Goal: Task Accomplishment & Management: Manage account settings

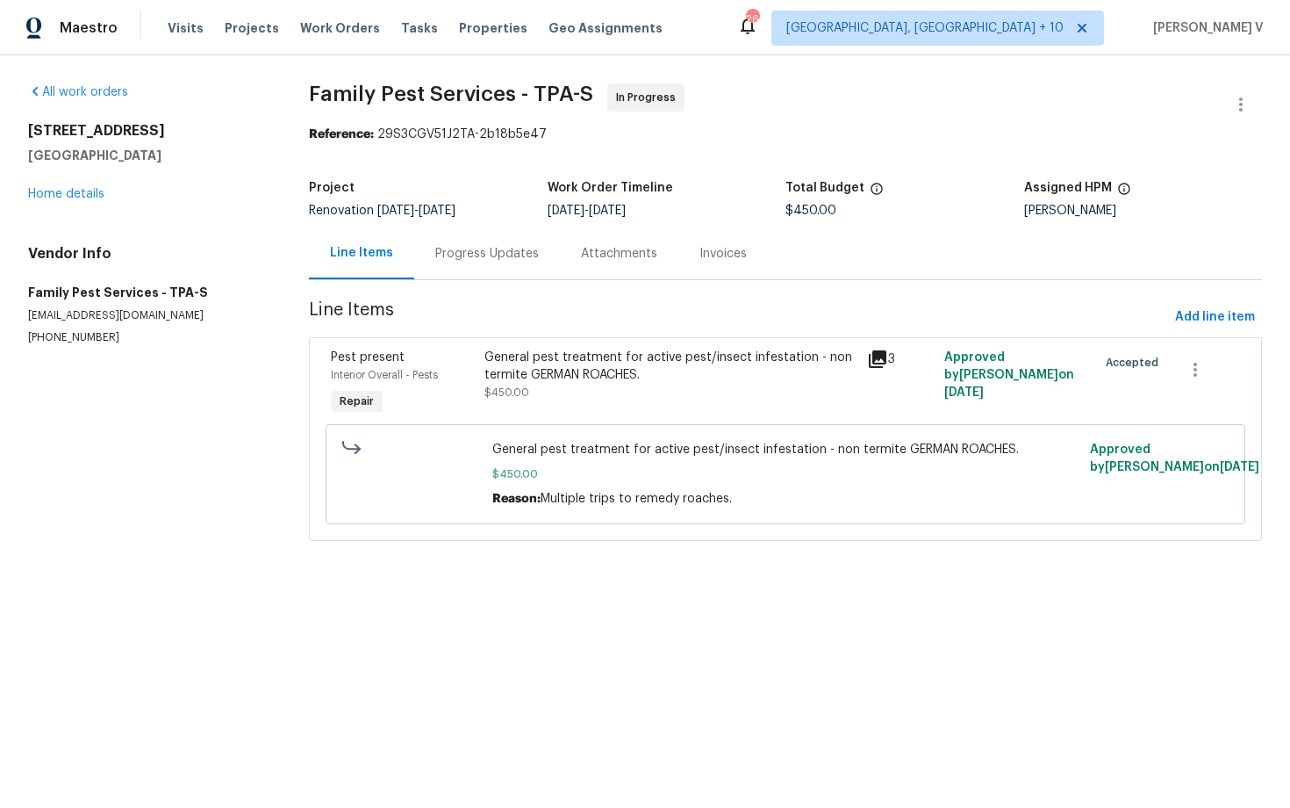
click at [473, 261] on div "Progress Updates" at bounding box center [487, 254] width 104 height 18
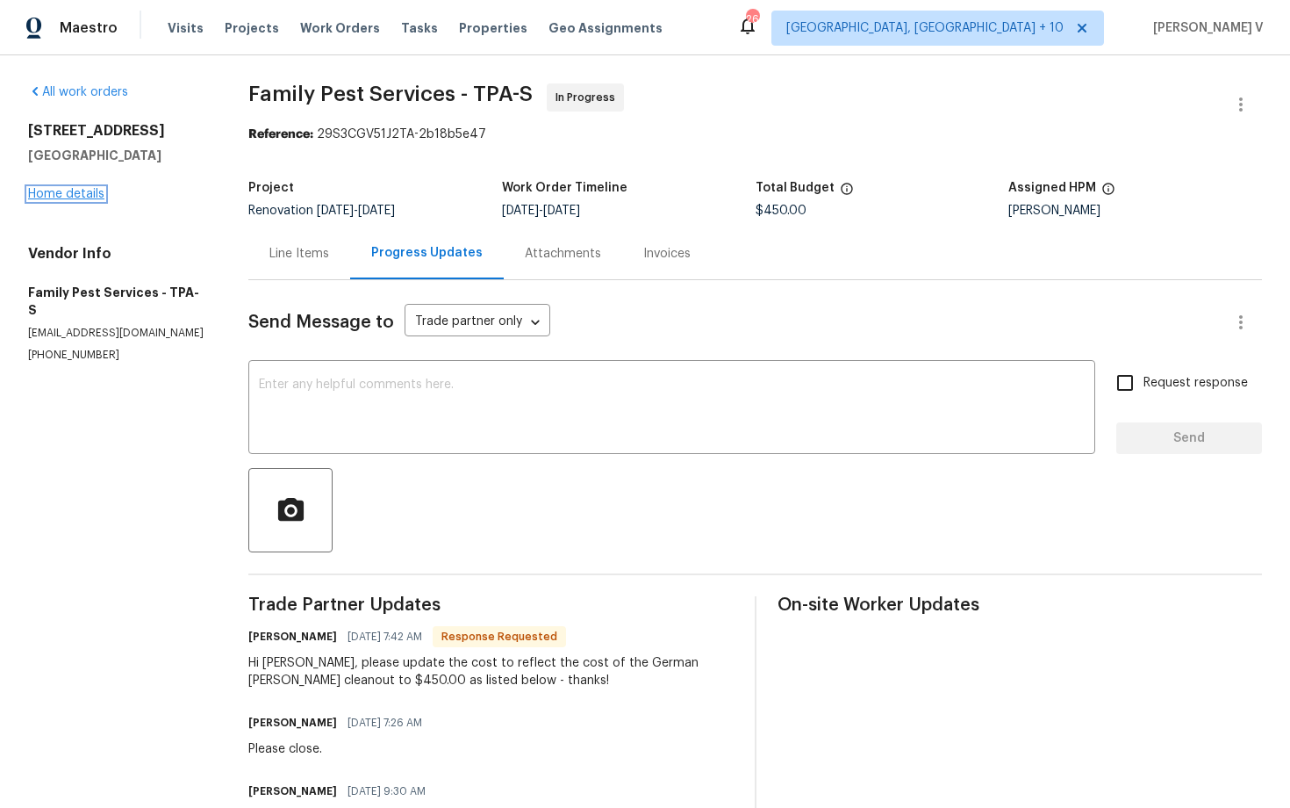
click at [79, 192] on link "Home details" at bounding box center [66, 194] width 76 height 12
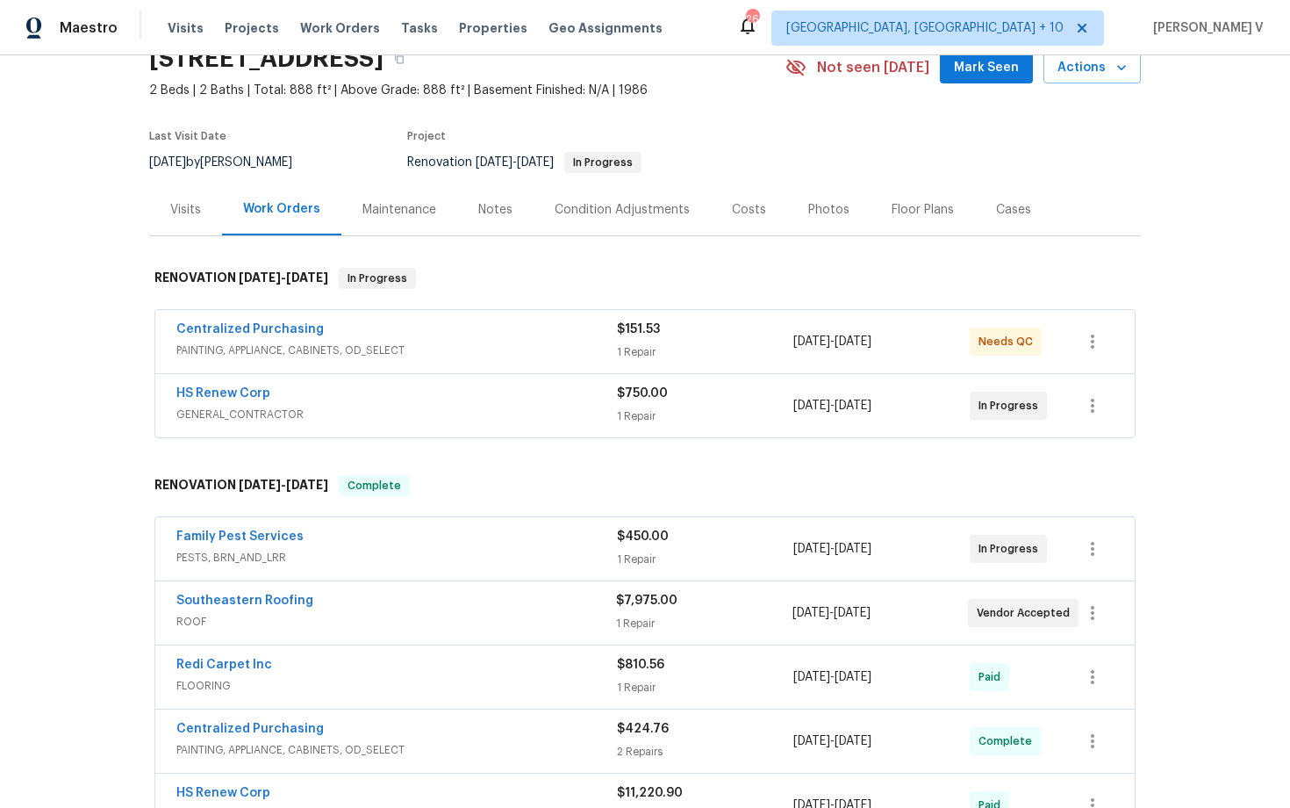
scroll to position [87, 0]
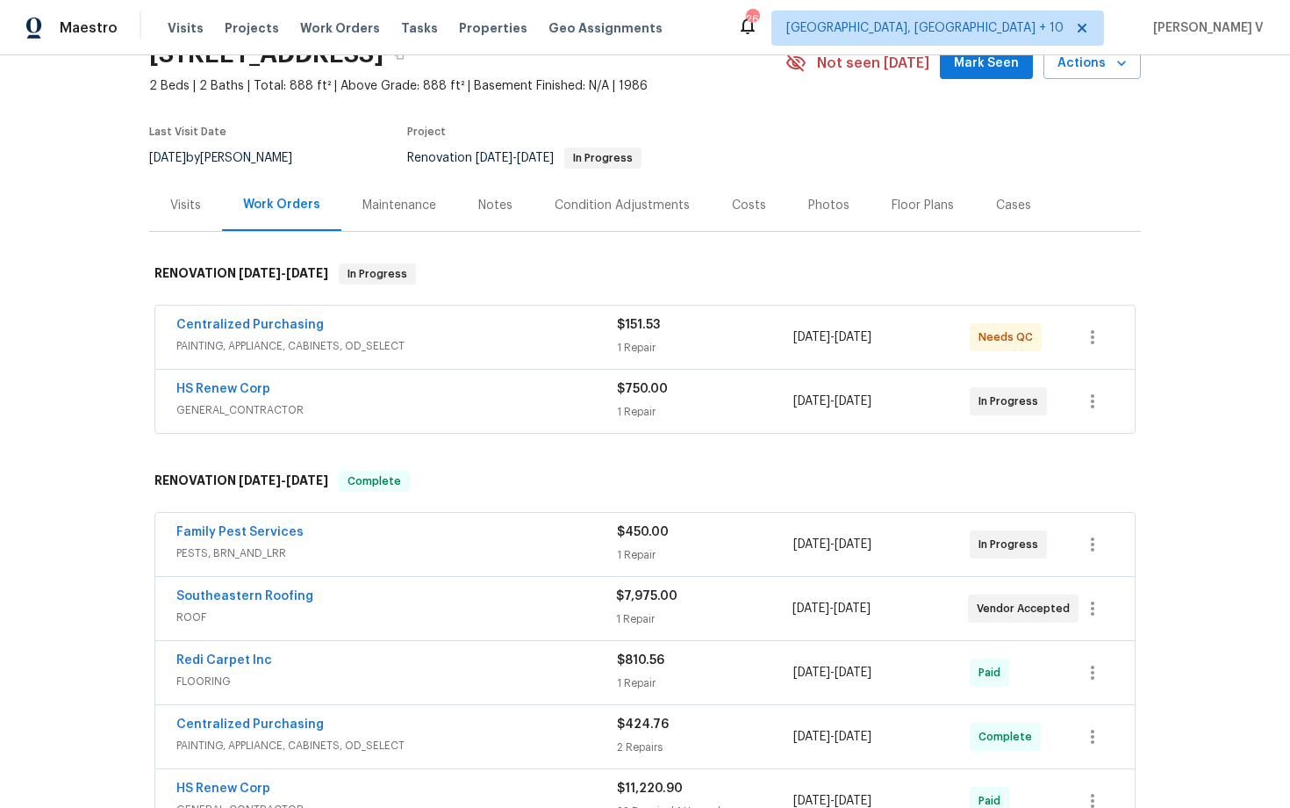
click at [502, 396] on div "HS Renew Corp" at bounding box center [396, 390] width 441 height 21
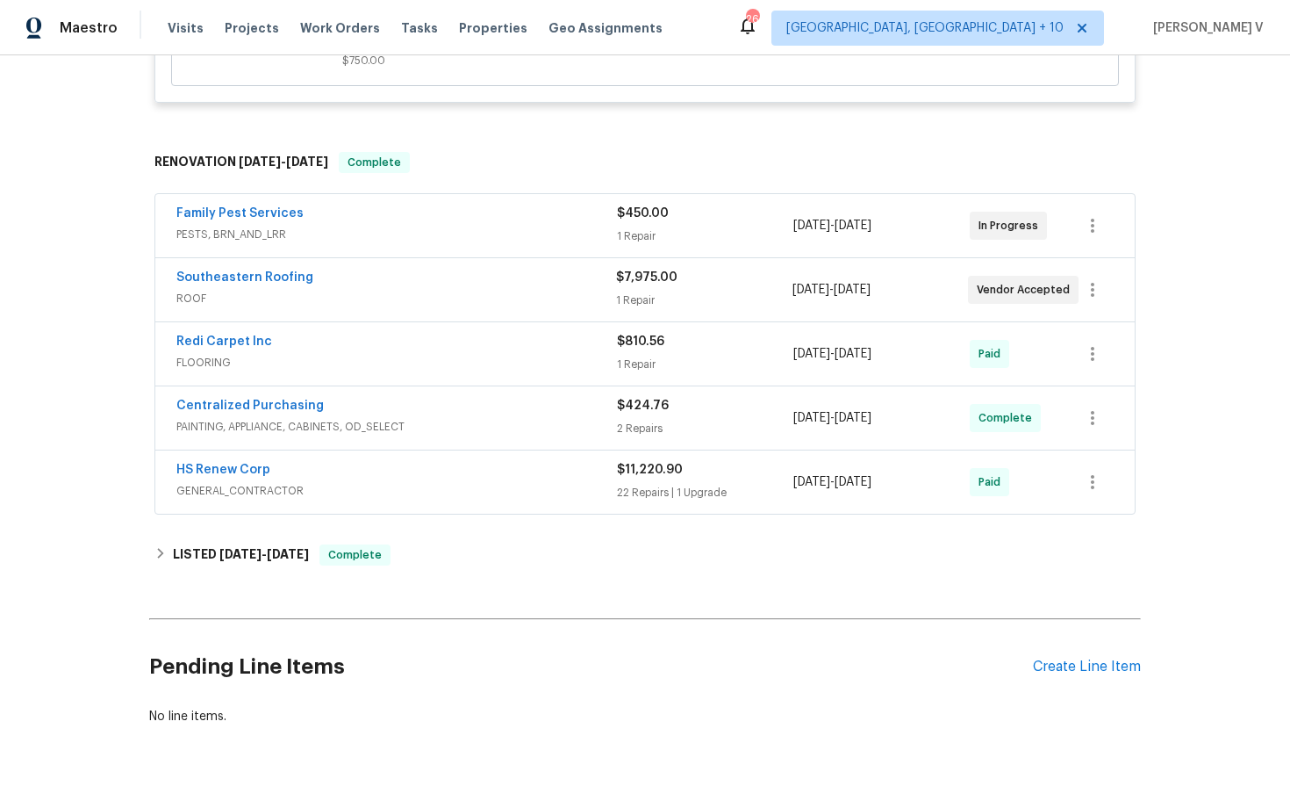
scroll to position [740, 0]
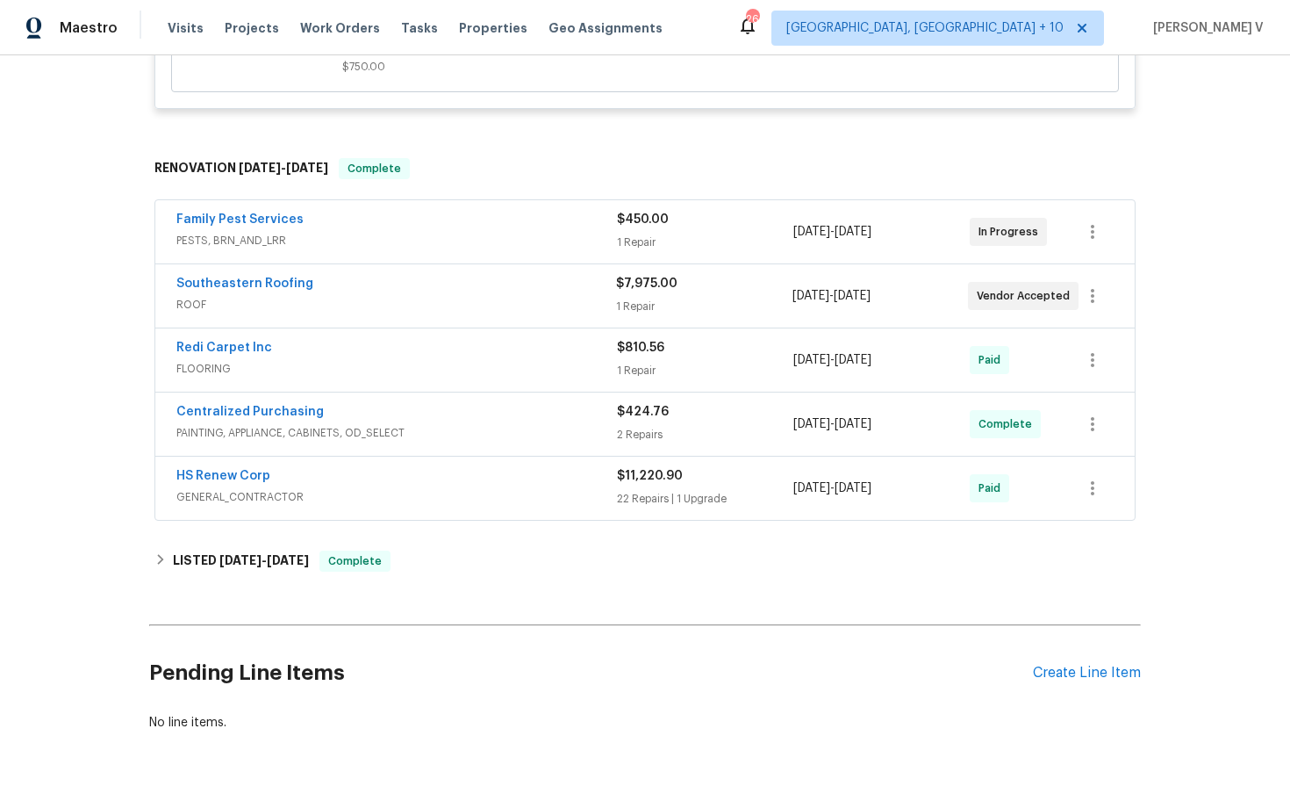
click at [1089, 661] on div "Pending Line Items Create Line Item" at bounding box center [645, 673] width 992 height 82
click at [1087, 674] on div "Create Line Item" at bounding box center [1087, 673] width 108 height 17
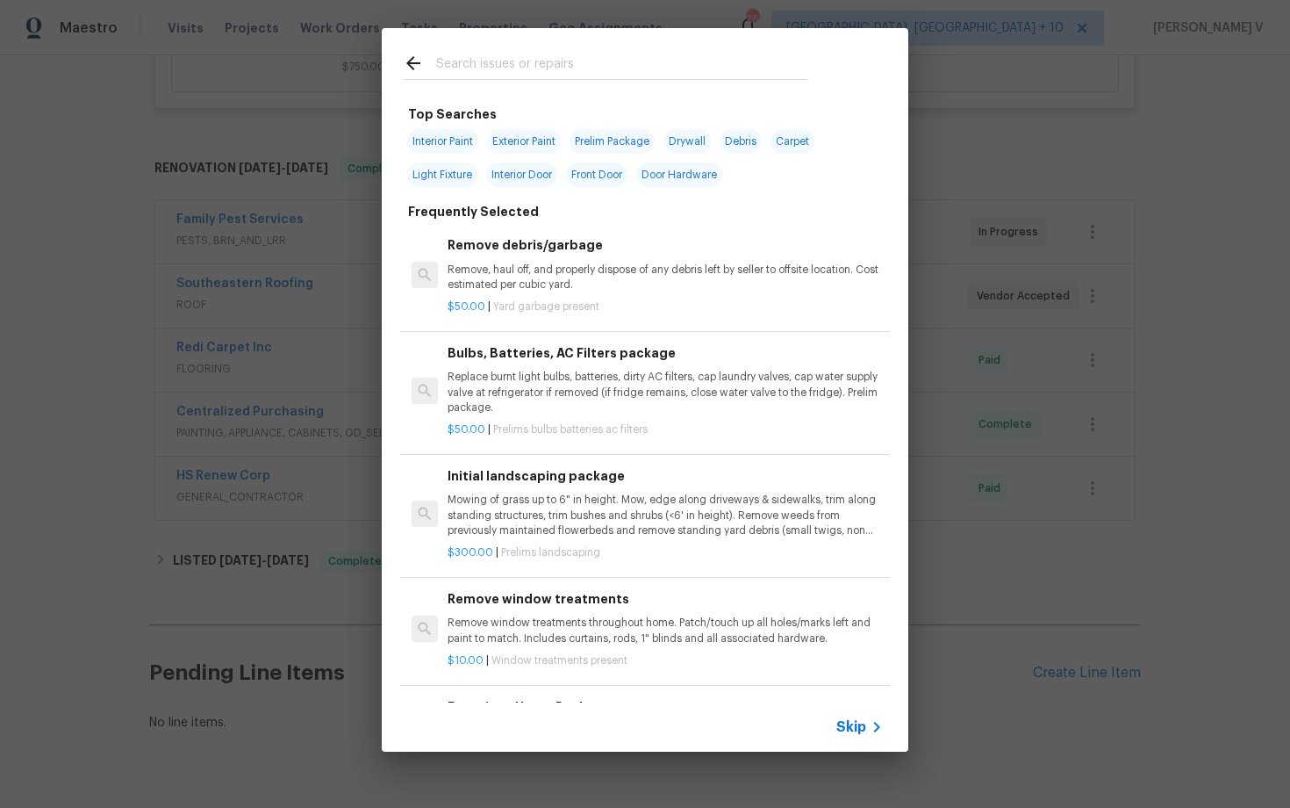
click at [866, 726] on span "Skip" at bounding box center [852, 727] width 30 height 18
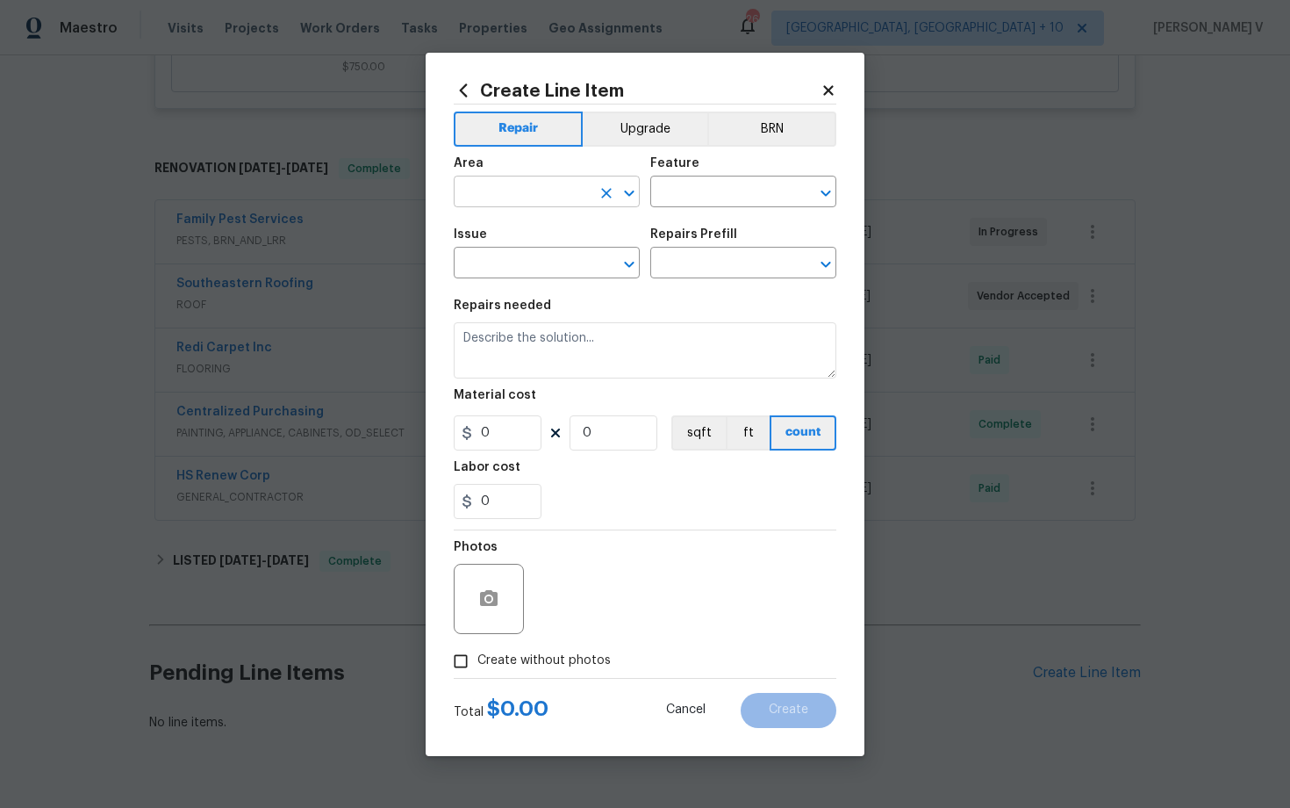
click at [497, 203] on input "text" at bounding box center [522, 193] width 137 height 27
type input "over"
click at [521, 255] on li "Interior Overall" at bounding box center [547, 261] width 186 height 29
type input "Interior Overall"
click at [708, 197] on input "text" at bounding box center [718, 193] width 137 height 27
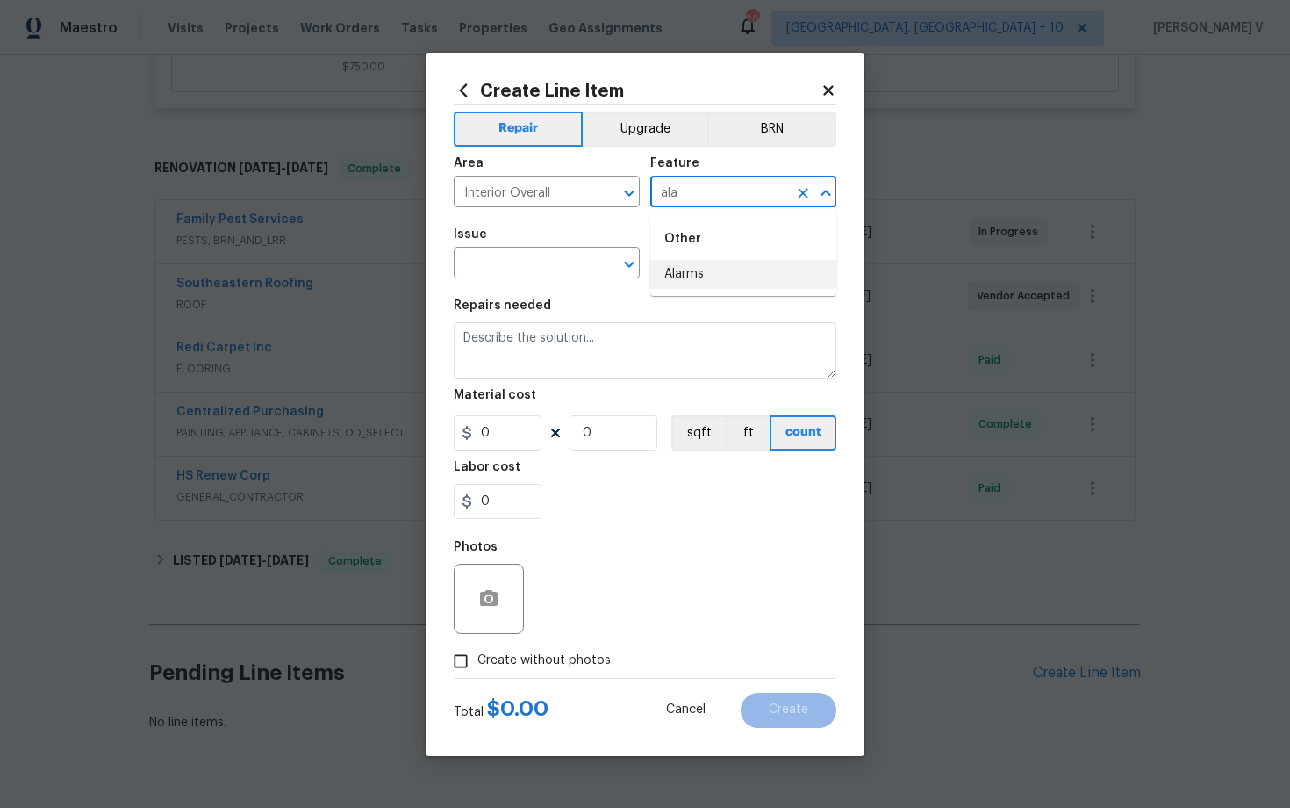
click at [695, 286] on li "Alarms" at bounding box center [743, 274] width 186 height 29
type input "Alarms"
click at [541, 256] on input "text" at bounding box center [522, 264] width 137 height 27
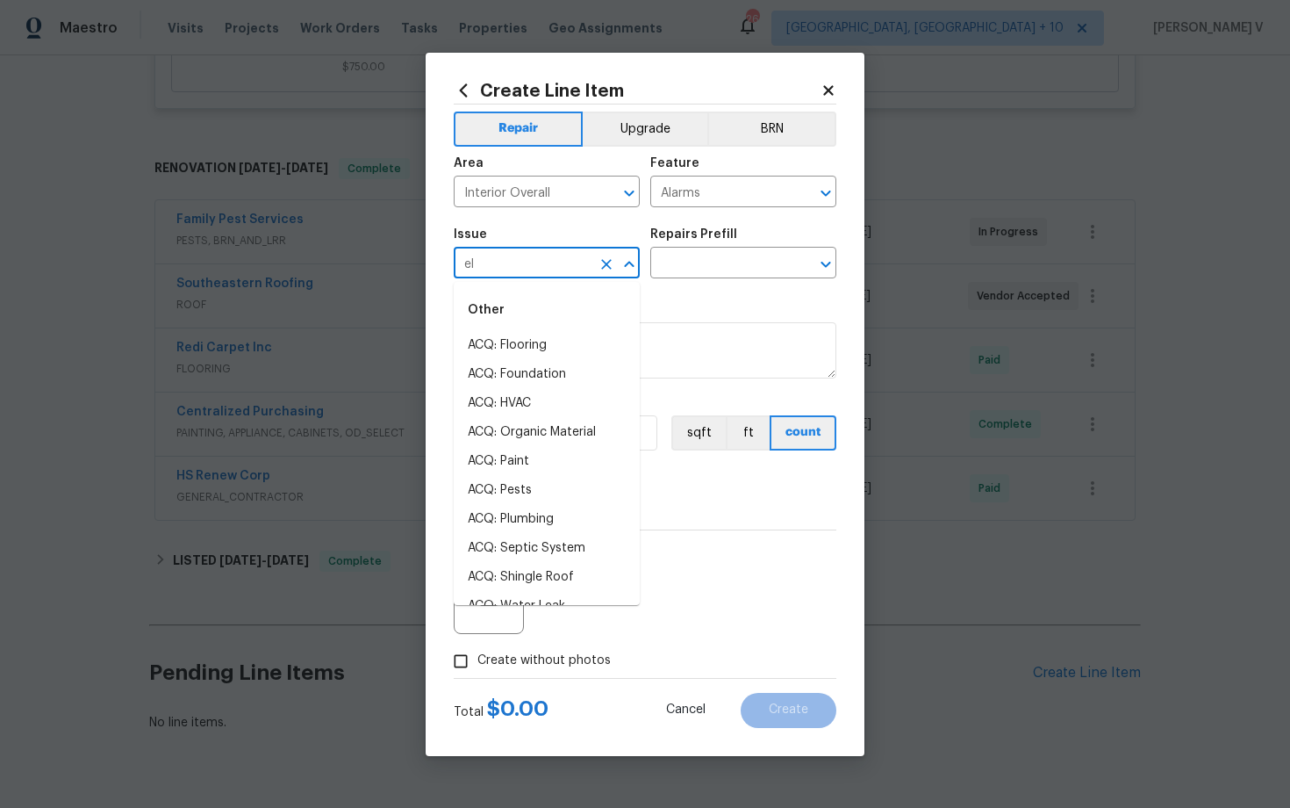
type input "ele"
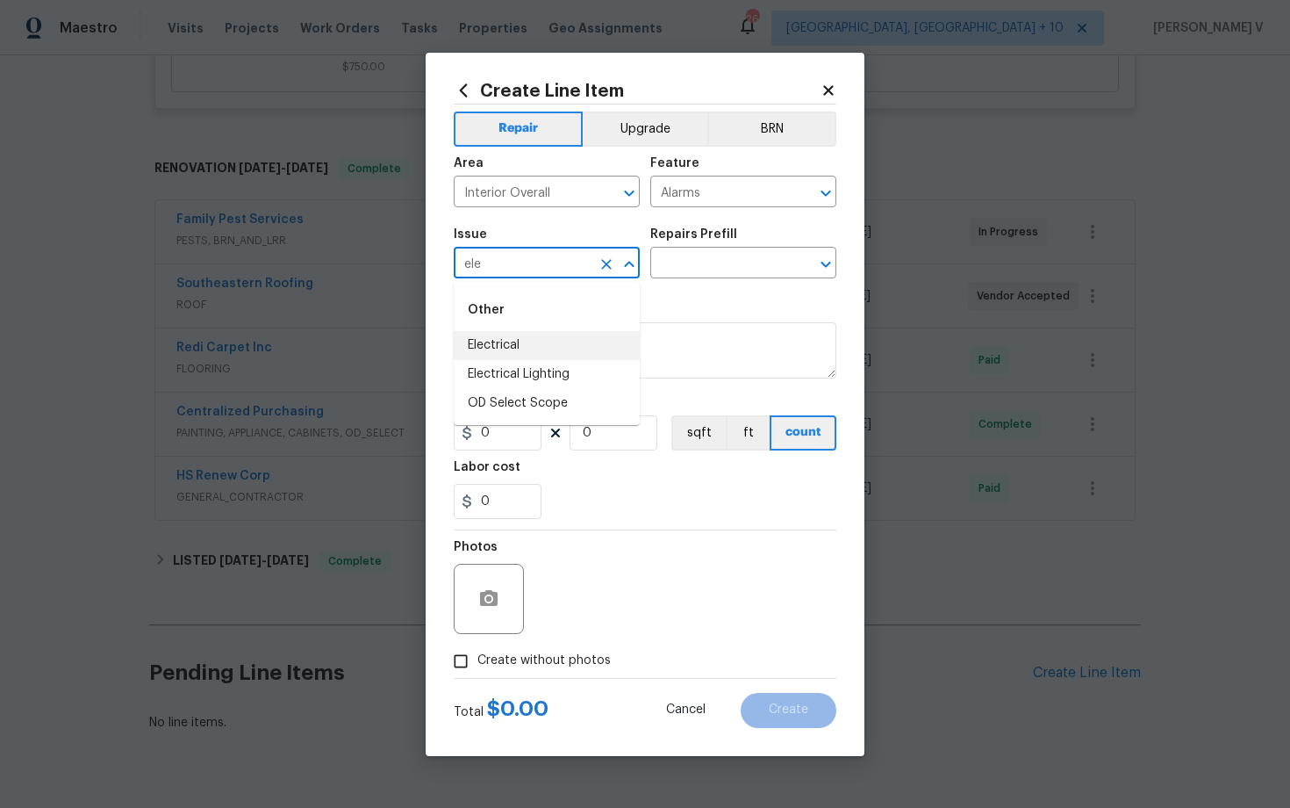
click at [533, 344] on li "Electrical" at bounding box center [547, 345] width 186 height 29
type input "Electrical"
click at [711, 253] on input "text" at bounding box center [718, 264] width 137 height 27
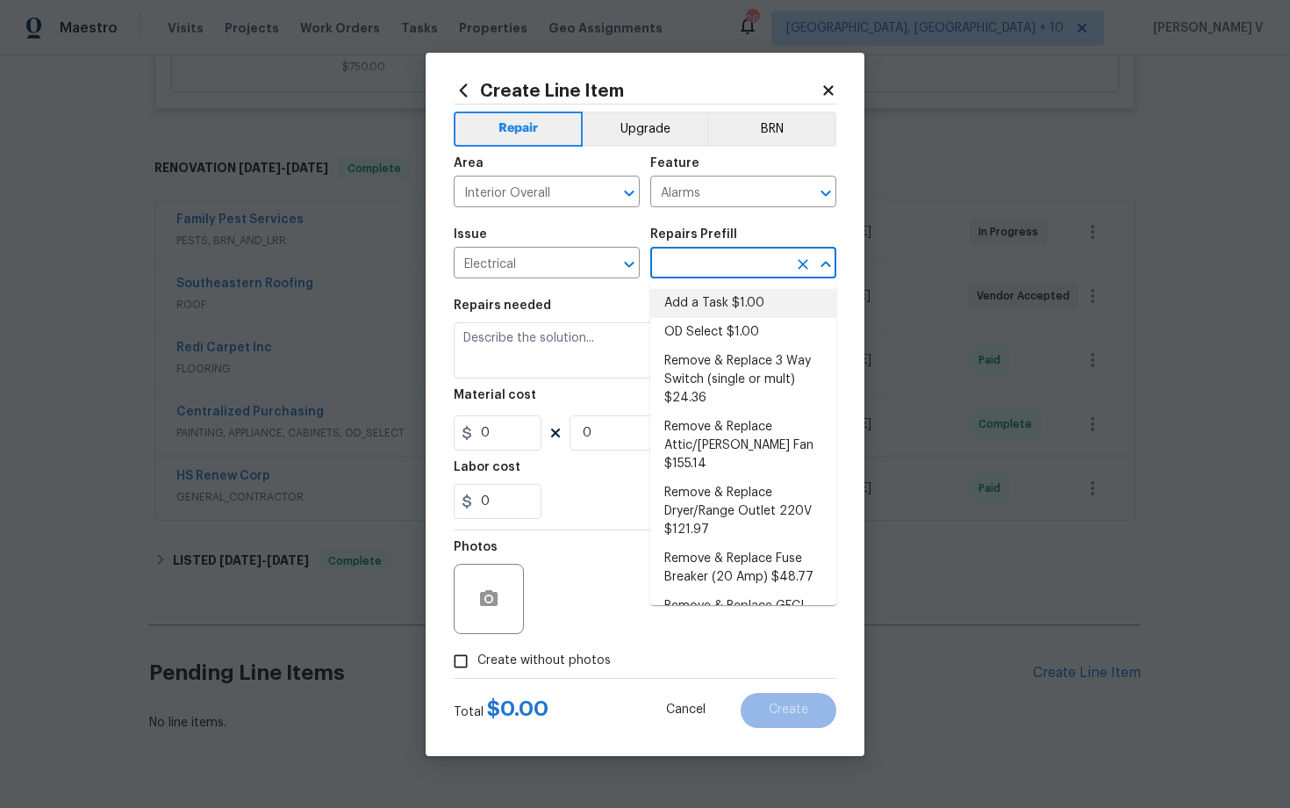
click at [677, 292] on li "Add a Task $1.00" at bounding box center [743, 303] width 186 height 29
type input "Add a Task $1.00"
type textarea "HPM to detail"
type input "1"
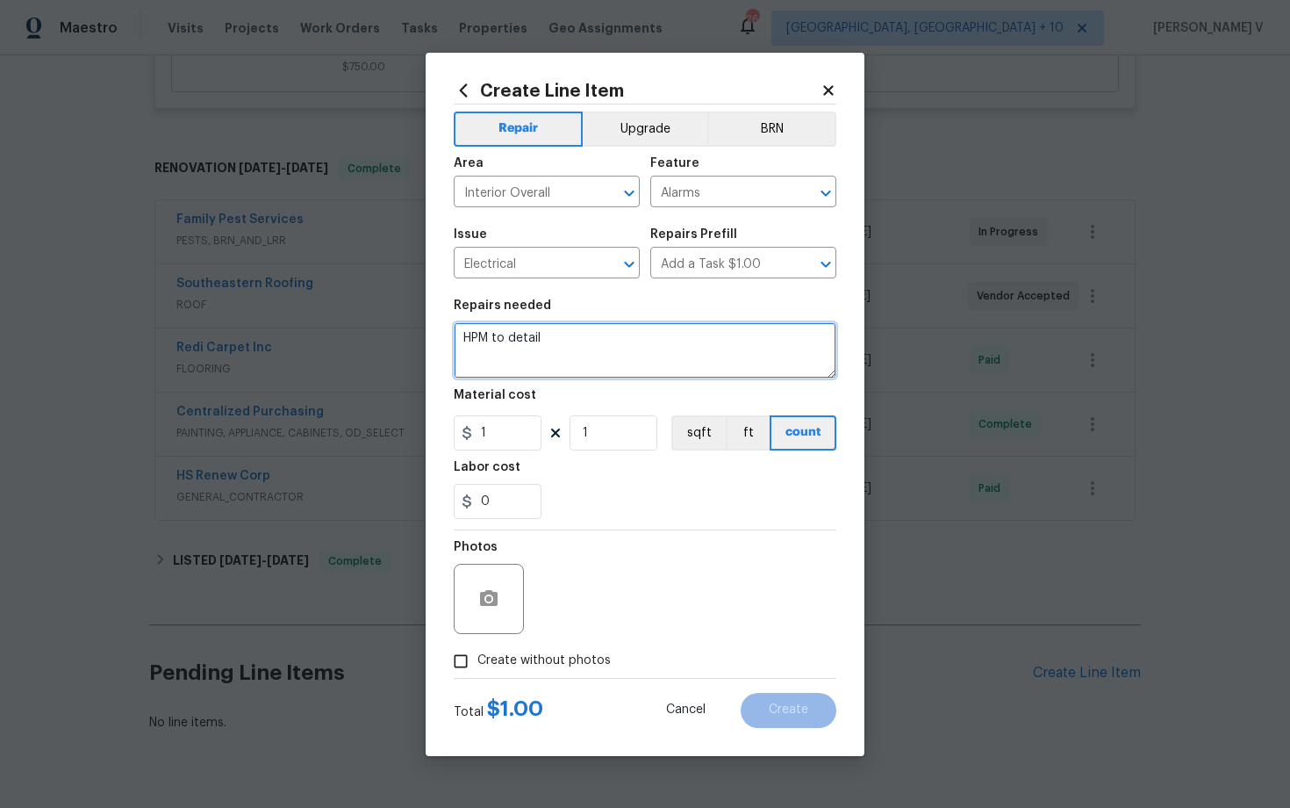
click at [592, 327] on textarea "HPM to detail" at bounding box center [645, 350] width 383 height 56
paste textarea "Received feedback smoke alarm in the front hall on the ceiling is going off. Pl…"
type textarea "Received feedback smoke alarm in the front hall on the ceiling is going off. Pl…"
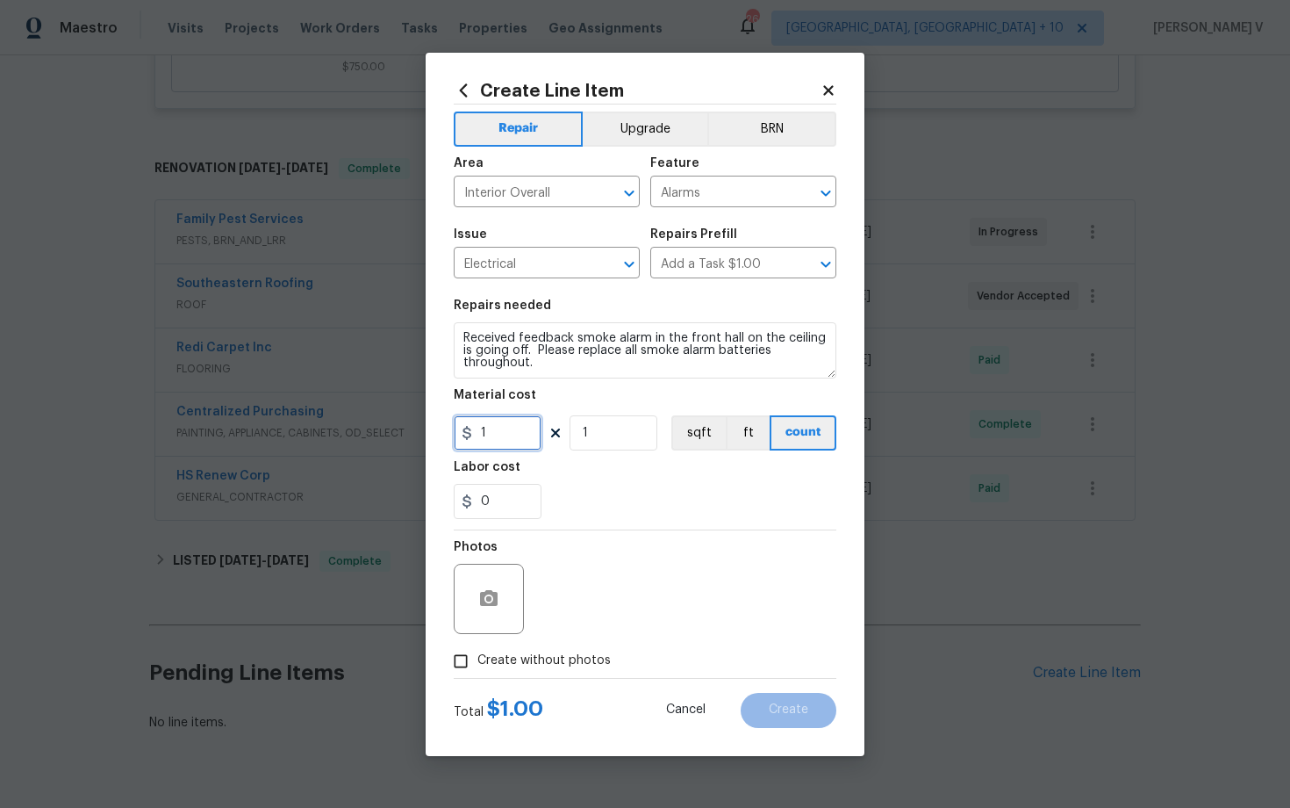
click at [512, 425] on input "1" at bounding box center [498, 432] width 88 height 35
type input "125"
click at [489, 660] on span "Create without photos" at bounding box center [544, 660] width 133 height 18
click at [478, 660] on input "Create without photos" at bounding box center [460, 660] width 33 height 33
checkbox input "true"
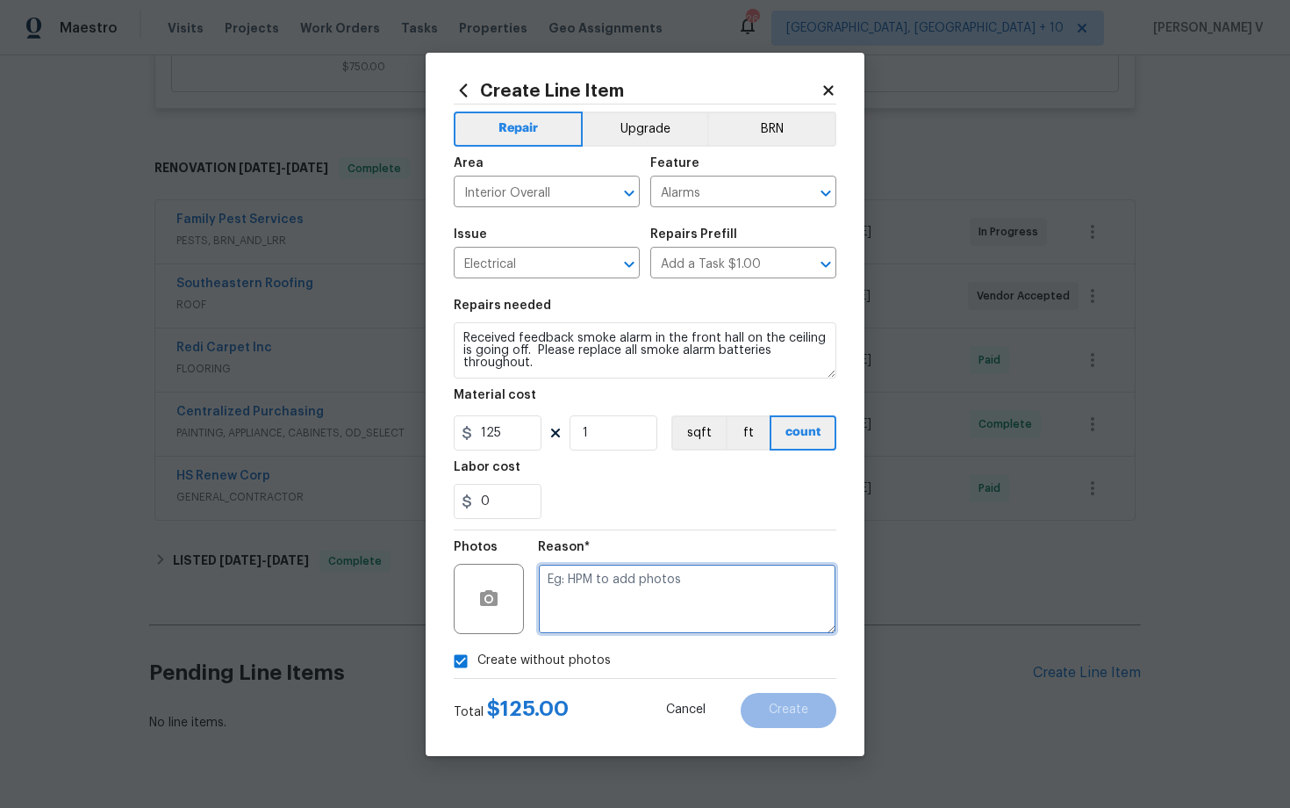
click at [631, 584] on textarea at bounding box center [687, 599] width 298 height 70
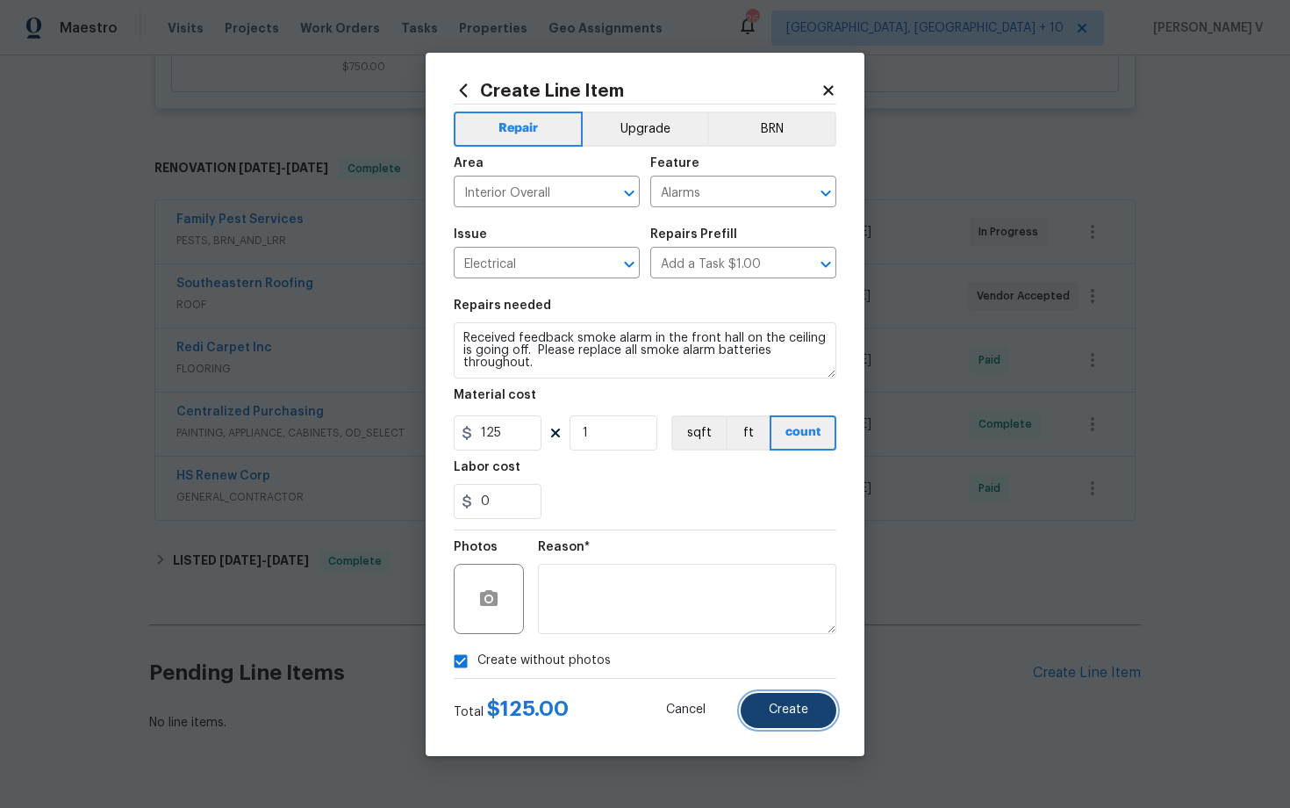
click at [805, 701] on button "Create" at bounding box center [789, 710] width 96 height 35
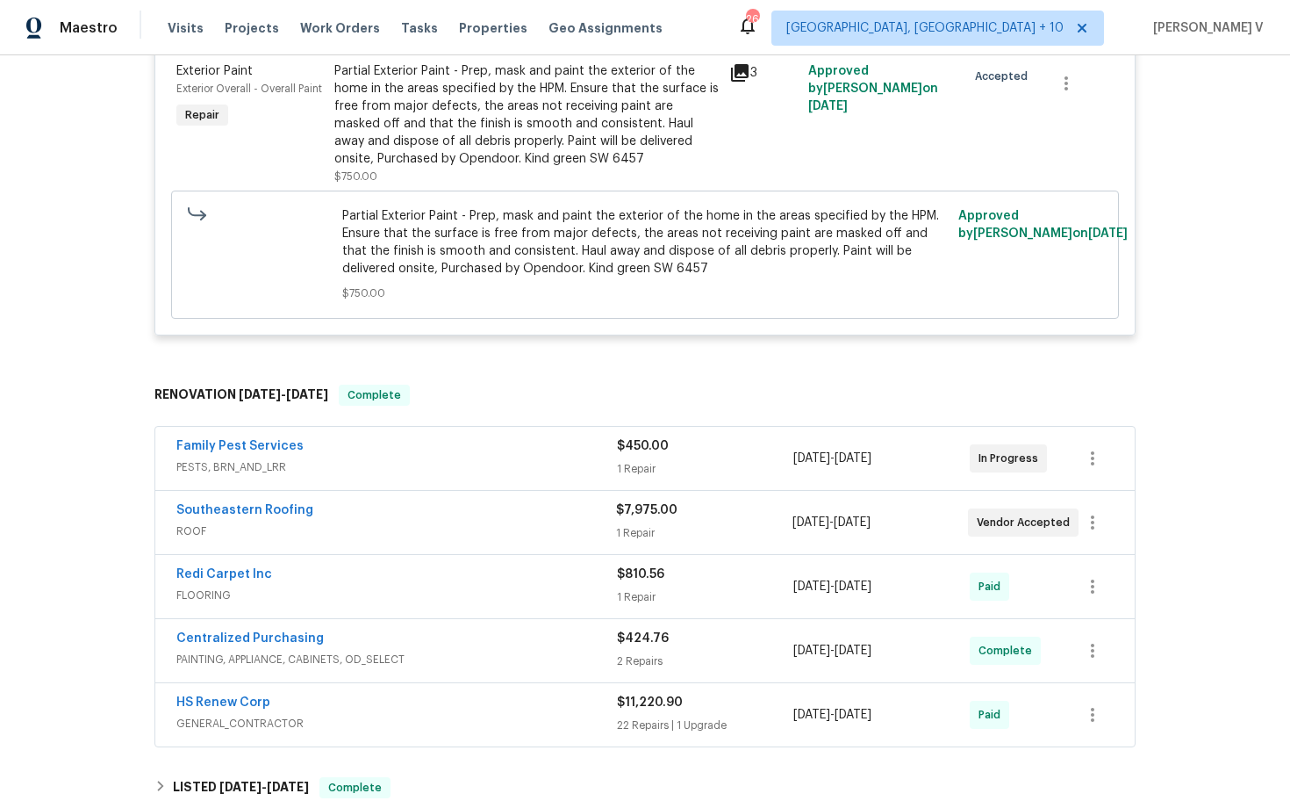
scroll to position [1002, 0]
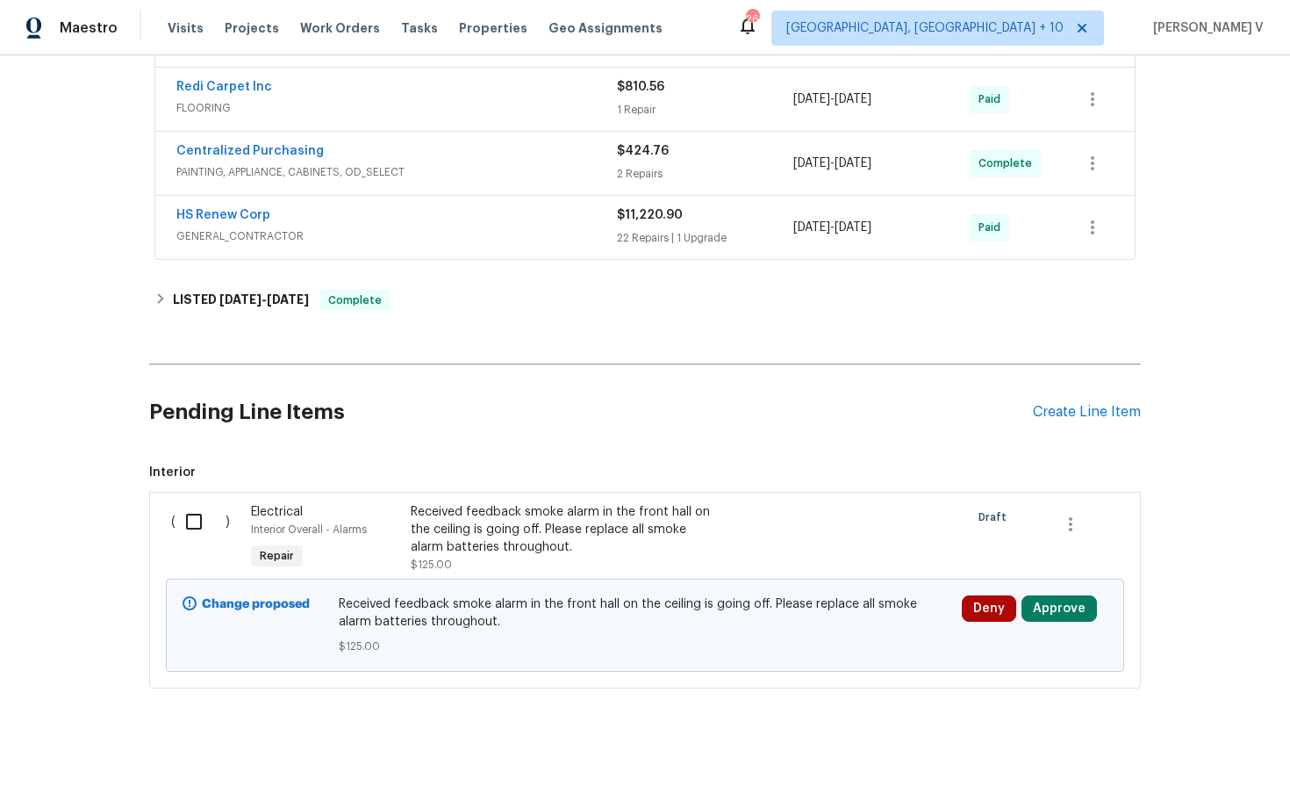
click at [176, 512] on input "checkbox" at bounding box center [201, 521] width 50 height 37
click at [1218, 761] on span "Create Work Order" at bounding box center [1190, 764] width 117 height 22
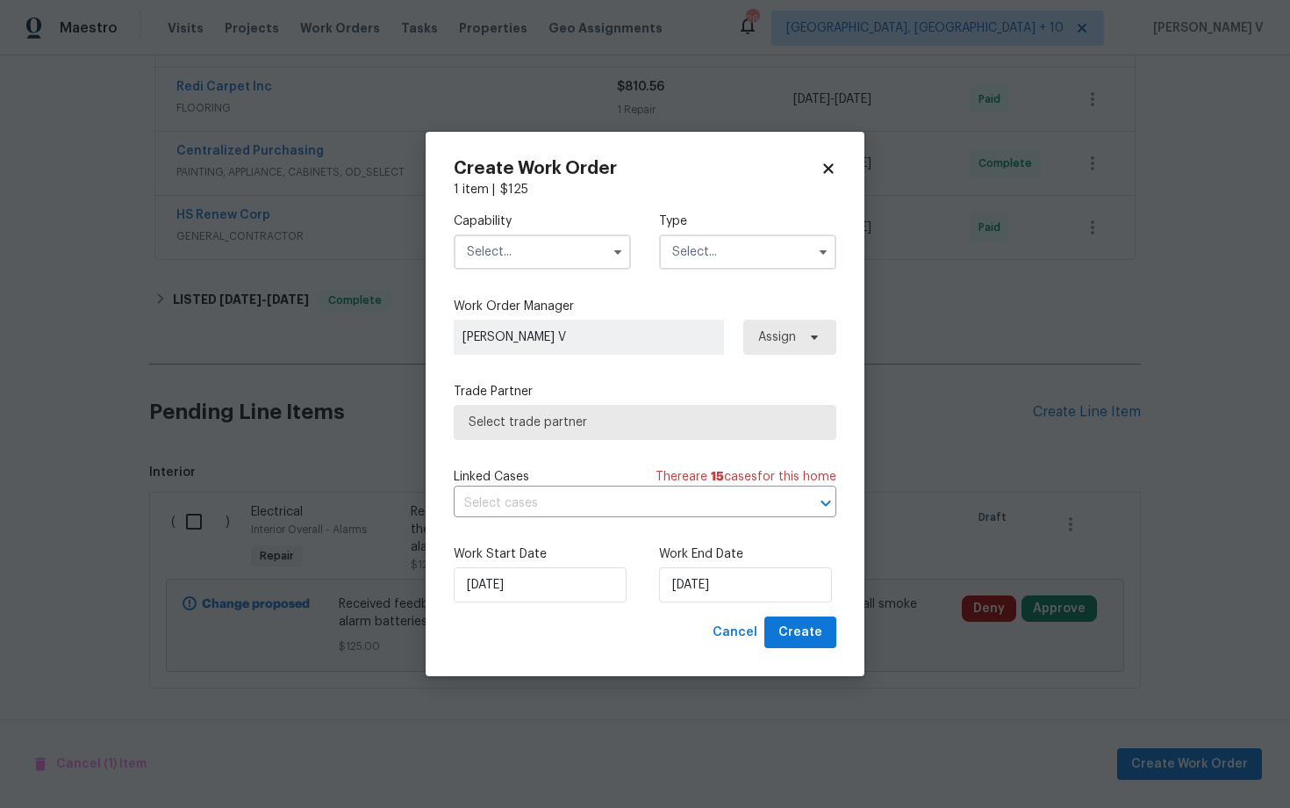
click at [523, 265] on input "text" at bounding box center [542, 251] width 177 height 35
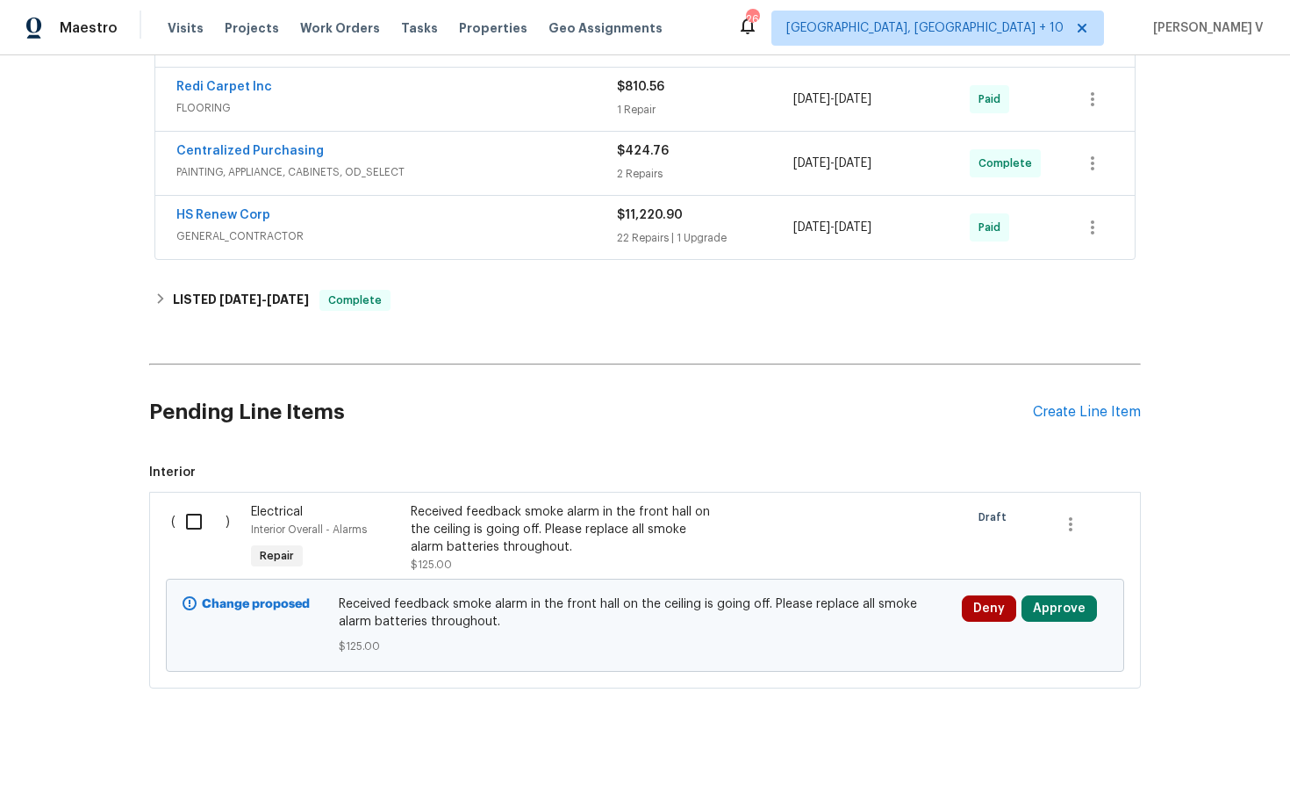
click at [206, 523] on input "checkbox" at bounding box center [201, 521] width 50 height 37
checkbox input "true"
click at [1185, 748] on button "Create Work Order" at bounding box center [1189, 764] width 145 height 32
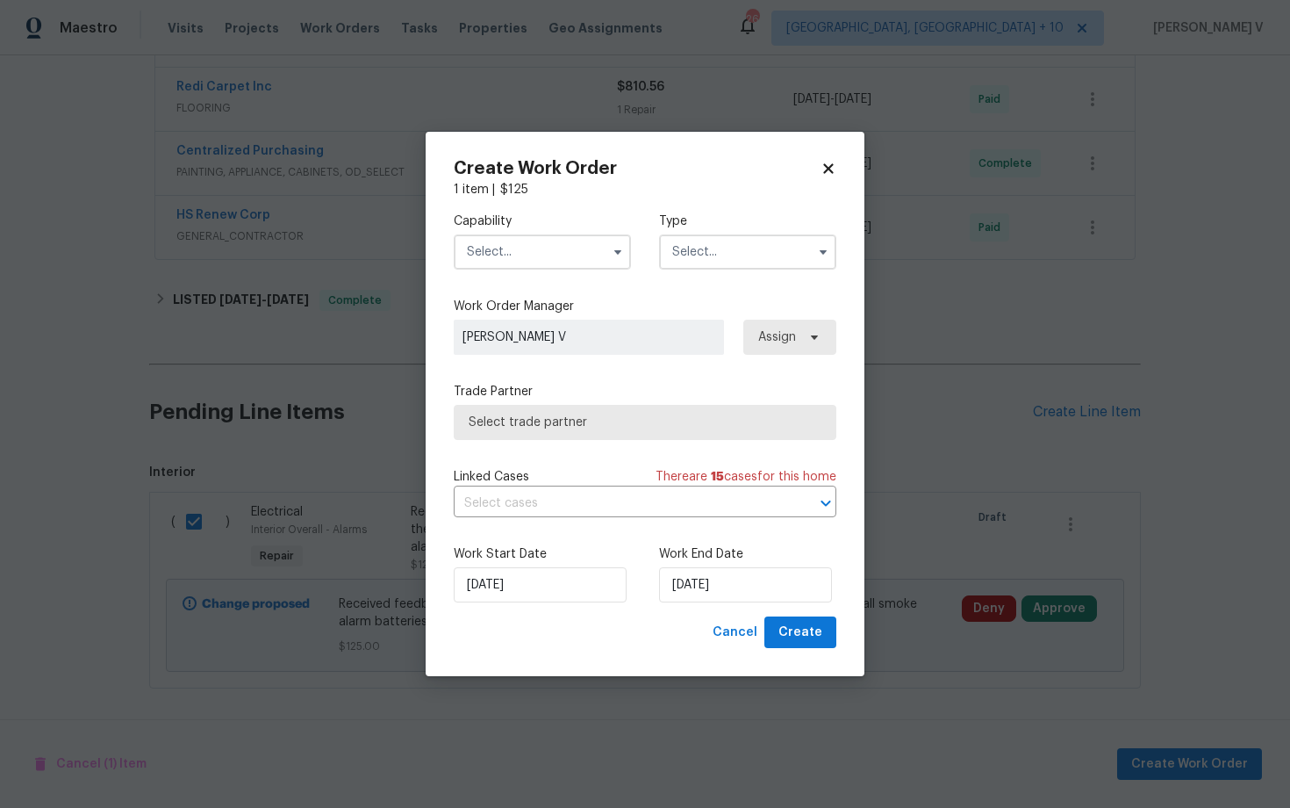
click at [569, 249] on input "text" at bounding box center [542, 251] width 177 height 35
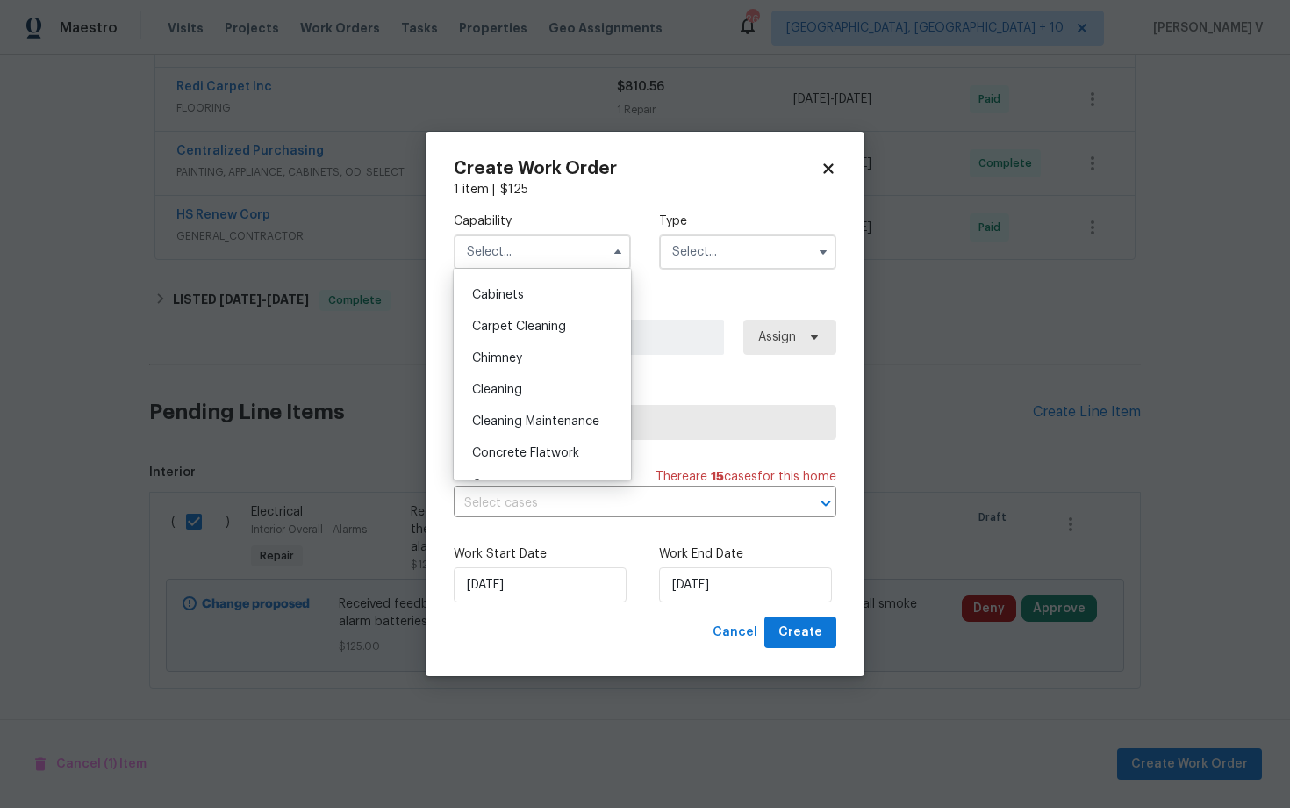
scroll to position [862, 0]
click at [539, 388] on div "Handyman" at bounding box center [542, 393] width 169 height 32
type input "Handyman"
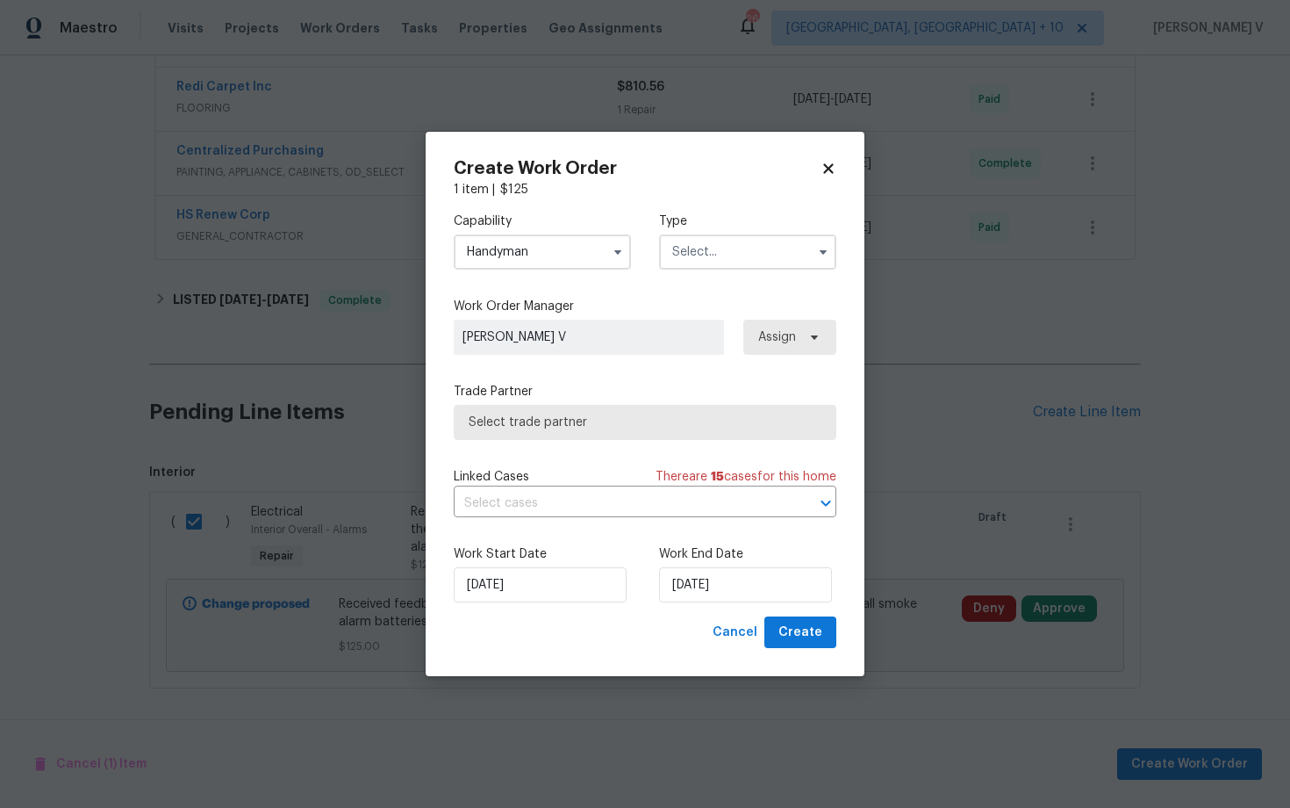
click at [733, 258] on input "text" at bounding box center [747, 251] width 177 height 35
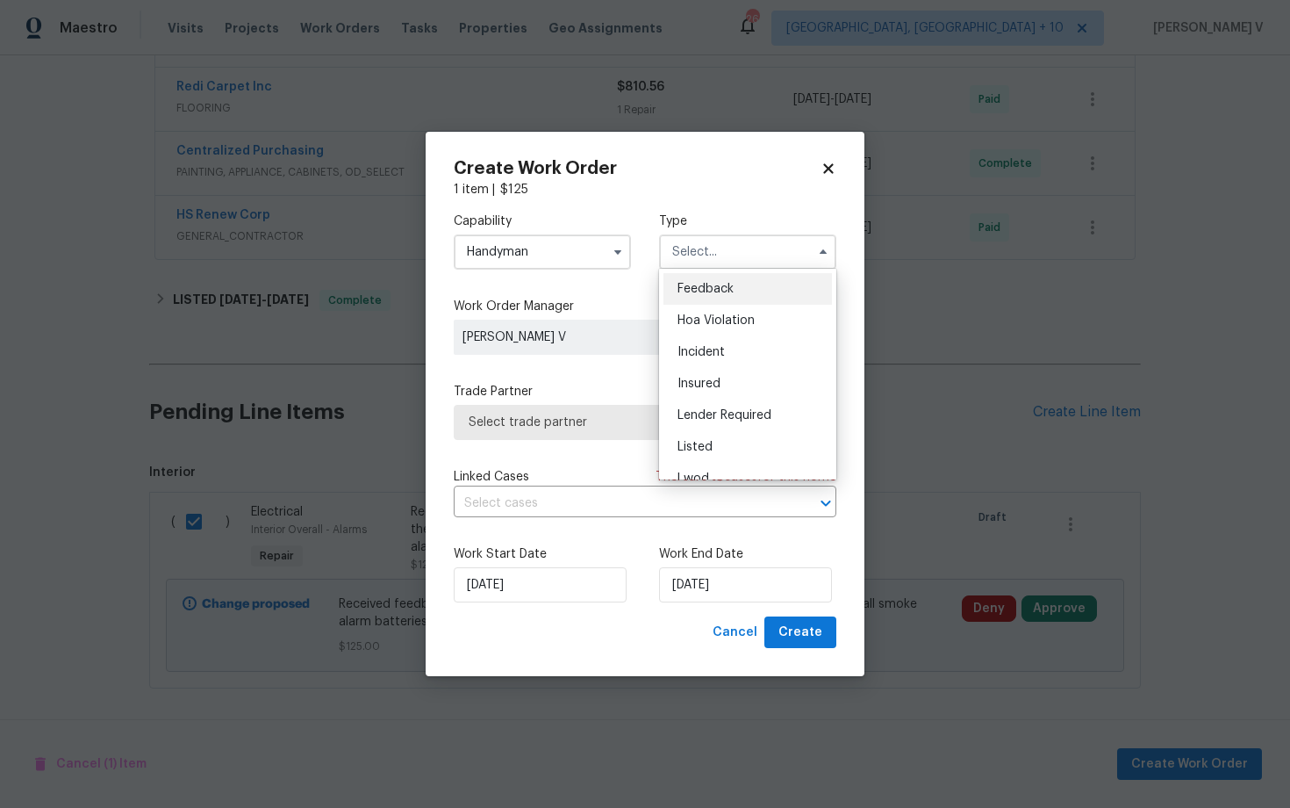
click at [700, 283] on span "Feedback" at bounding box center [706, 289] width 56 height 12
type input "Feedback"
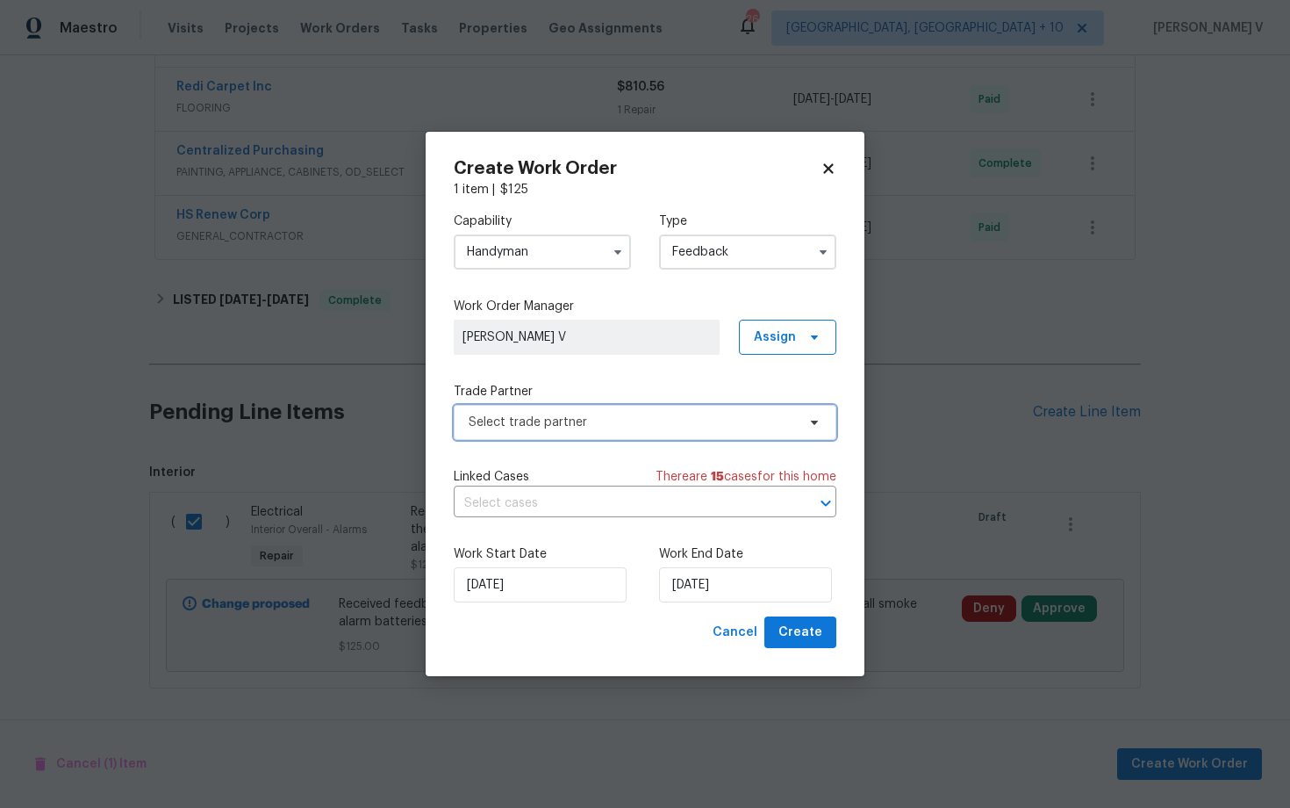
click at [554, 436] on span "Select trade partner" at bounding box center [645, 422] width 383 height 35
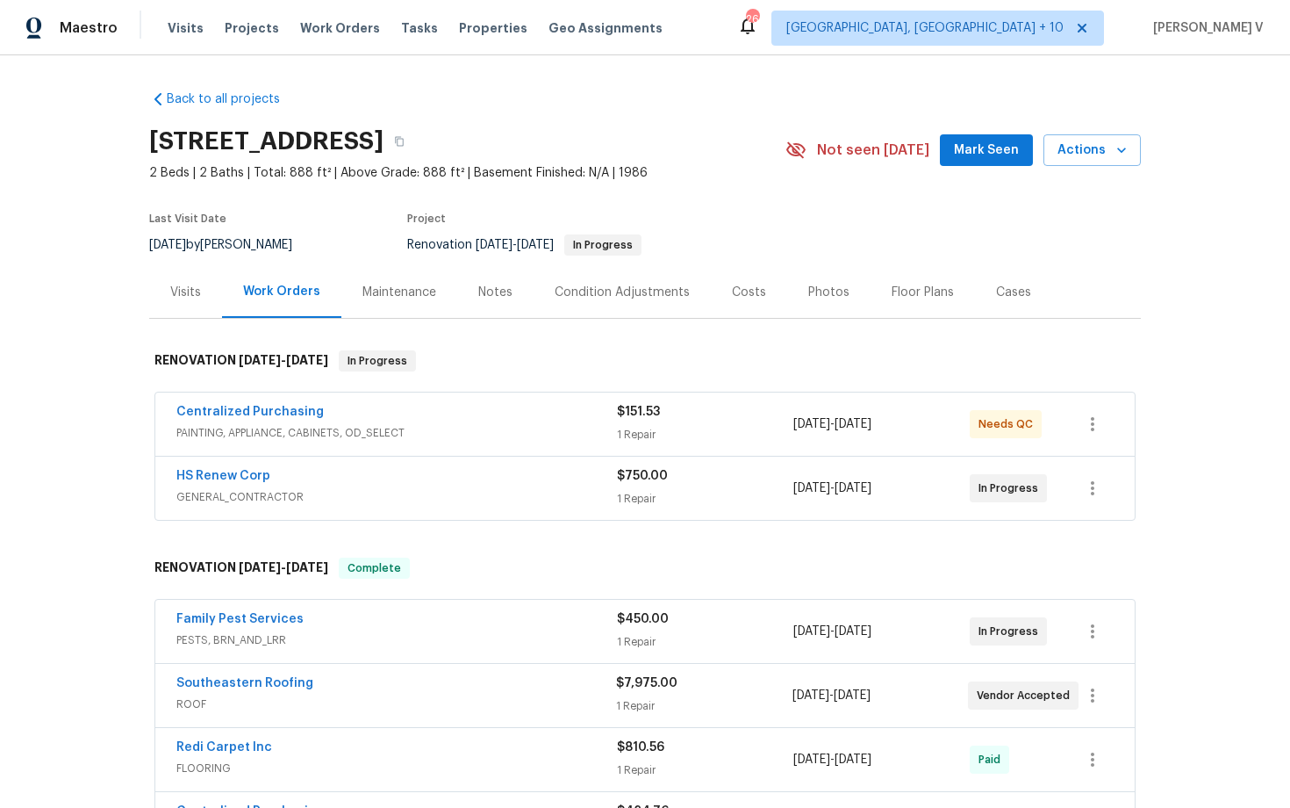
scroll to position [660, 0]
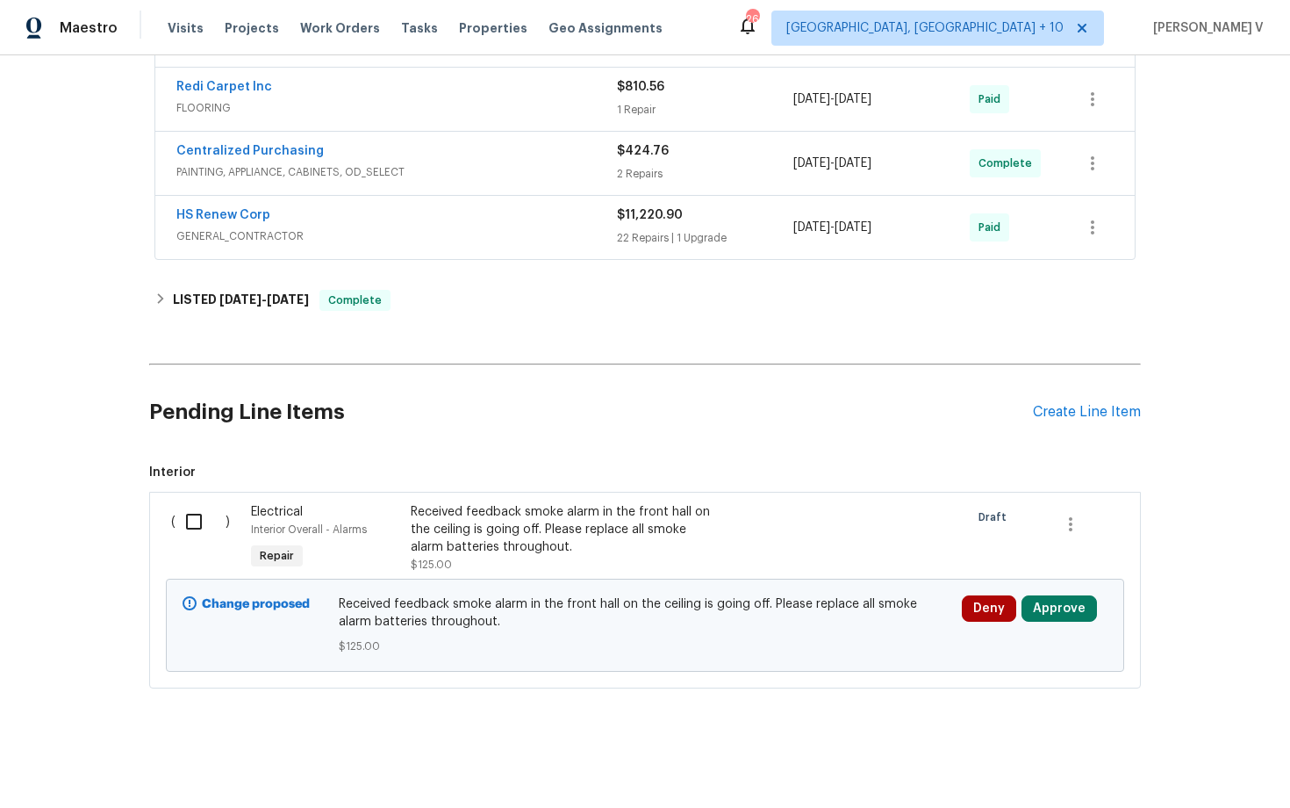
click at [186, 517] on input "checkbox" at bounding box center [201, 521] width 50 height 37
click at [1156, 773] on span "Create Work Order" at bounding box center [1190, 764] width 117 height 22
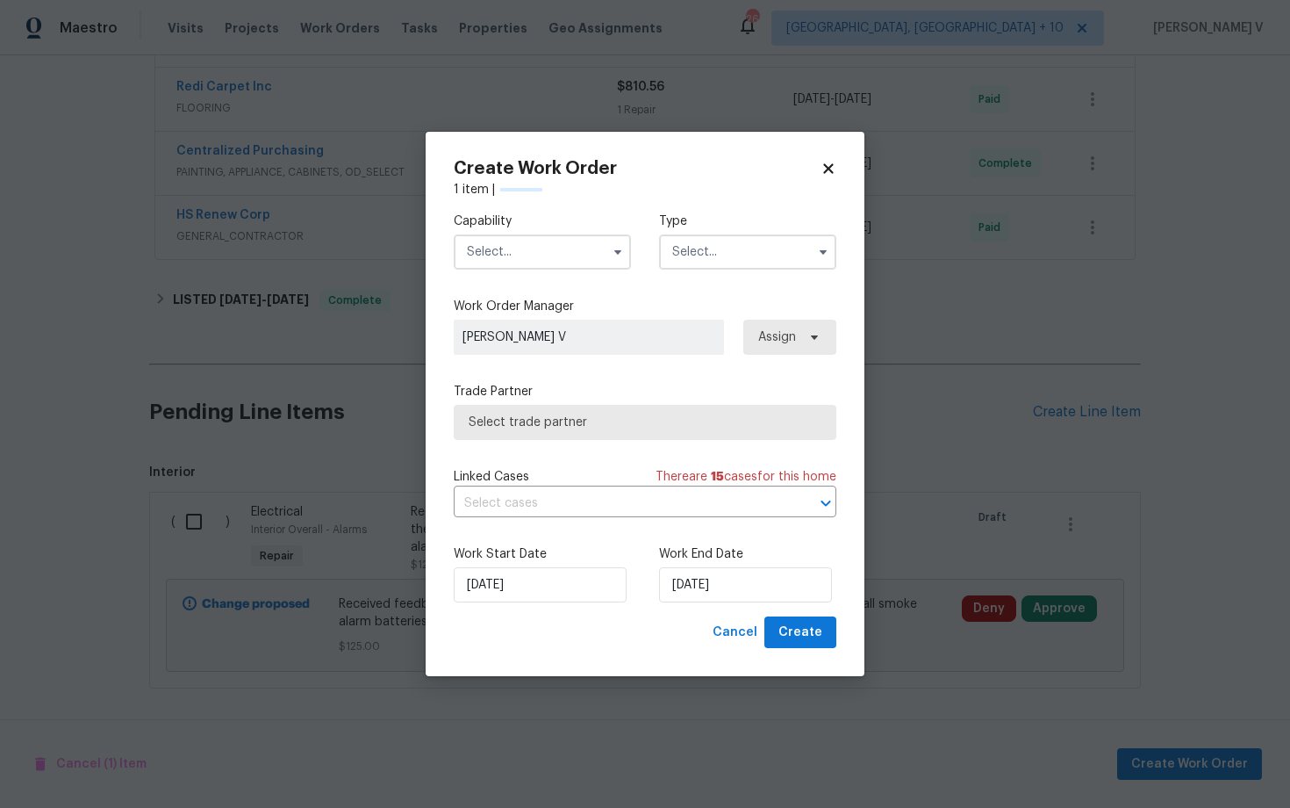
click at [486, 242] on input "text" at bounding box center [542, 251] width 177 height 35
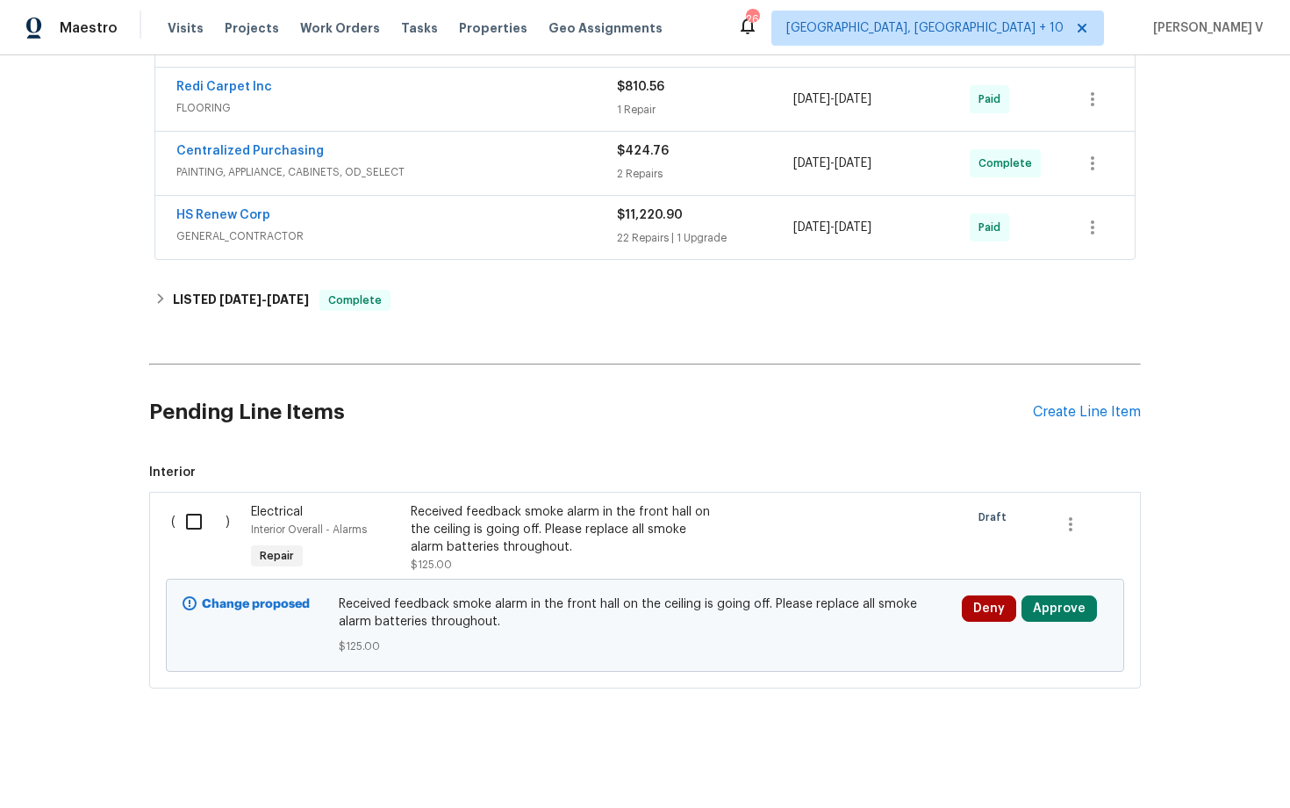
click at [179, 534] on input "checkbox" at bounding box center [201, 521] width 50 height 37
checkbox input "true"
click at [1184, 753] on span "Create Work Order" at bounding box center [1190, 764] width 117 height 22
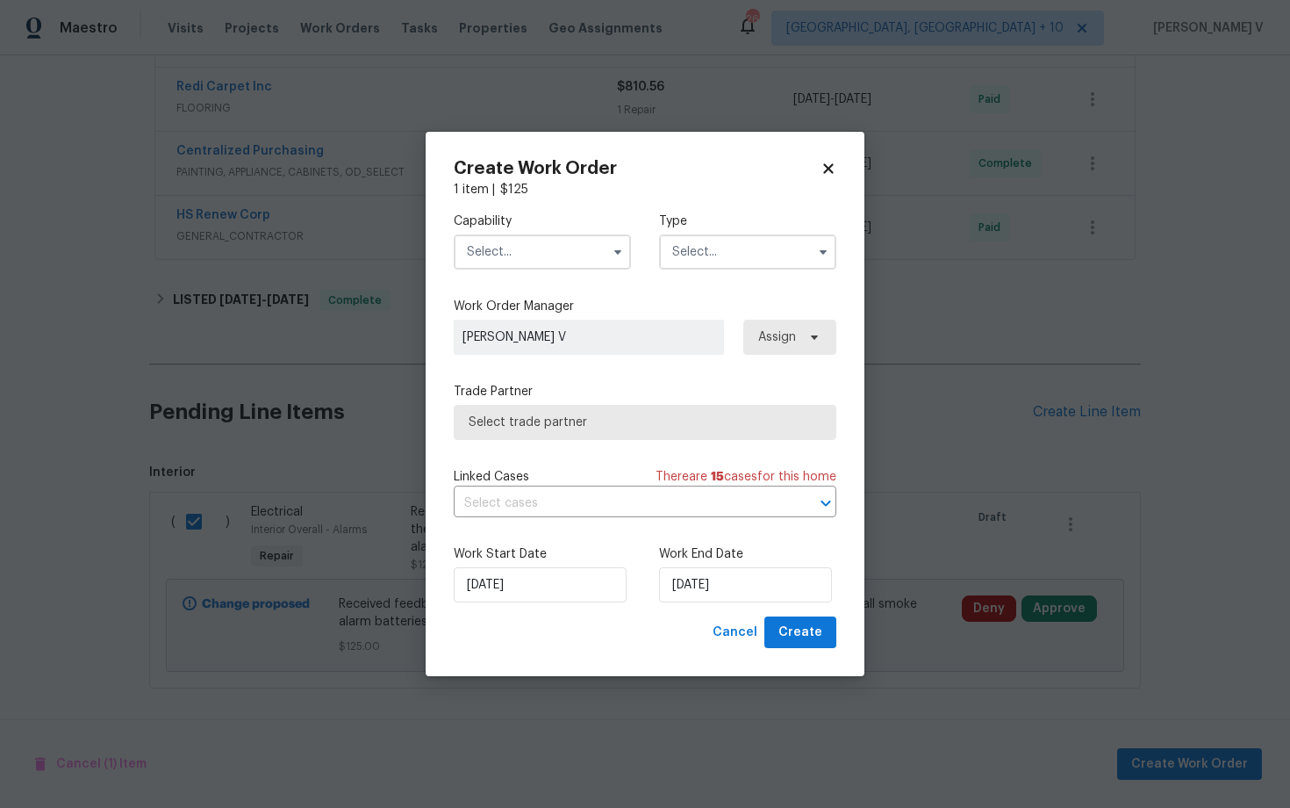
click at [570, 253] on input "text" at bounding box center [542, 251] width 177 height 35
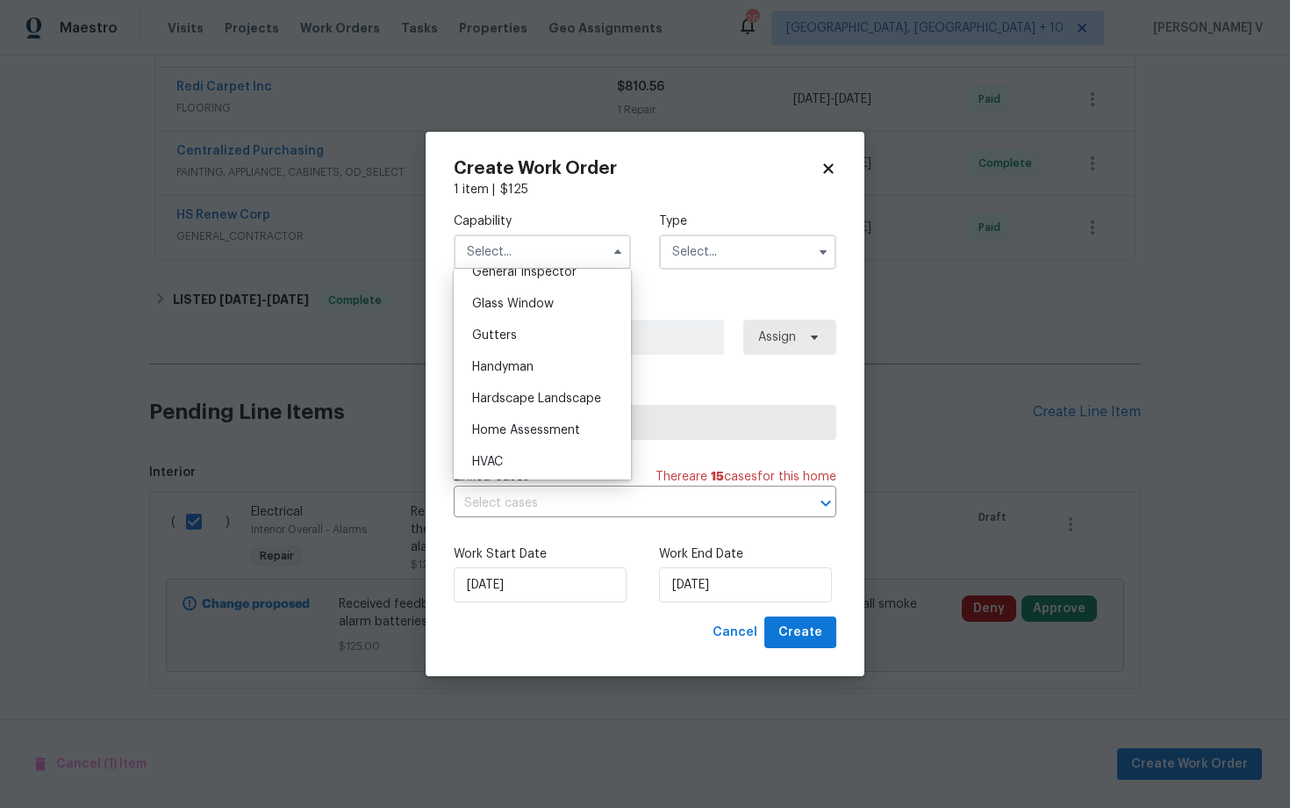
scroll to position [846, 0]
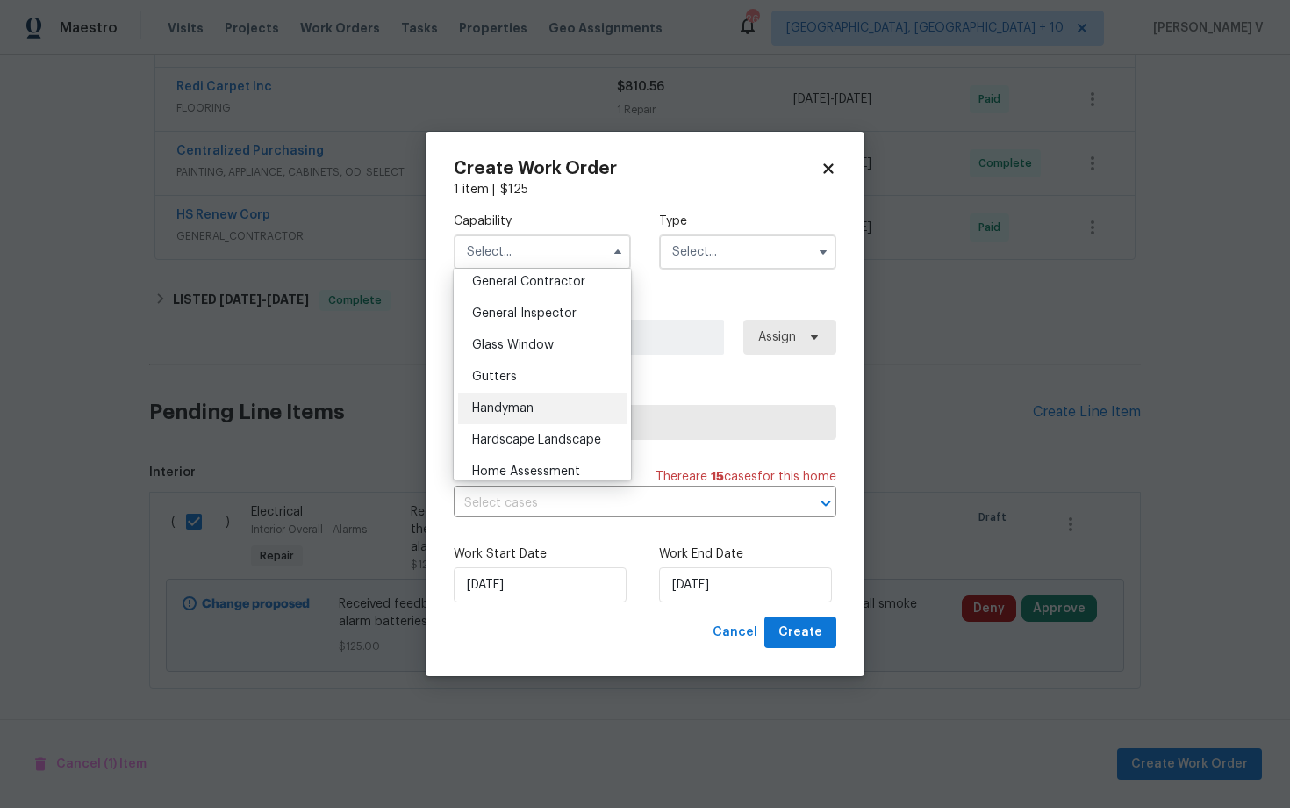
click at [518, 418] on div "Handyman" at bounding box center [542, 408] width 169 height 32
type input "Handyman"
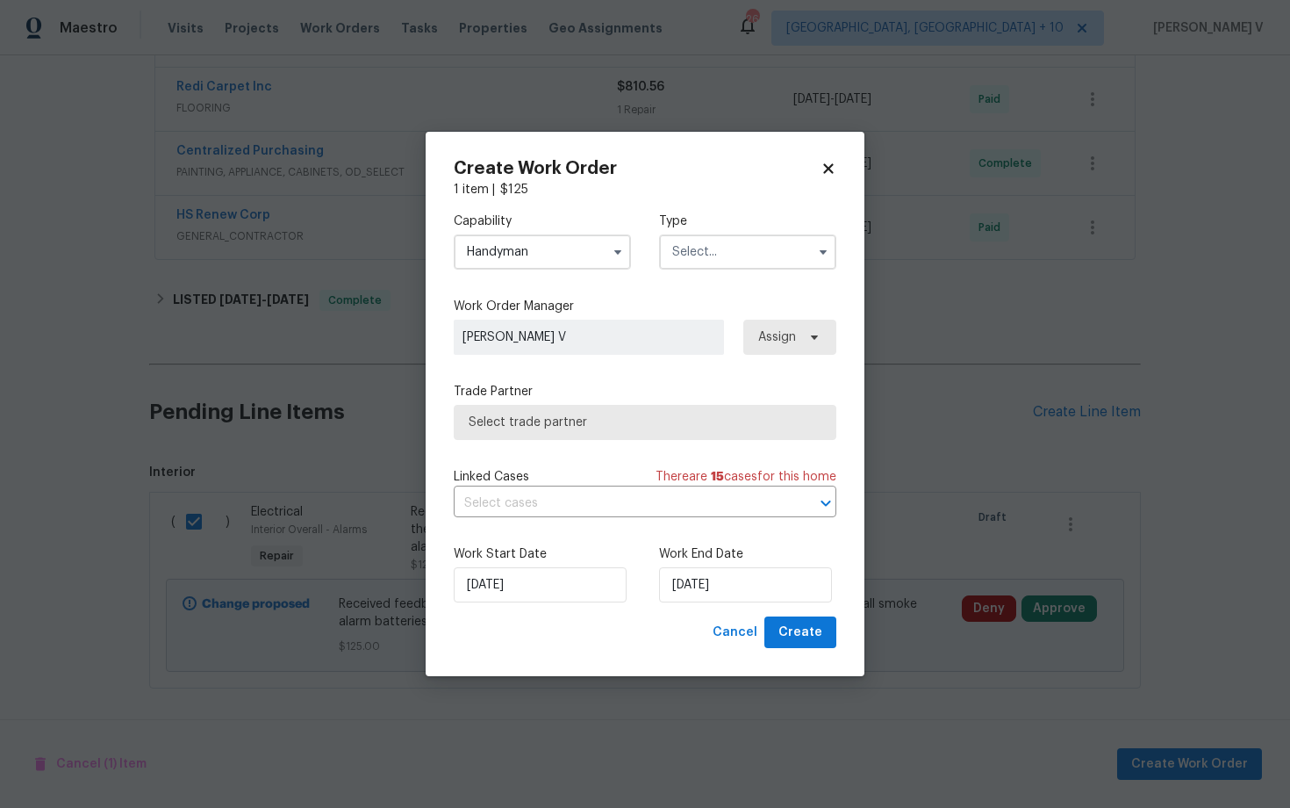
click at [736, 273] on div "Capability Handyman Agent Appliance Bathtub Resurfacing BRN And Lrr Broker Cabi…" at bounding box center [645, 240] width 383 height 85
click at [753, 261] on input "text" at bounding box center [747, 251] width 177 height 35
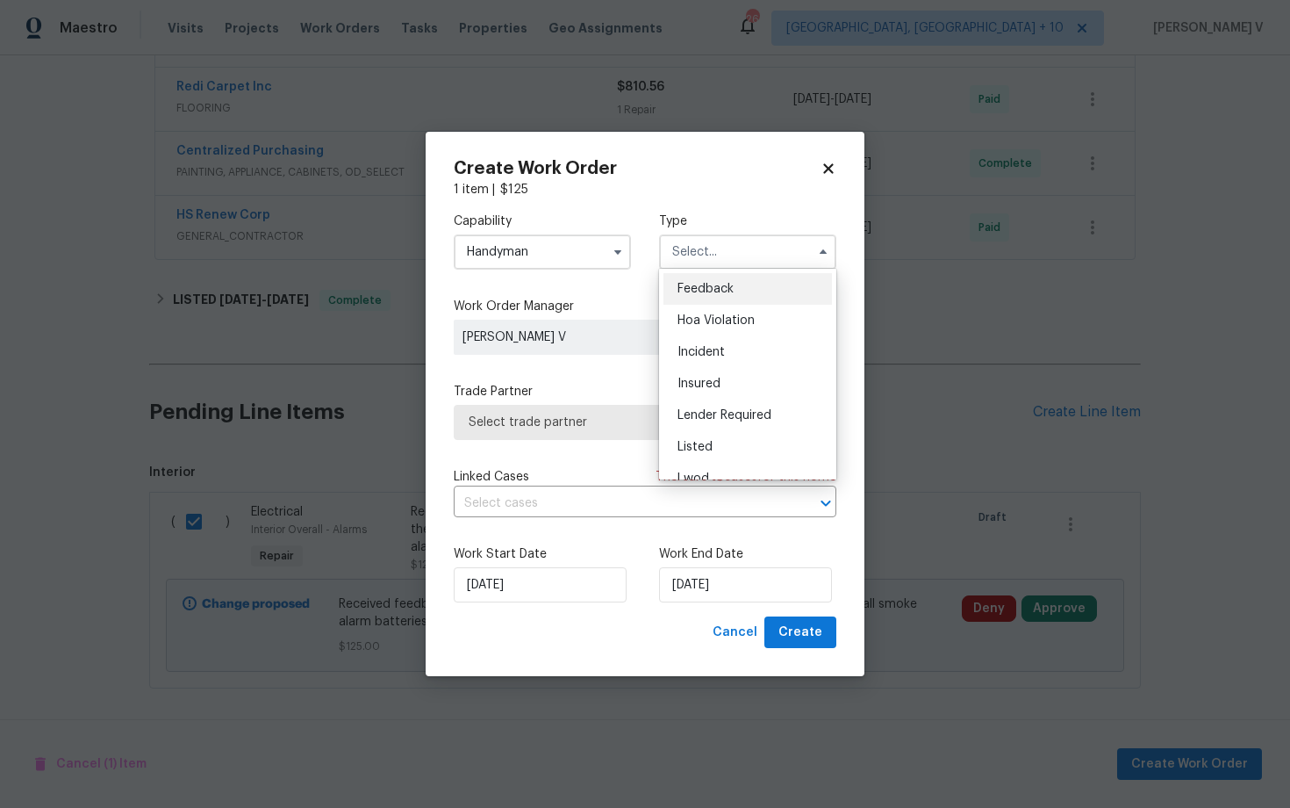
click at [712, 283] on span "Feedback" at bounding box center [706, 289] width 56 height 12
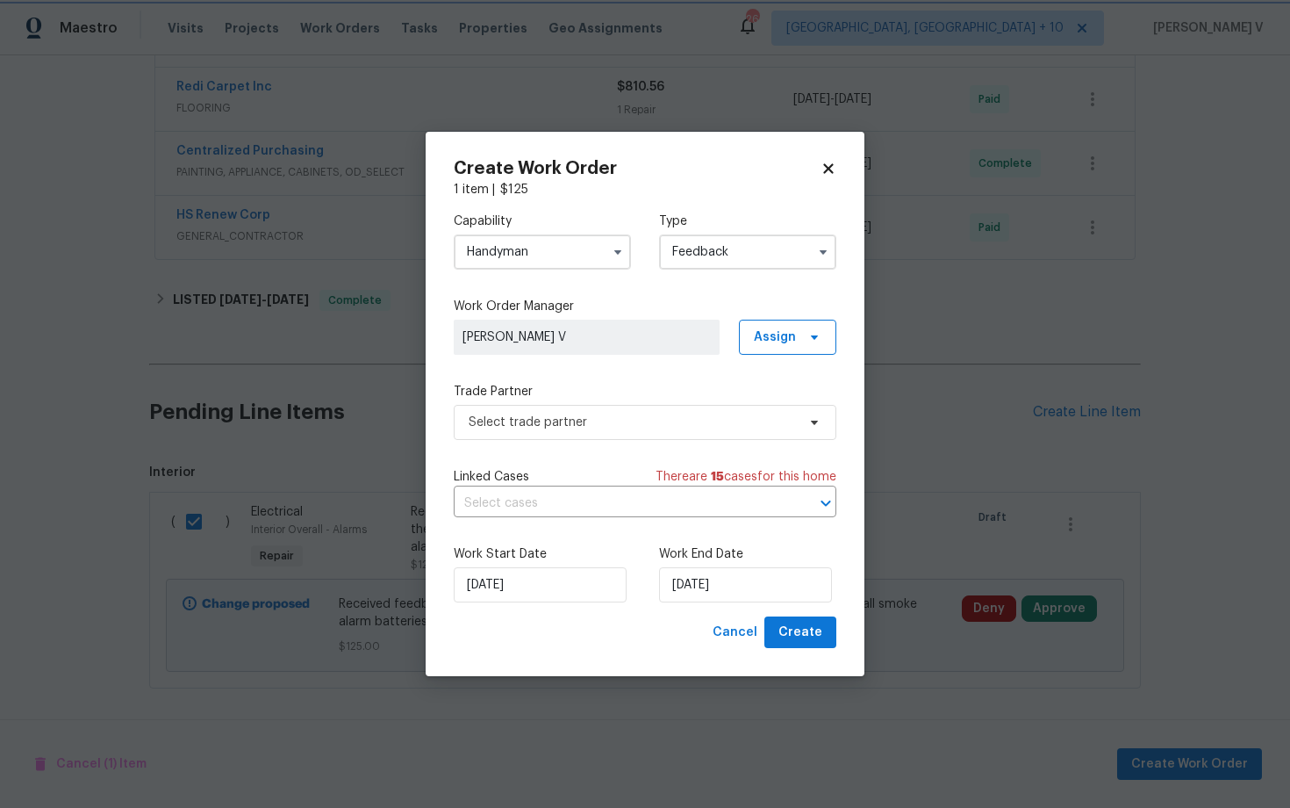
type input "Feedback"
click at [582, 438] on span "Select trade partner" at bounding box center [645, 422] width 383 height 35
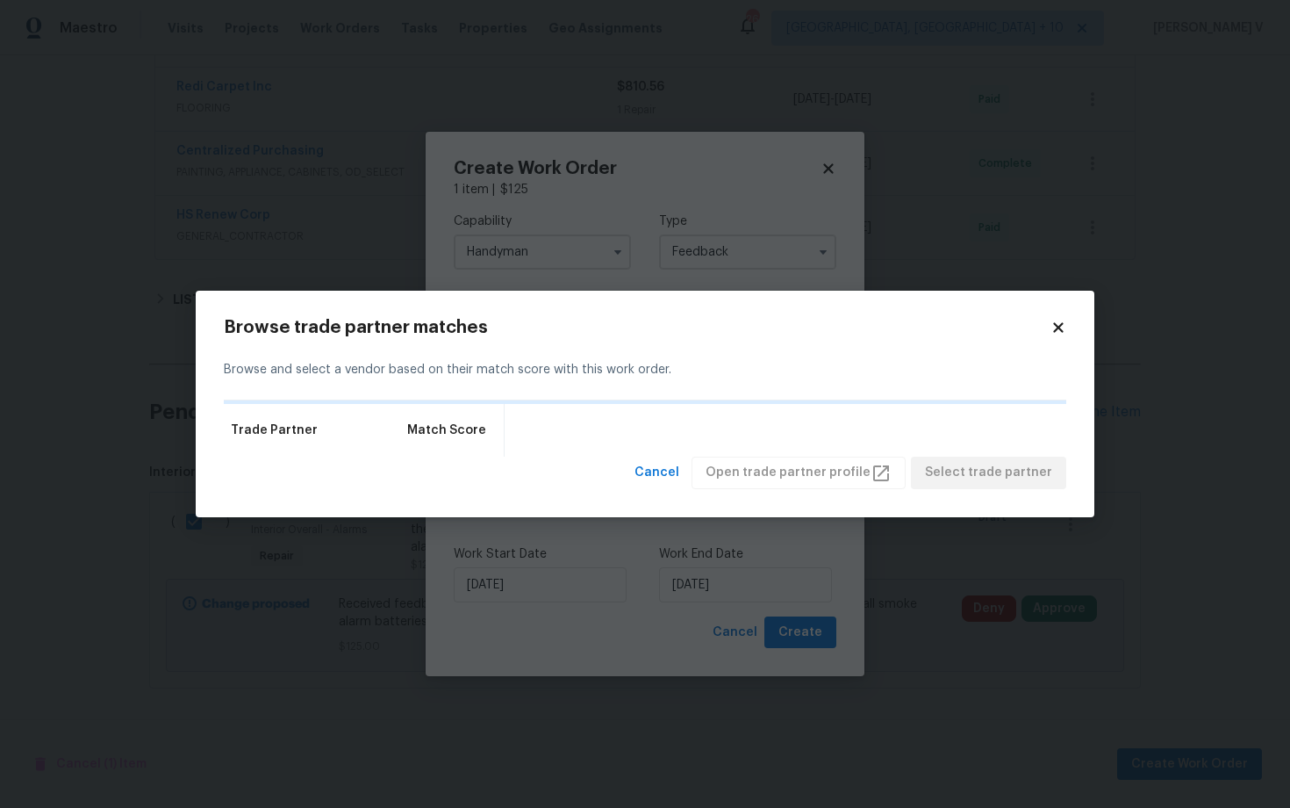
click at [380, 360] on div "Browse and select a vendor based on their match score with this work order." at bounding box center [645, 370] width 843 height 61
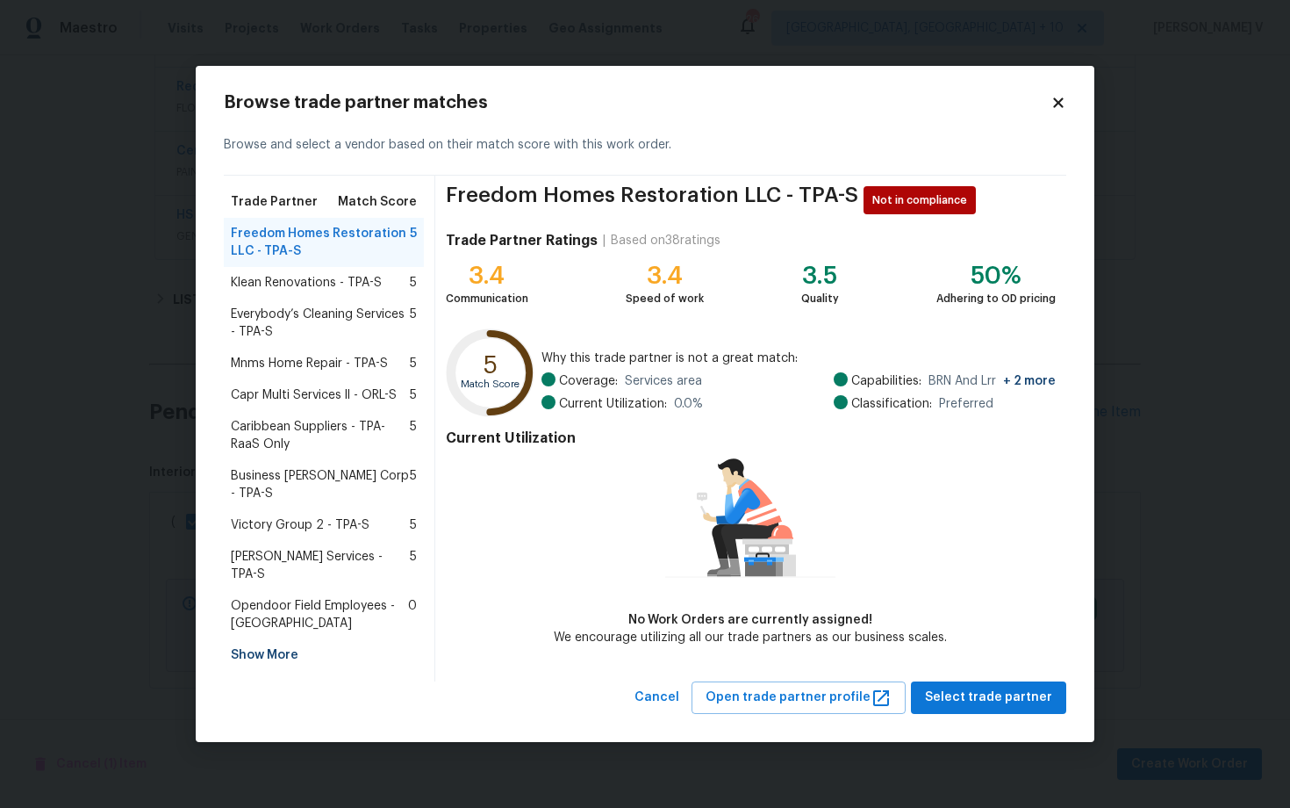
click at [336, 291] on span "Klean Renovations - TPA-S" at bounding box center [306, 283] width 151 height 18
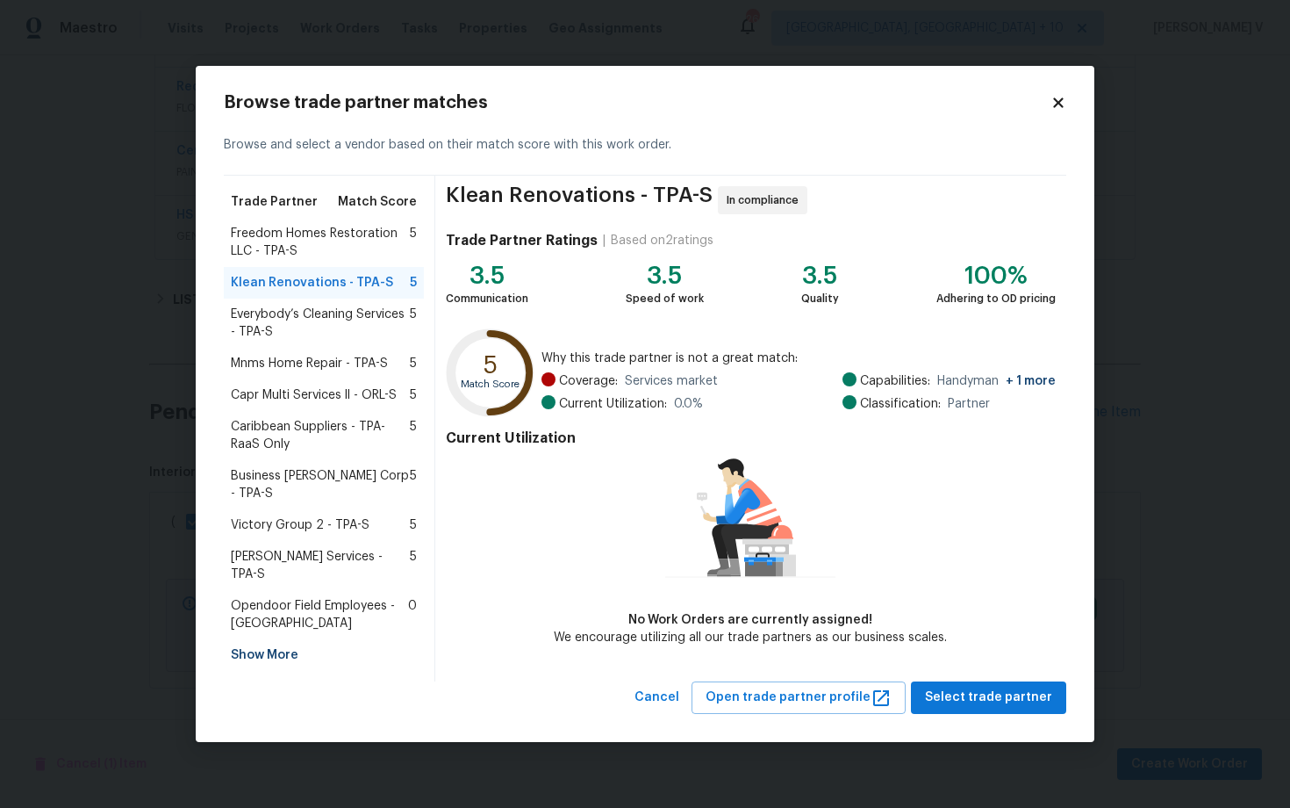
click at [334, 330] on span "Everybody’s Cleaning Services - TPA-S" at bounding box center [320, 322] width 179 height 35
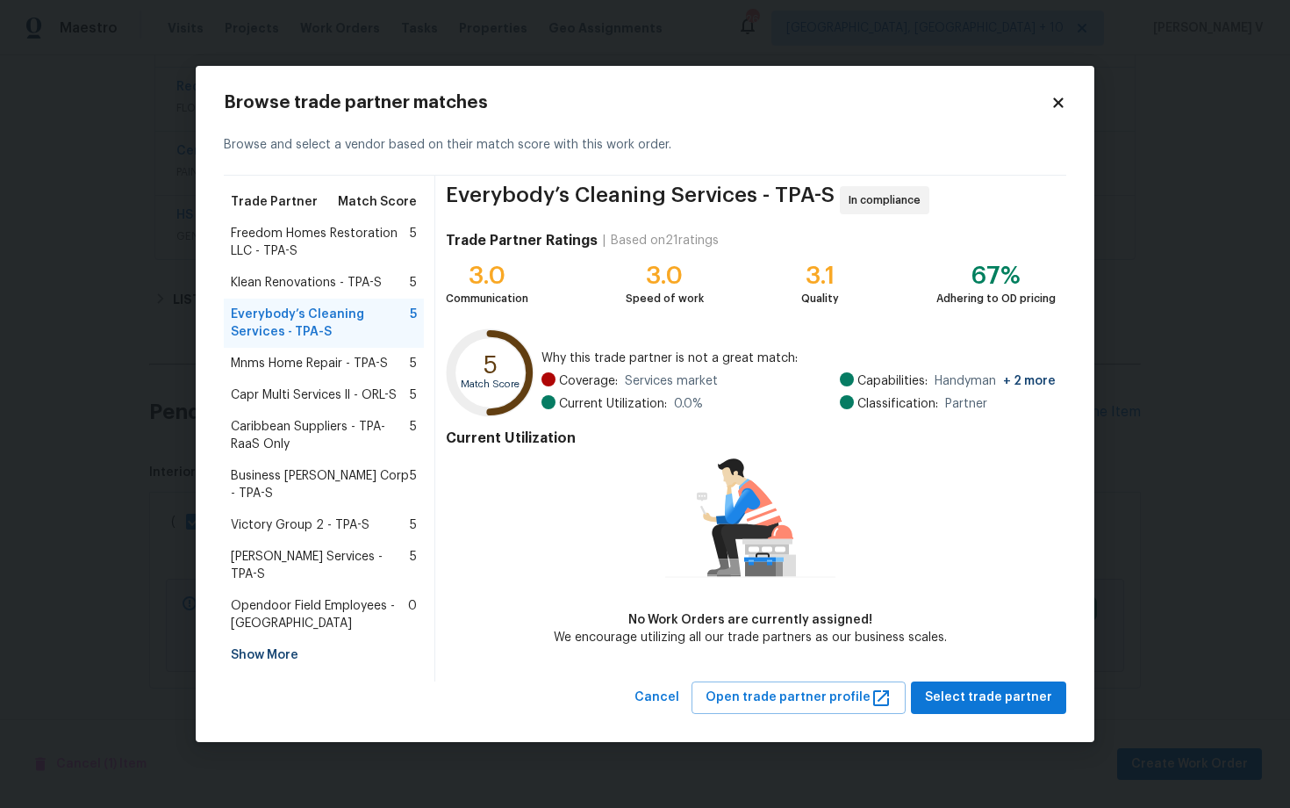
click at [303, 372] on span "Mnms Home Repair - TPA-S" at bounding box center [309, 364] width 157 height 18
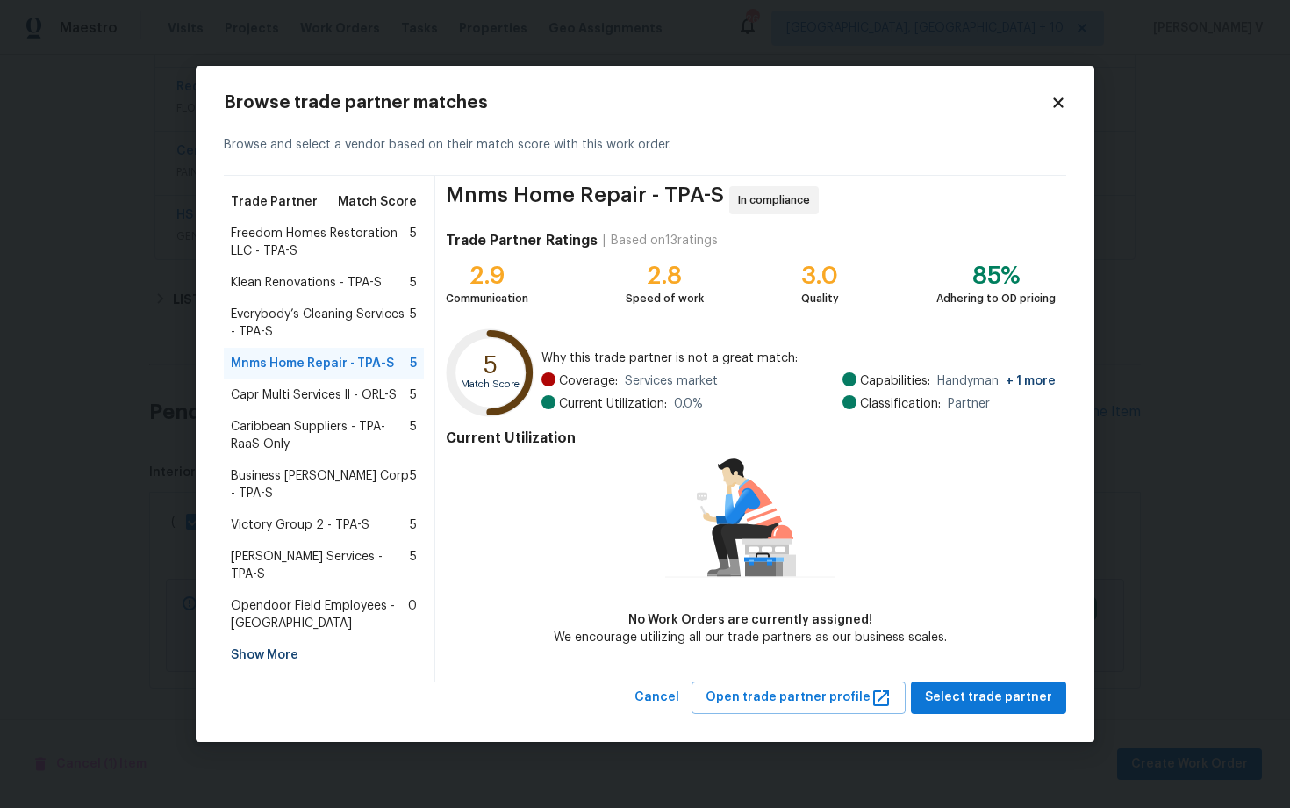
click at [313, 313] on div "Everybody’s Cleaning Services - TPA-S 5" at bounding box center [324, 322] width 200 height 49
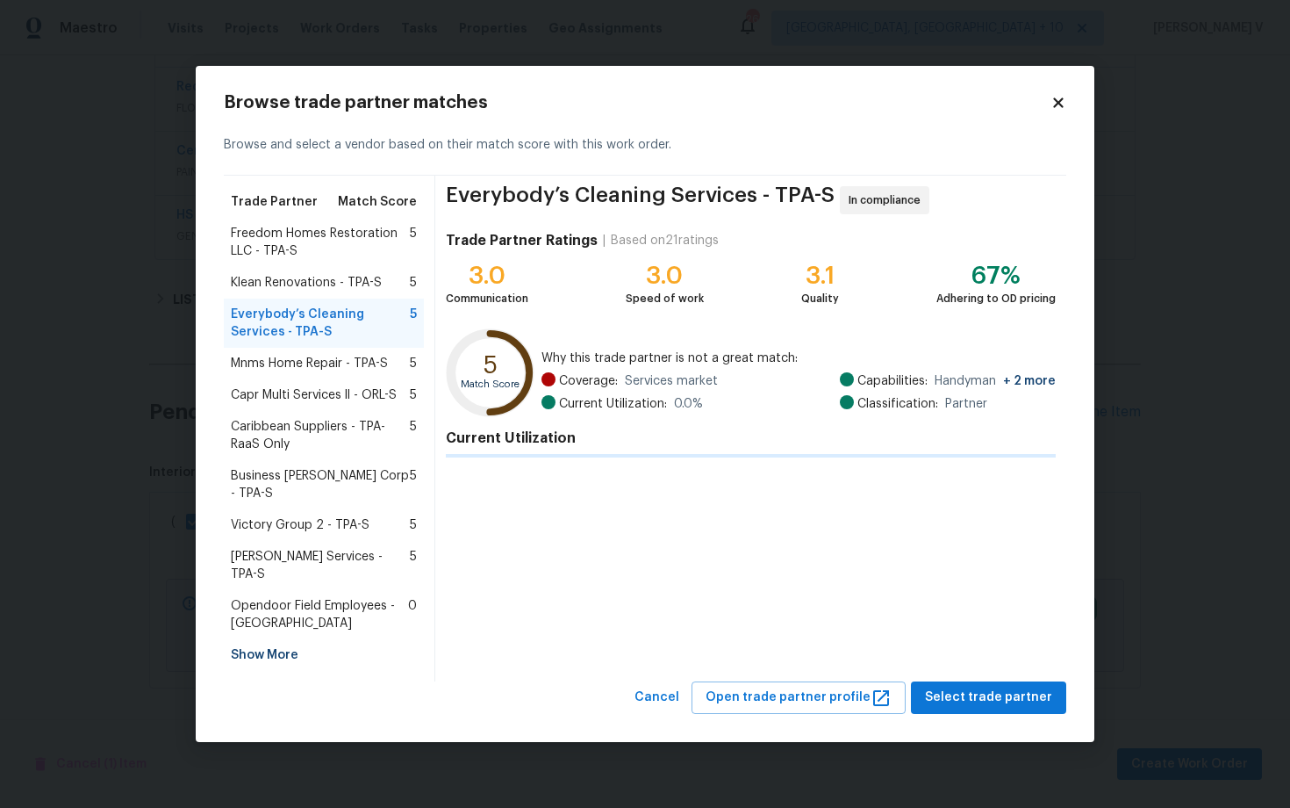
click at [339, 291] on span "Klean Renovations - TPA-S" at bounding box center [306, 283] width 151 height 18
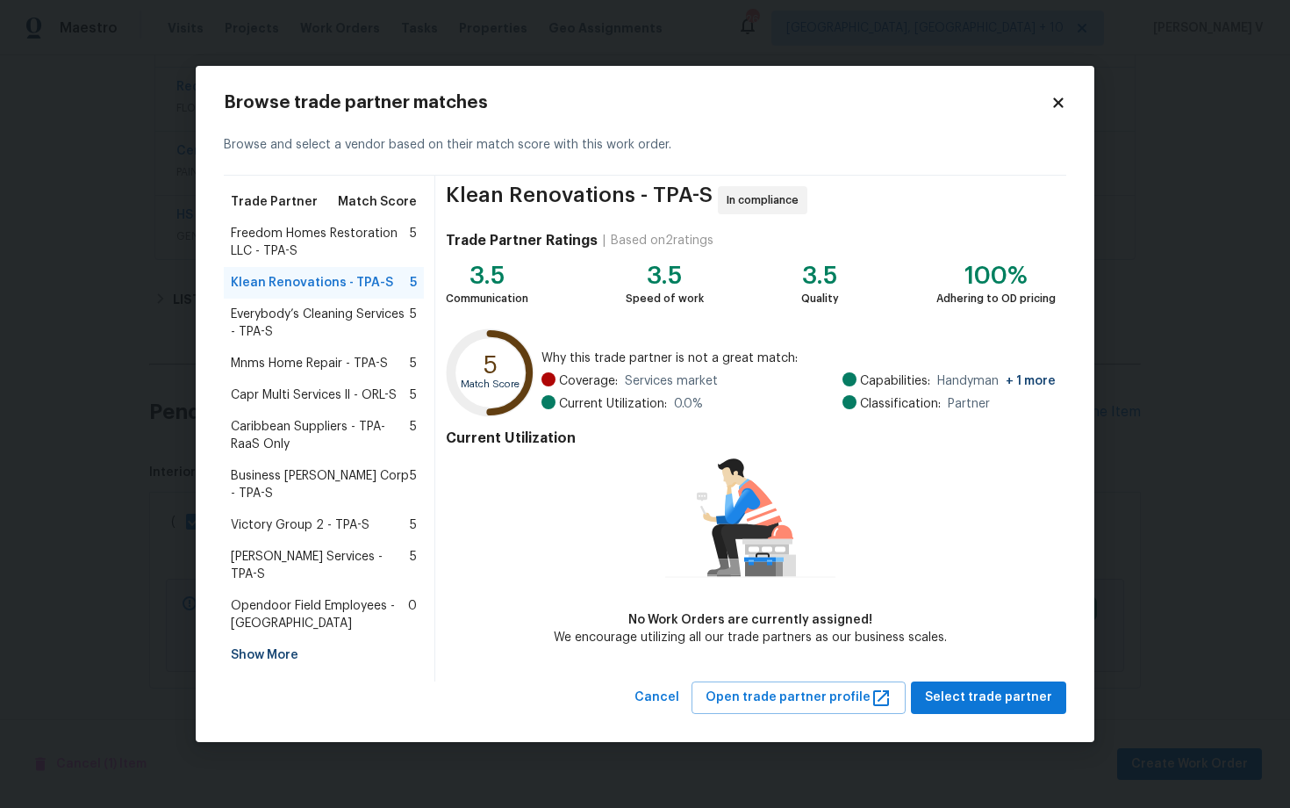
click at [300, 404] on span "Capr Multi Services ll - ORL-S" at bounding box center [314, 395] width 166 height 18
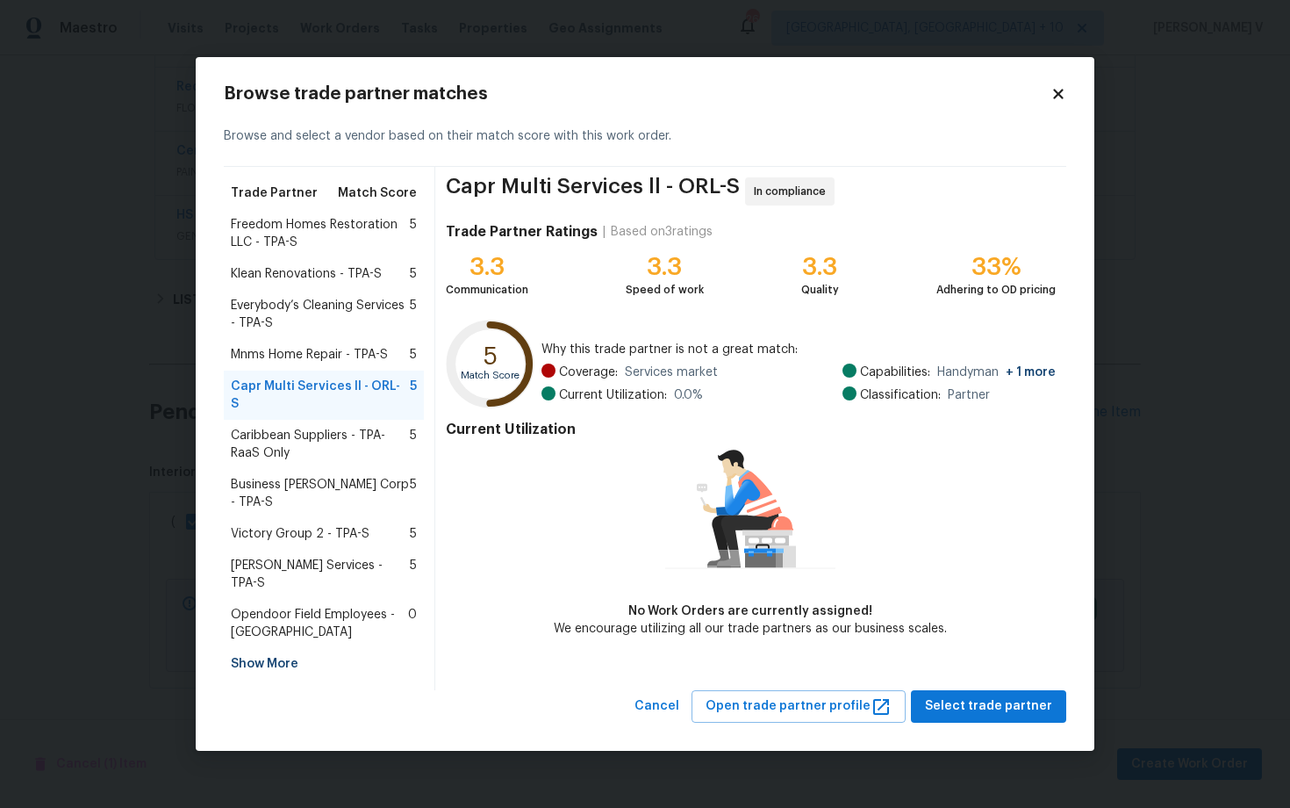
click at [305, 456] on span "Caribbean Suppliers - TPA-RaaS Only" at bounding box center [320, 444] width 179 height 35
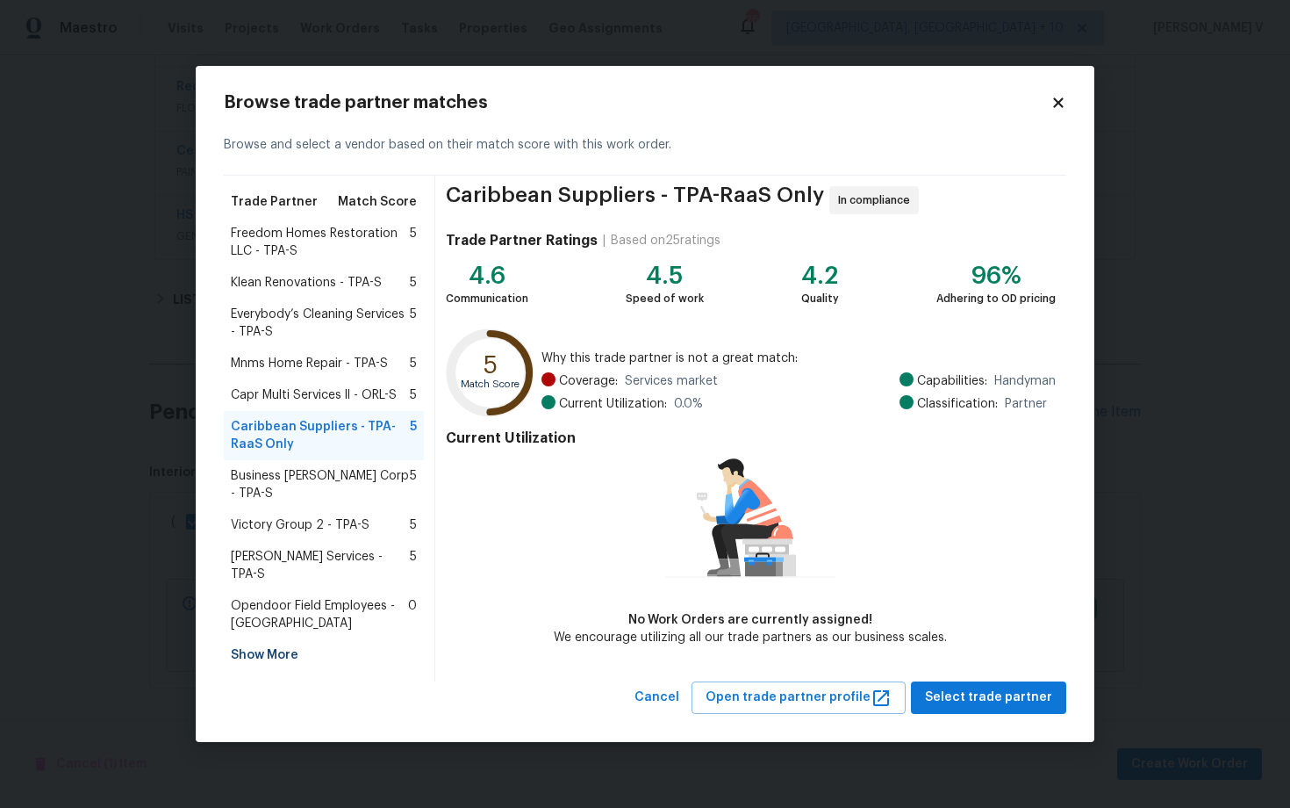
click at [306, 499] on div "Business Morel Corp - TPA-S 5" at bounding box center [324, 484] width 200 height 49
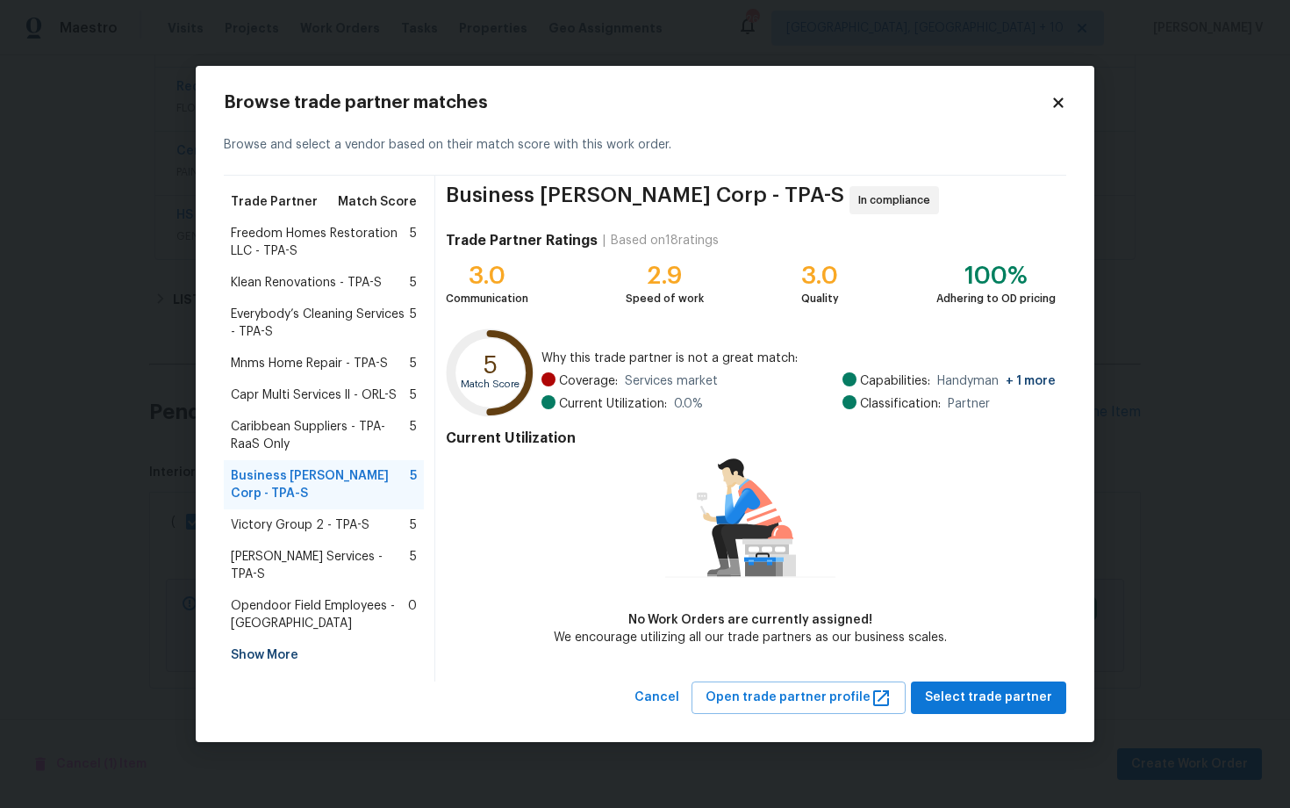
click at [306, 521] on span "Victory Group 2 - TPA-S" at bounding box center [300, 525] width 139 height 18
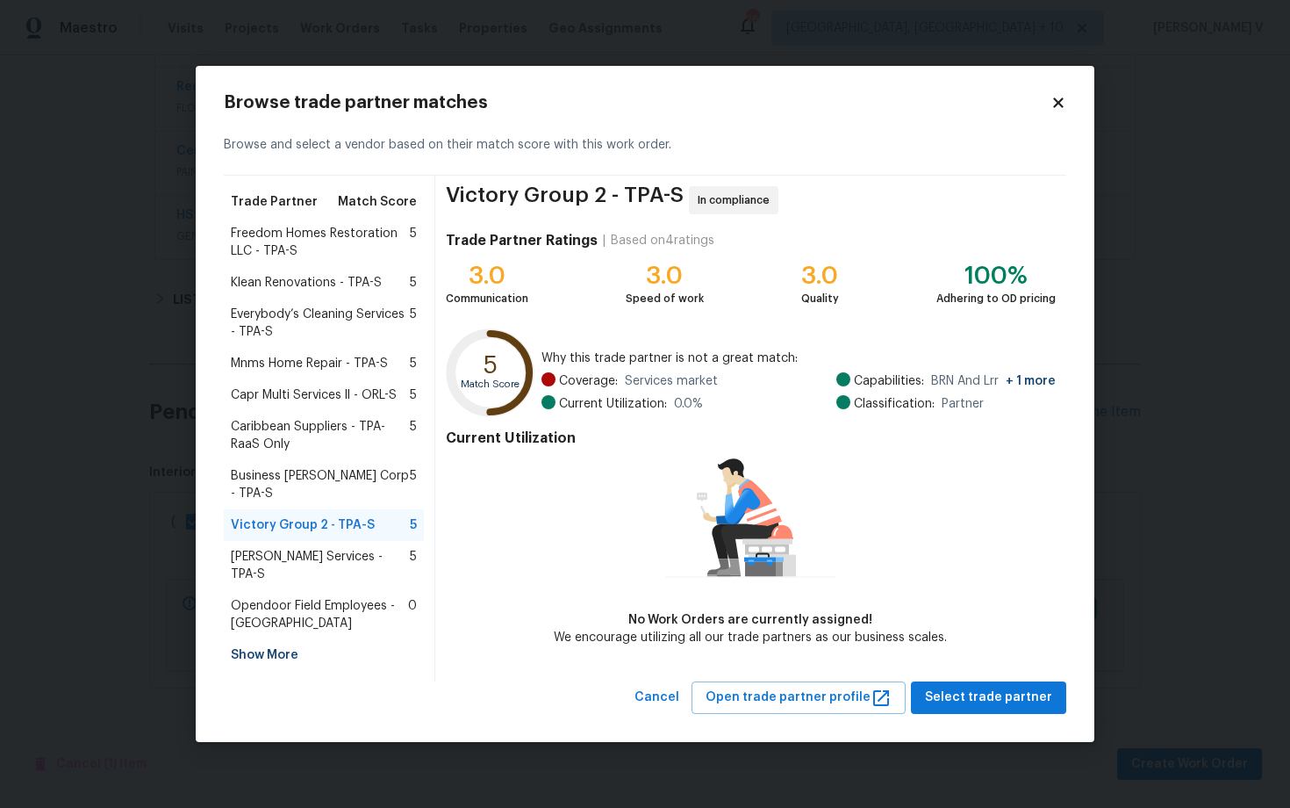
click at [311, 561] on div "Gabler Services - TPA-S 5" at bounding box center [324, 565] width 200 height 49
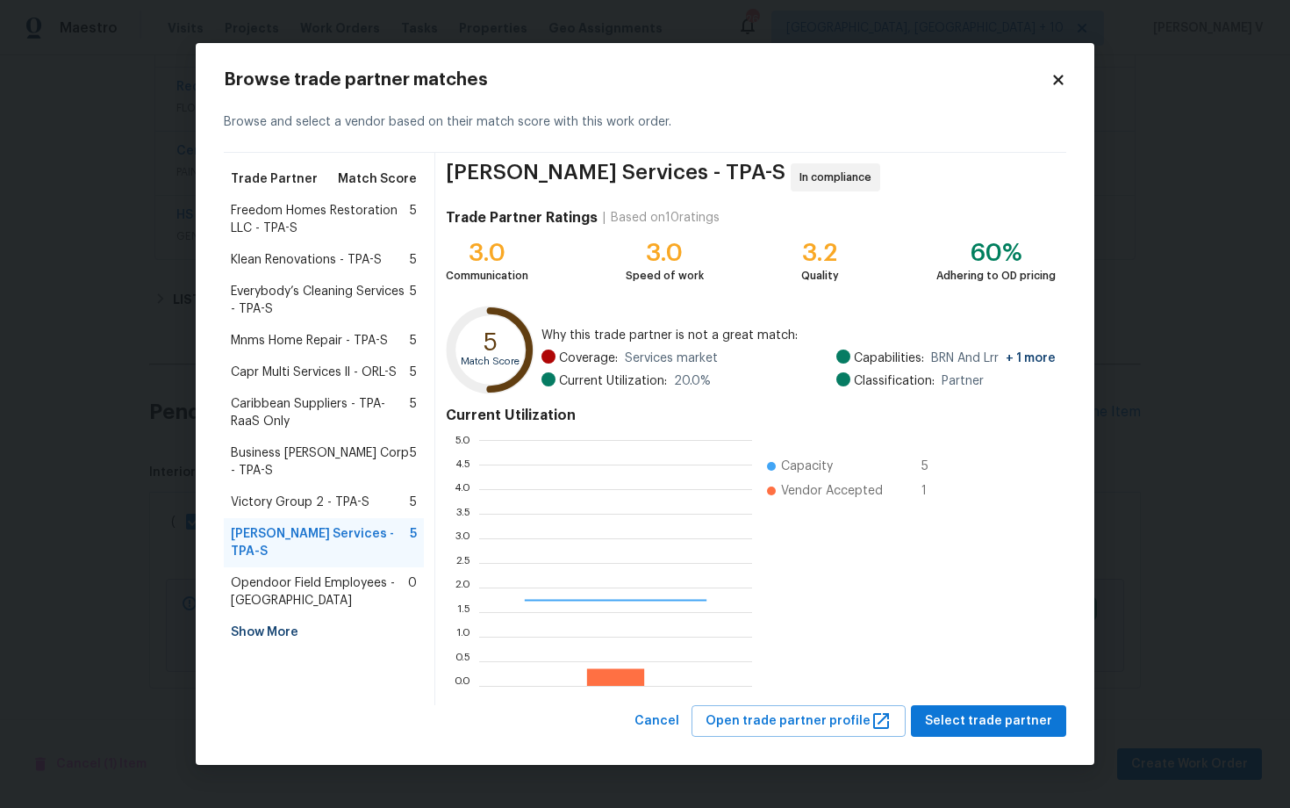
scroll to position [246, 273]
click at [320, 219] on span "Freedom Homes Restoration LLC - TPA-S" at bounding box center [320, 219] width 179 height 35
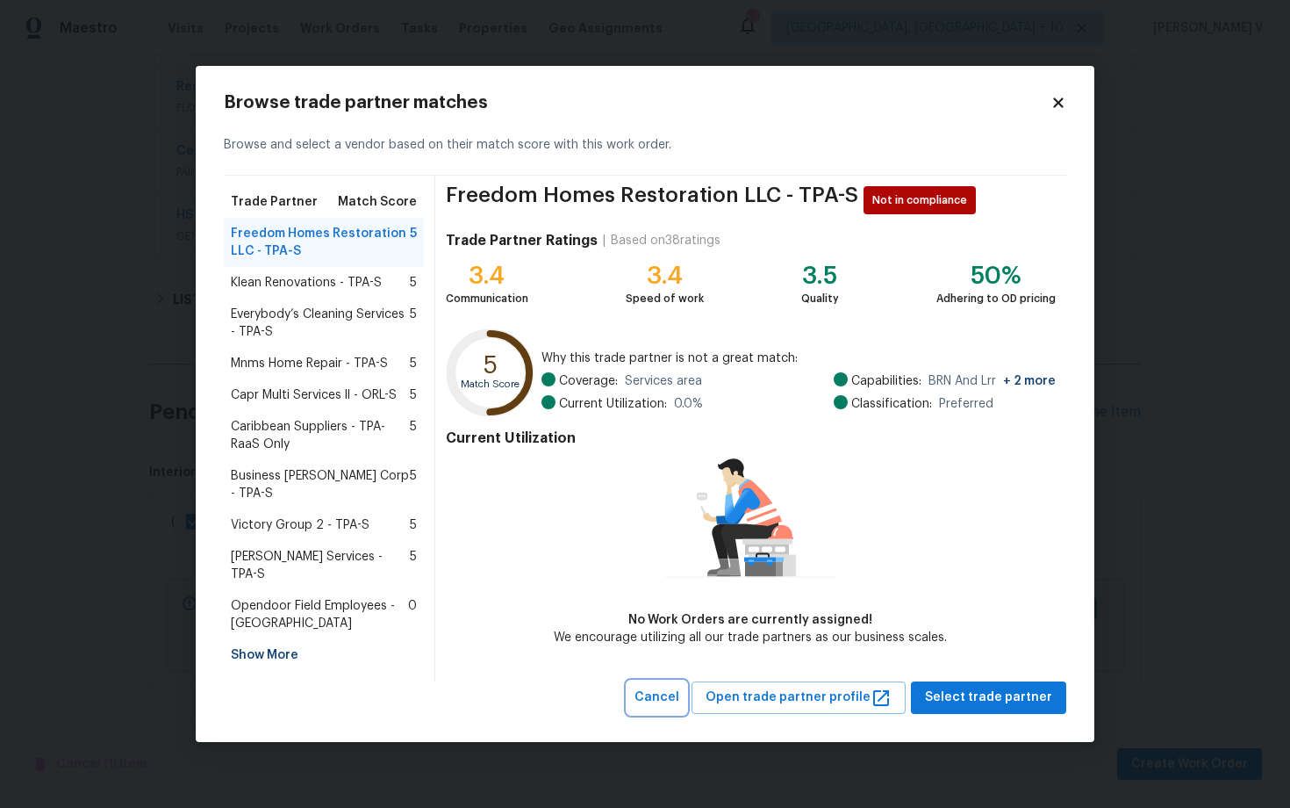
click at [686, 681] on button "Cancel" at bounding box center [657, 697] width 59 height 32
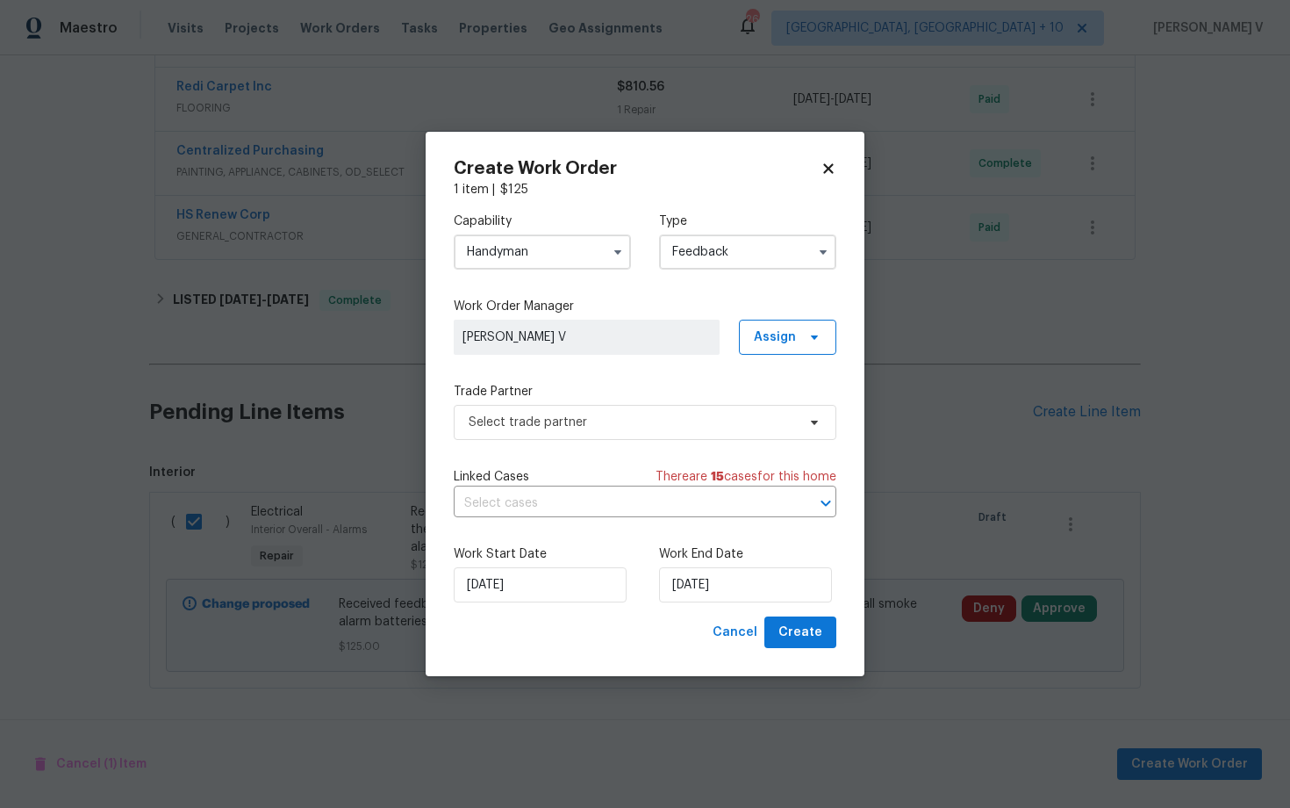
click at [544, 228] on label "Capability" at bounding box center [542, 221] width 177 height 18
click at [531, 250] on input "Handyman" at bounding box center [542, 251] width 177 height 35
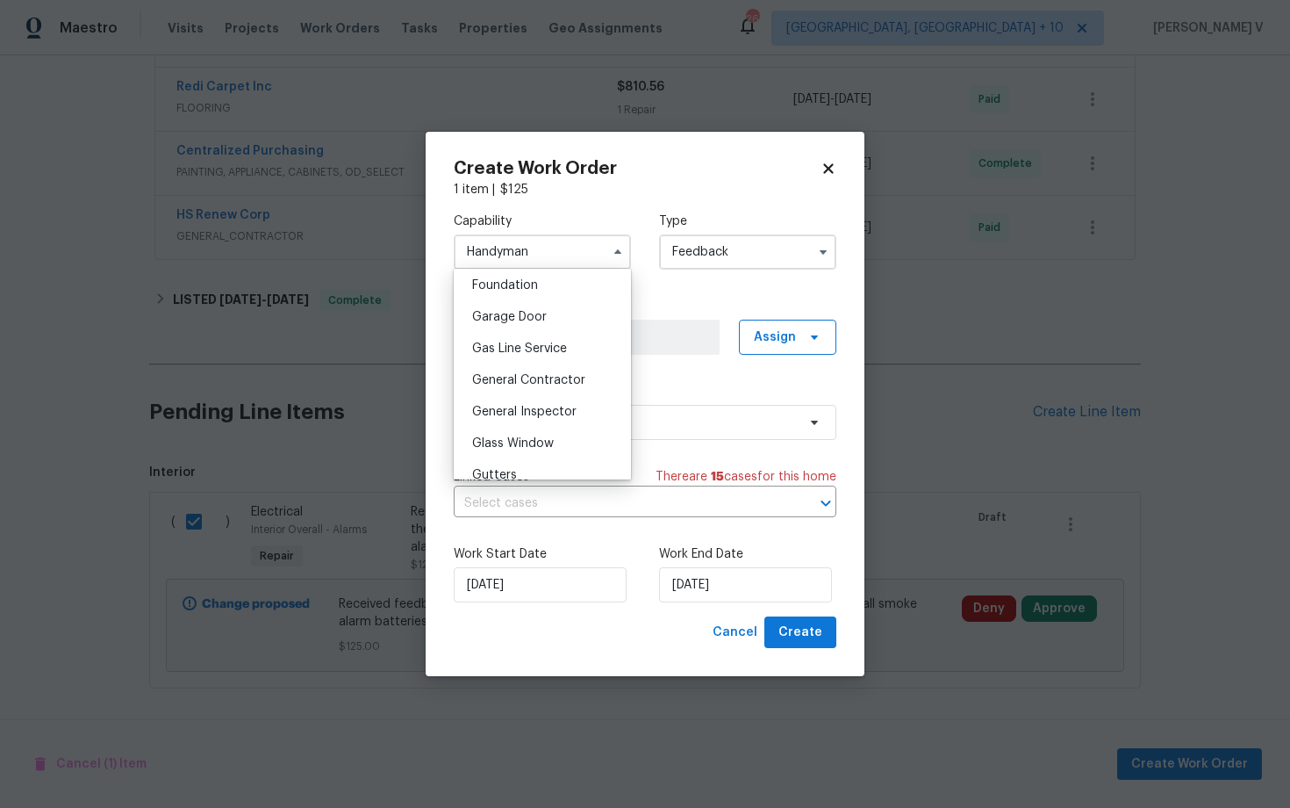
scroll to position [758, 0]
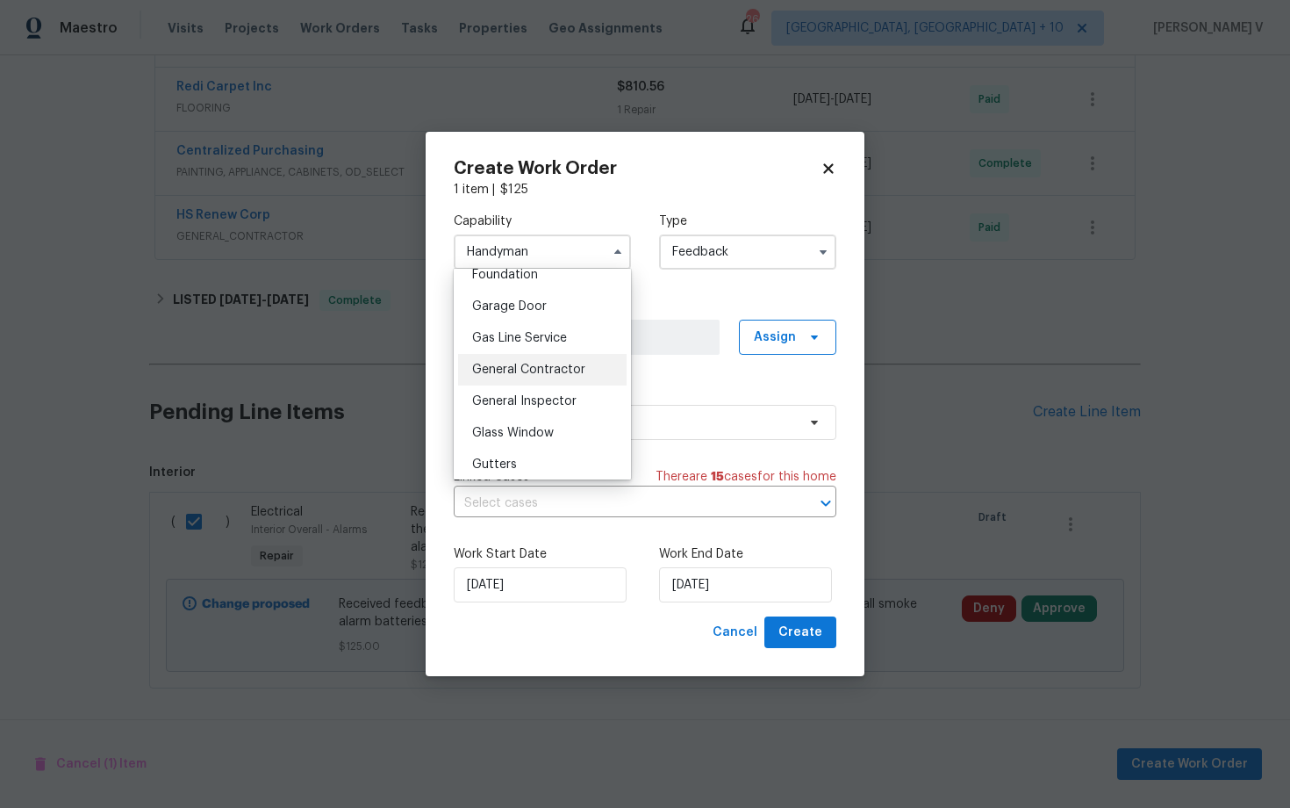
click at [558, 374] on span "General Contractor" at bounding box center [528, 369] width 113 height 12
type input "General Contractor"
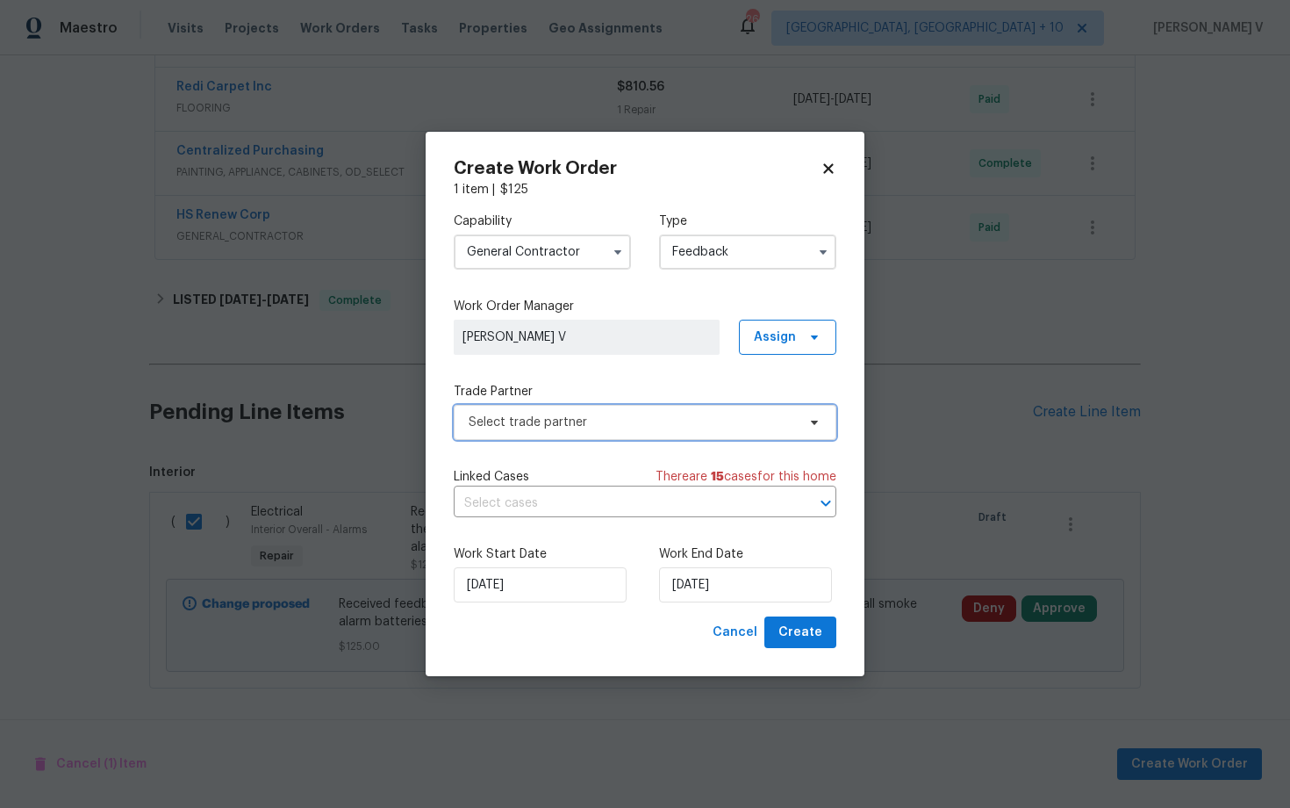
click at [740, 424] on span "Select trade partner" at bounding box center [632, 422] width 327 height 18
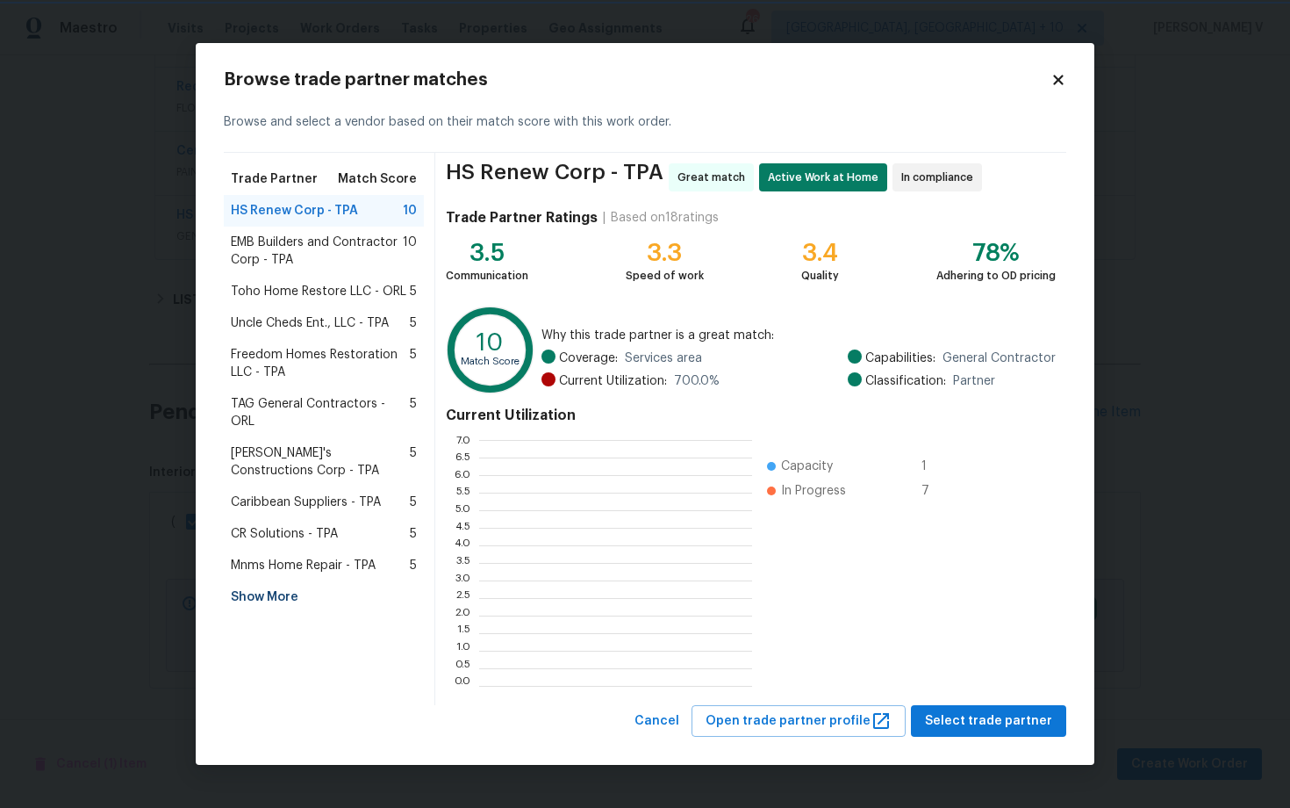
scroll to position [2, 1]
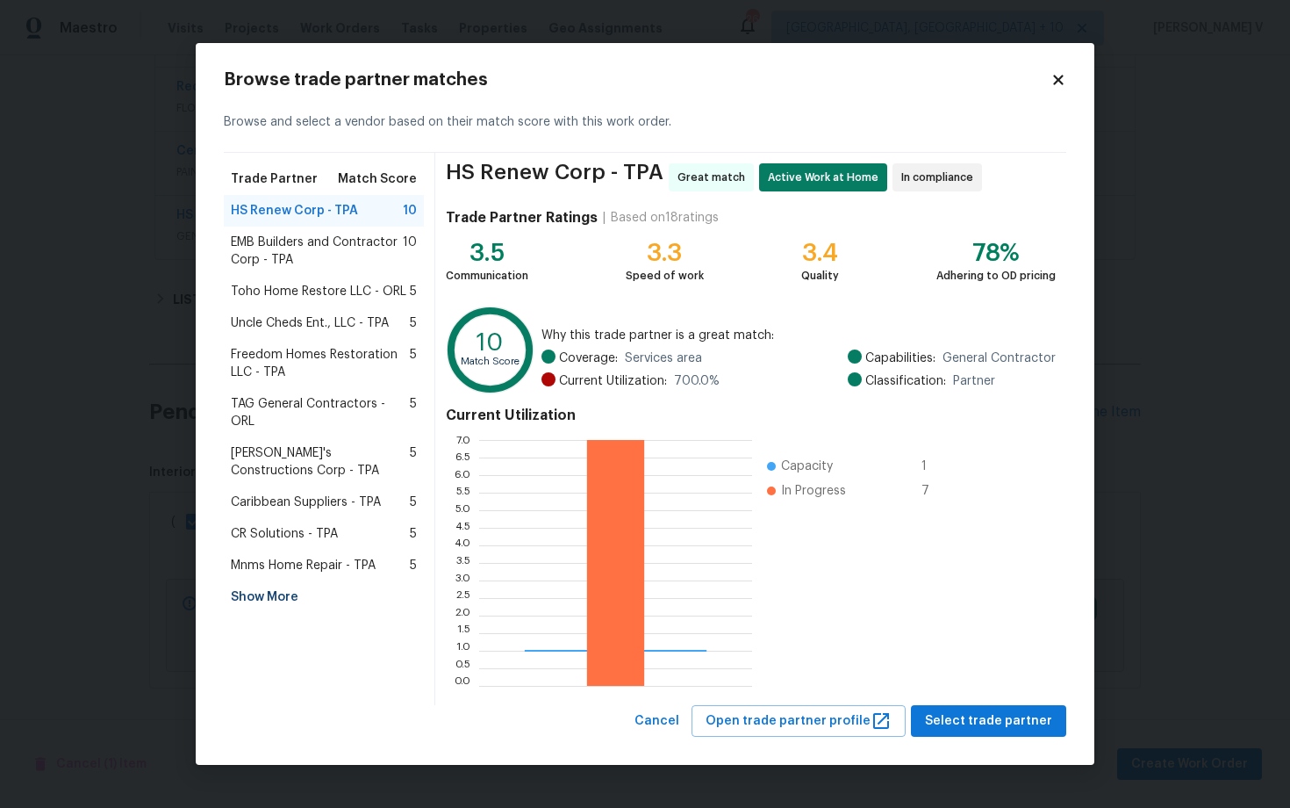
click at [317, 255] on span "EMB Builders and Contractor Corp - TPA" at bounding box center [317, 251] width 172 height 35
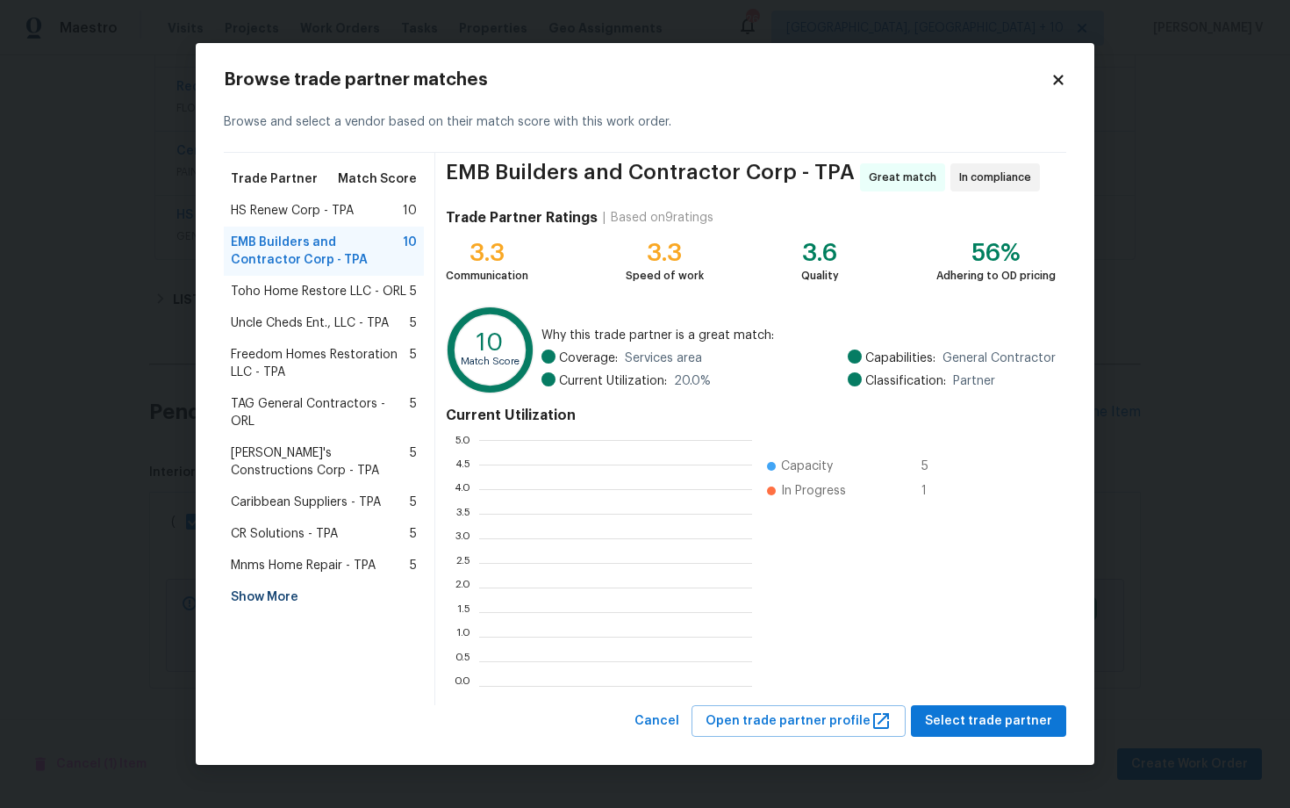
scroll to position [246, 273]
click at [1018, 725] on span "Select trade partner" at bounding box center [988, 721] width 127 height 22
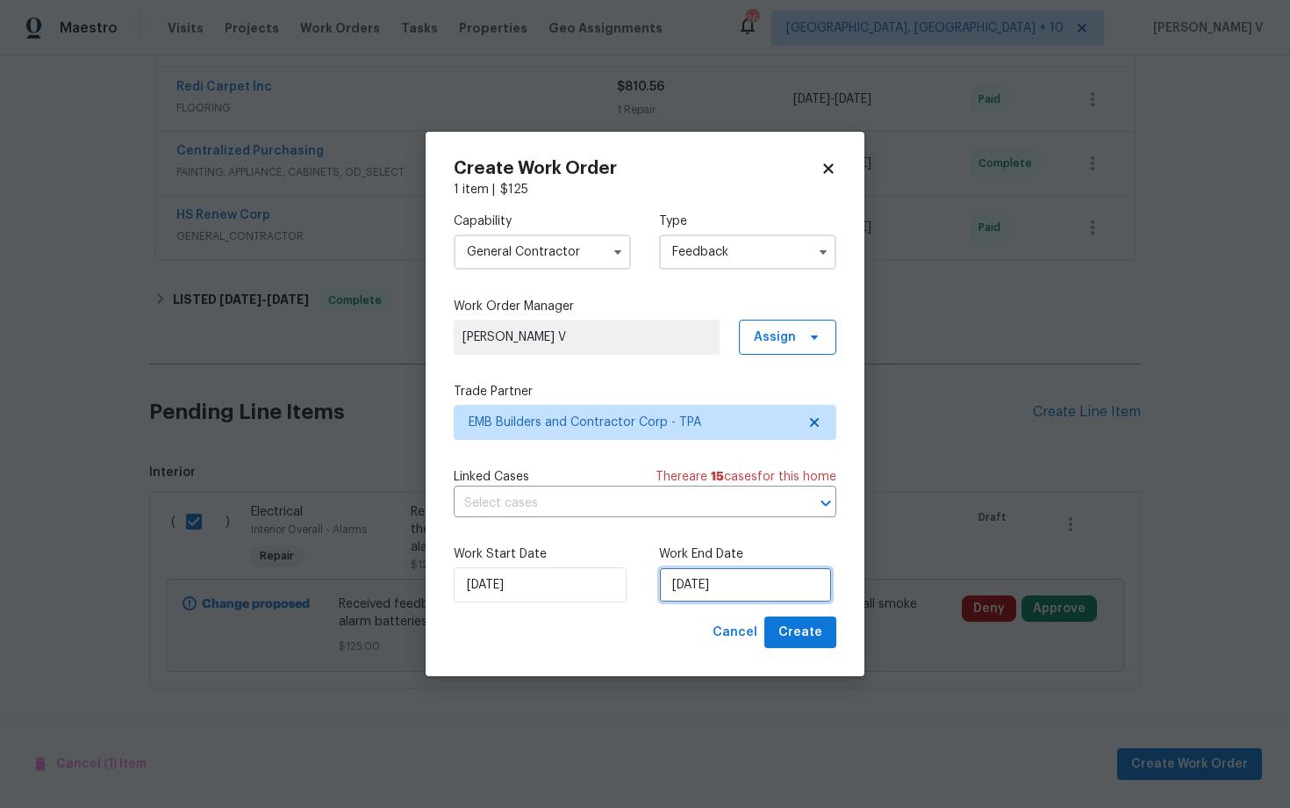
click at [703, 586] on input "29/09/2025" at bounding box center [745, 584] width 173 height 35
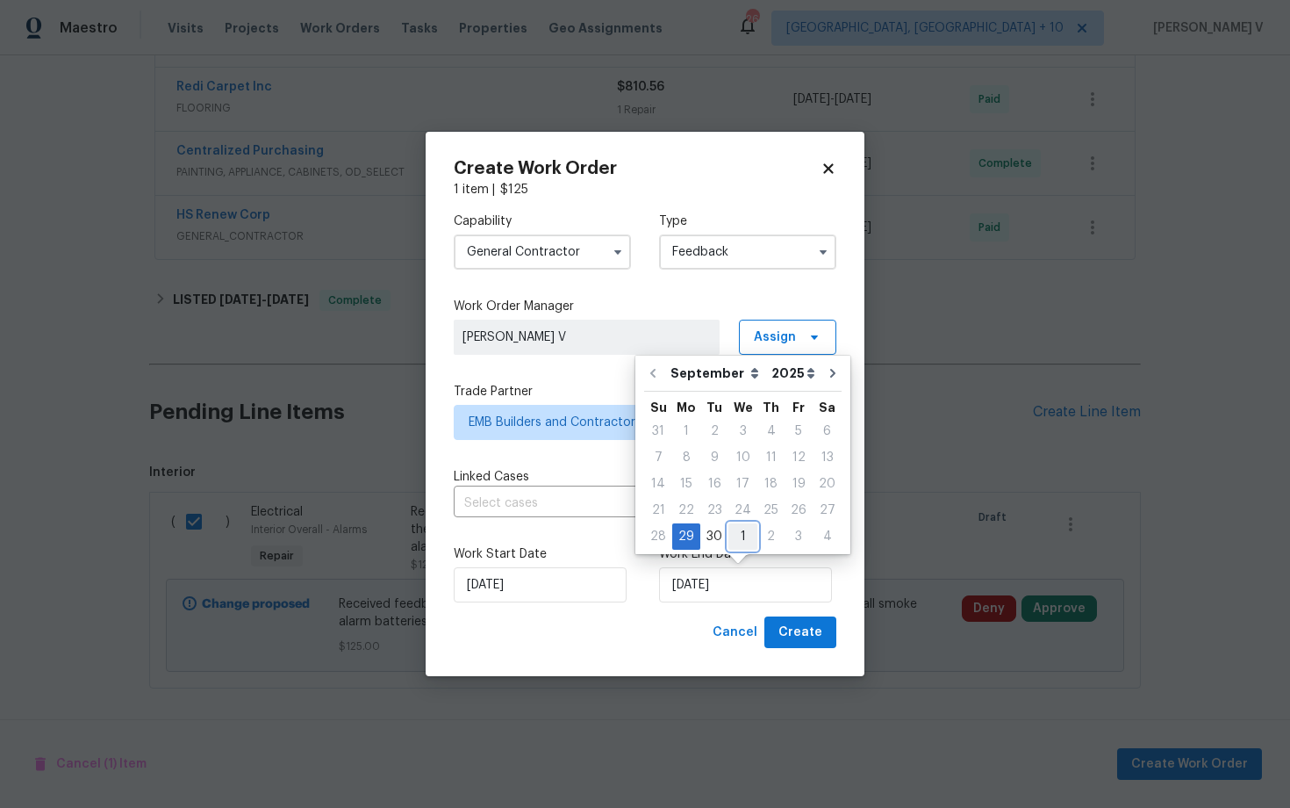
click at [739, 535] on div "1" at bounding box center [743, 536] width 29 height 25
type input "01/10/2025"
select select "9"
click at [805, 631] on span "Create" at bounding box center [801, 633] width 44 height 22
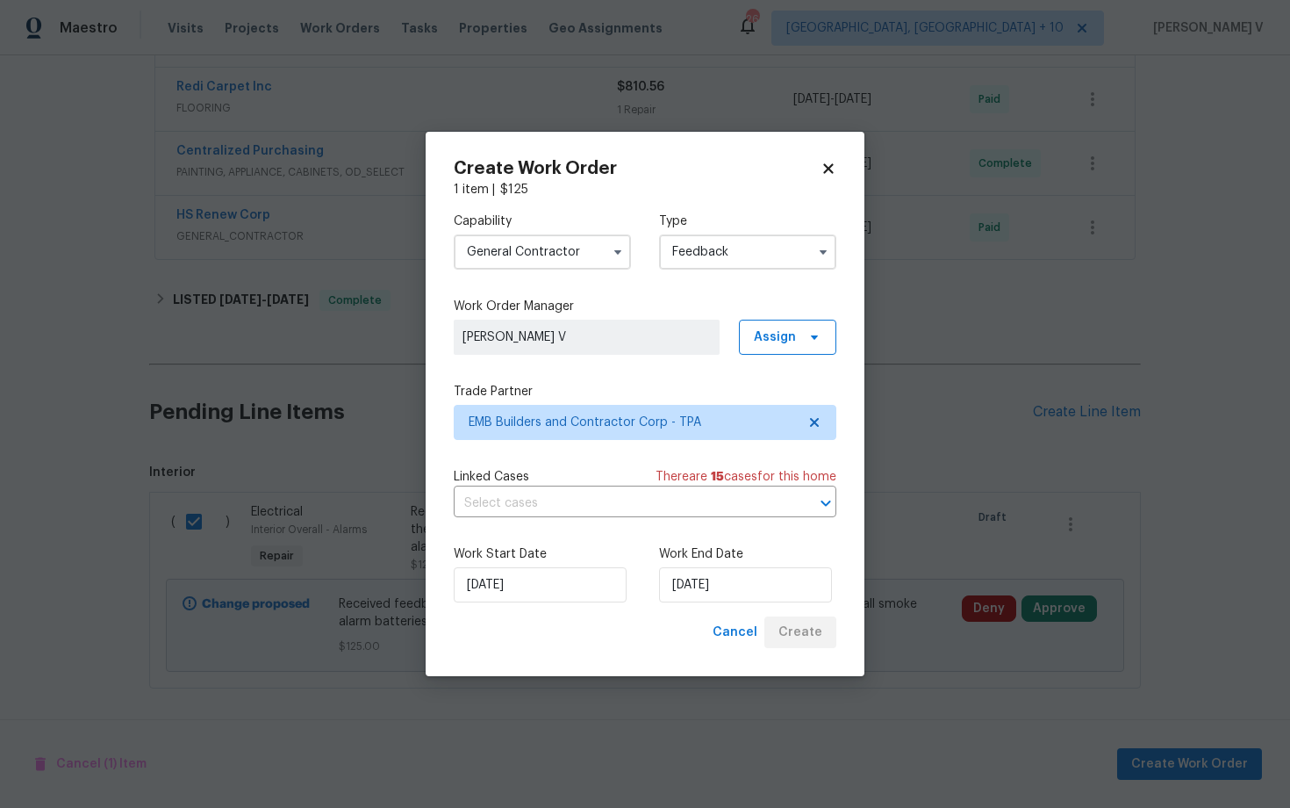
checkbox input "false"
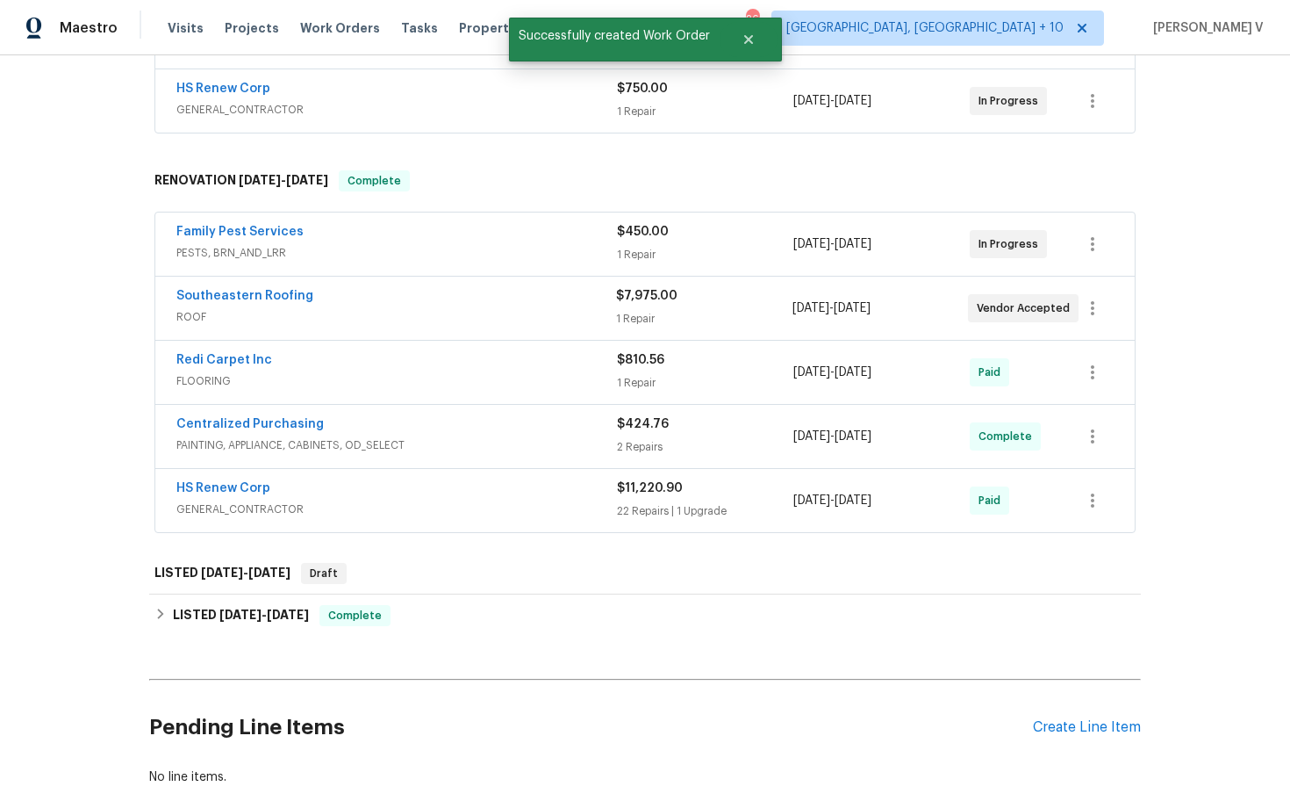
scroll to position [439, 0]
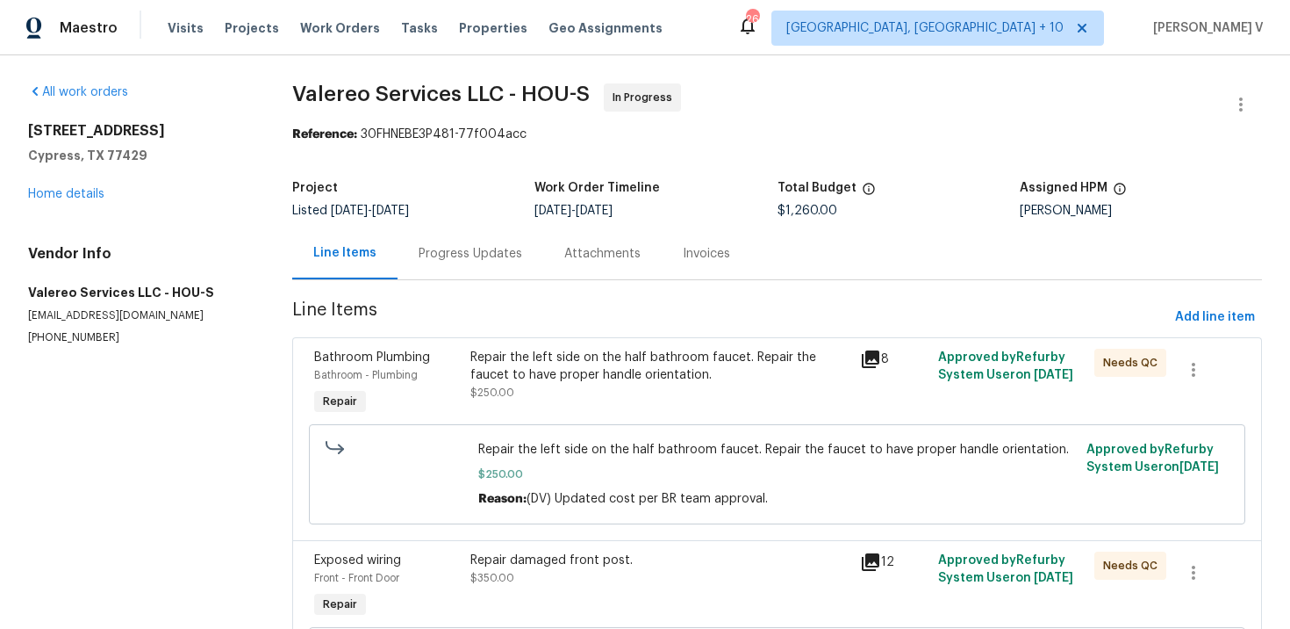
click at [463, 266] on div "Progress Updates" at bounding box center [471, 253] width 146 height 52
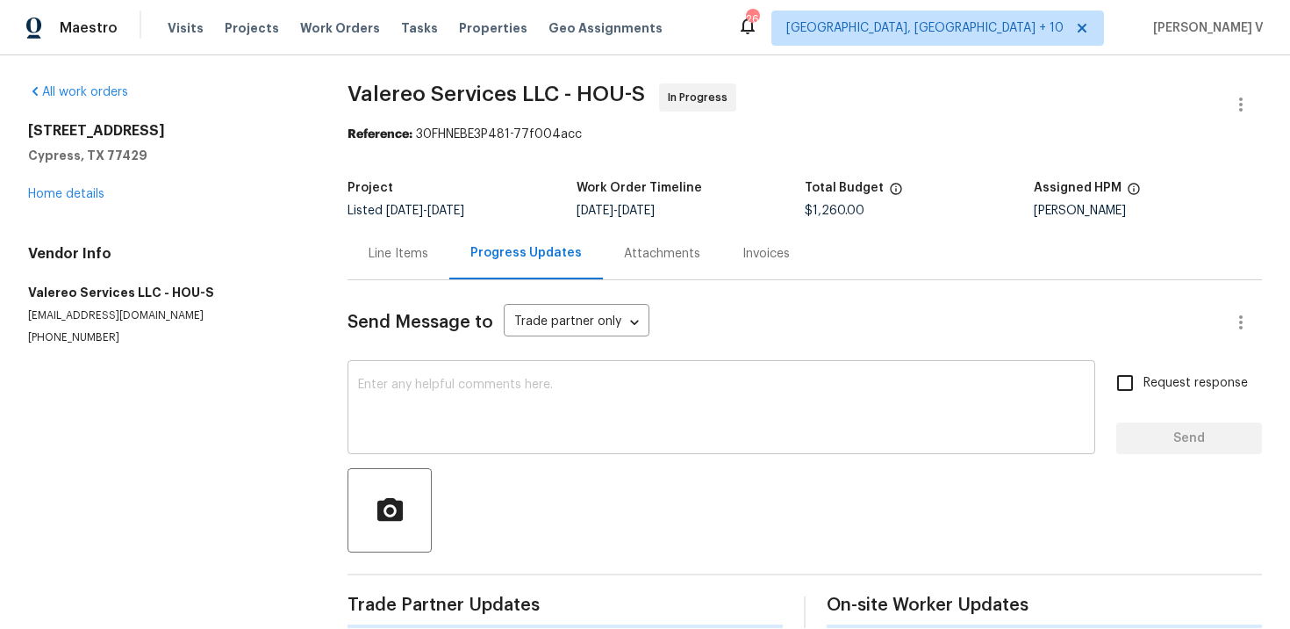
click at [478, 373] on div "x ​" at bounding box center [722, 409] width 748 height 90
paste textarea "Could you please open up the drywall ceiling to investigate further and plan to…"
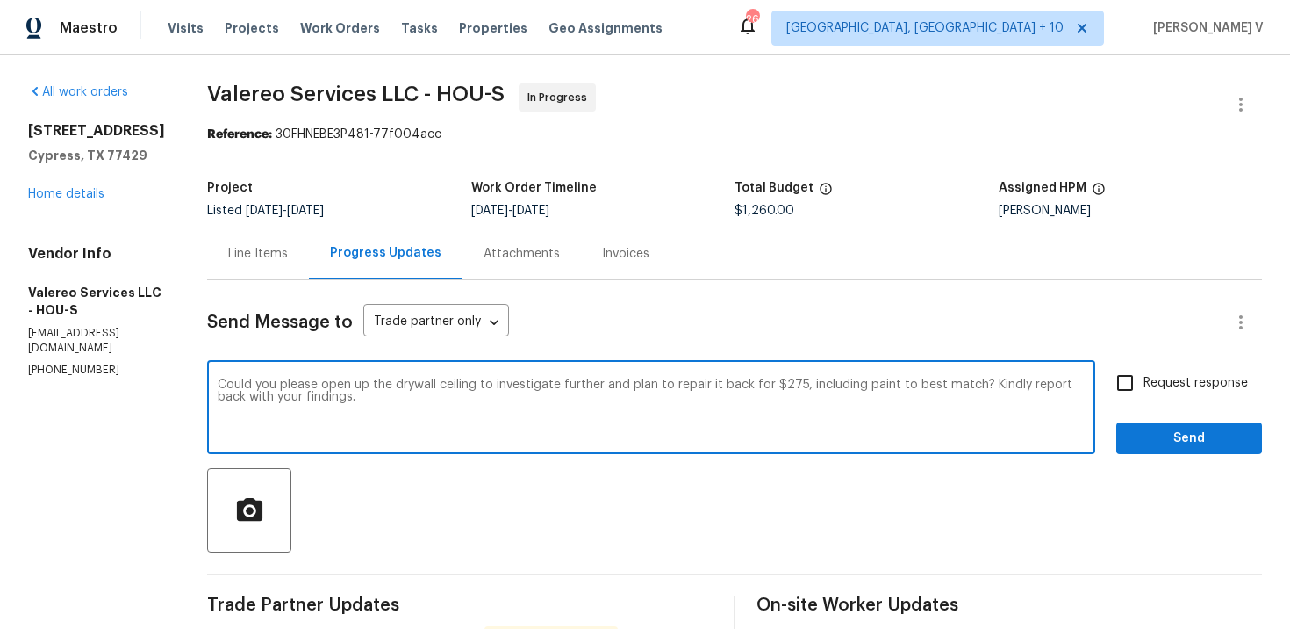
type textarea "Could you please open up the drywall ceiling to investigate further and plan to…"
click at [1190, 384] on span "Request response" at bounding box center [1196, 383] width 104 height 18
click at [1144, 384] on input "Request response" at bounding box center [1125, 382] width 37 height 37
checkbox input "true"
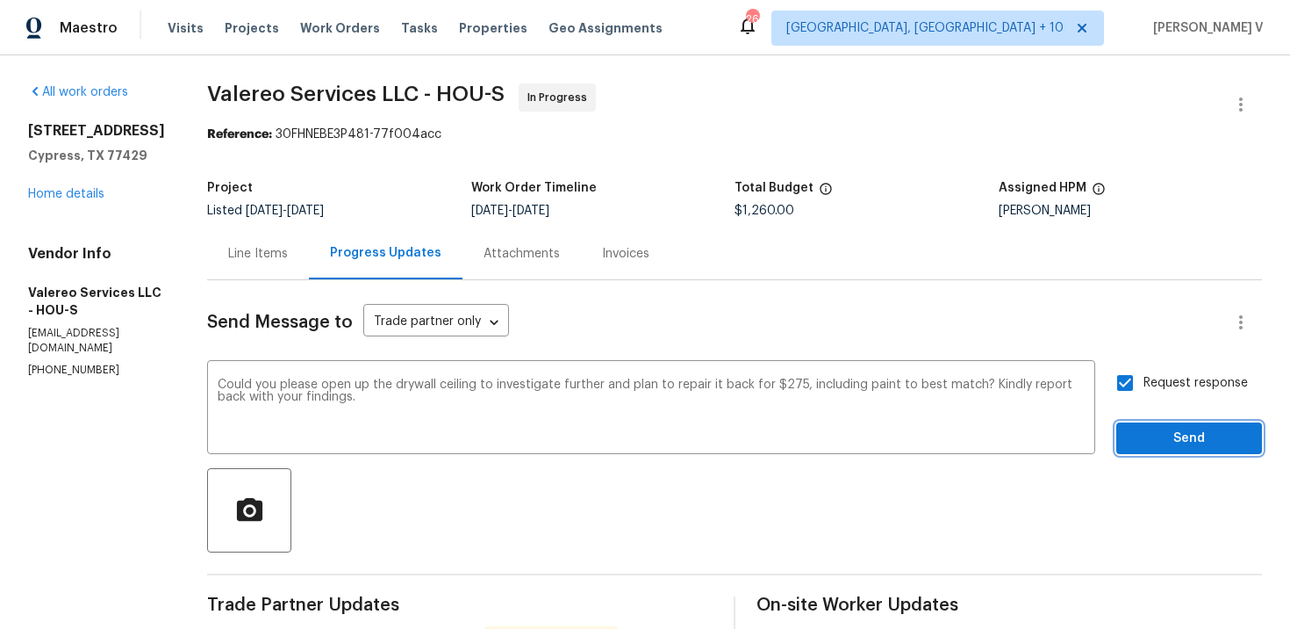
click at [1172, 427] on button "Send" at bounding box center [1190, 438] width 146 height 32
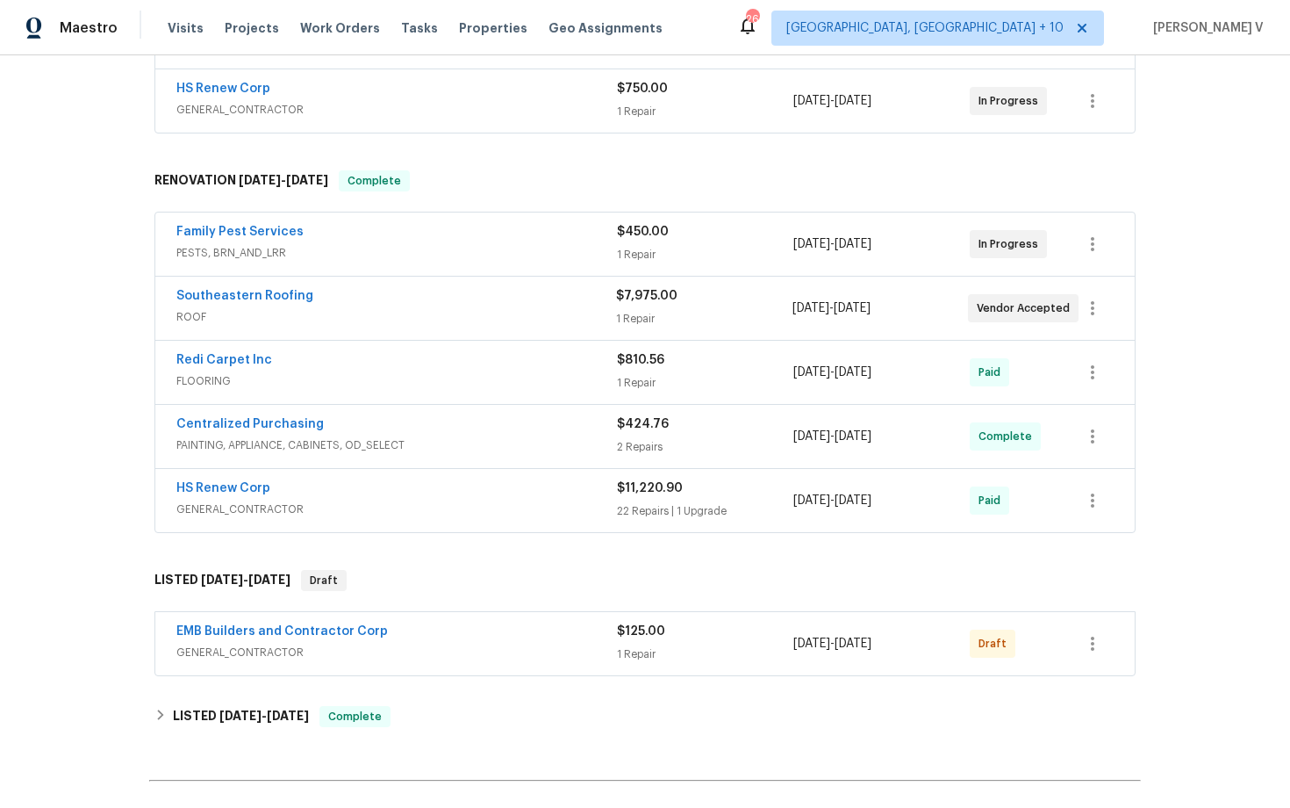
scroll to position [422, 0]
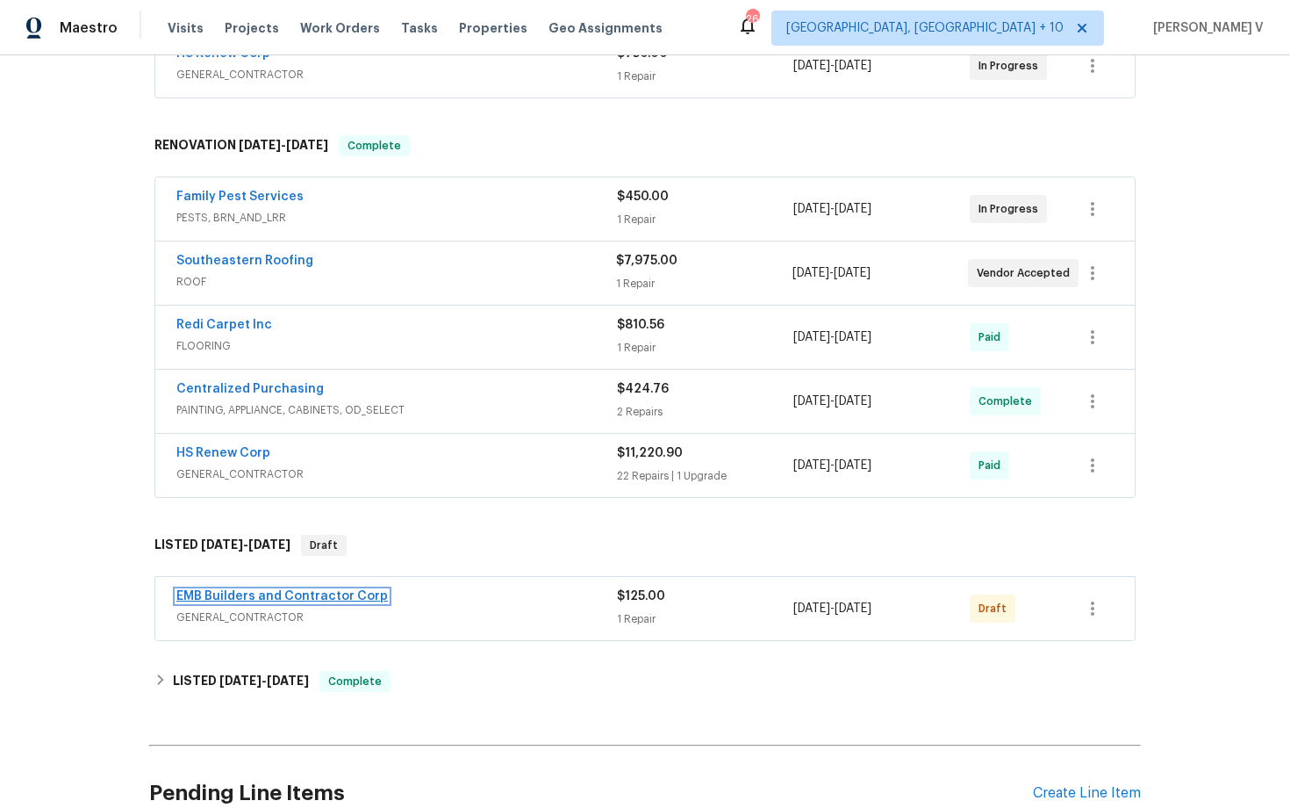
click at [228, 597] on link "EMB Builders and Contractor Corp" at bounding box center [282, 596] width 212 height 12
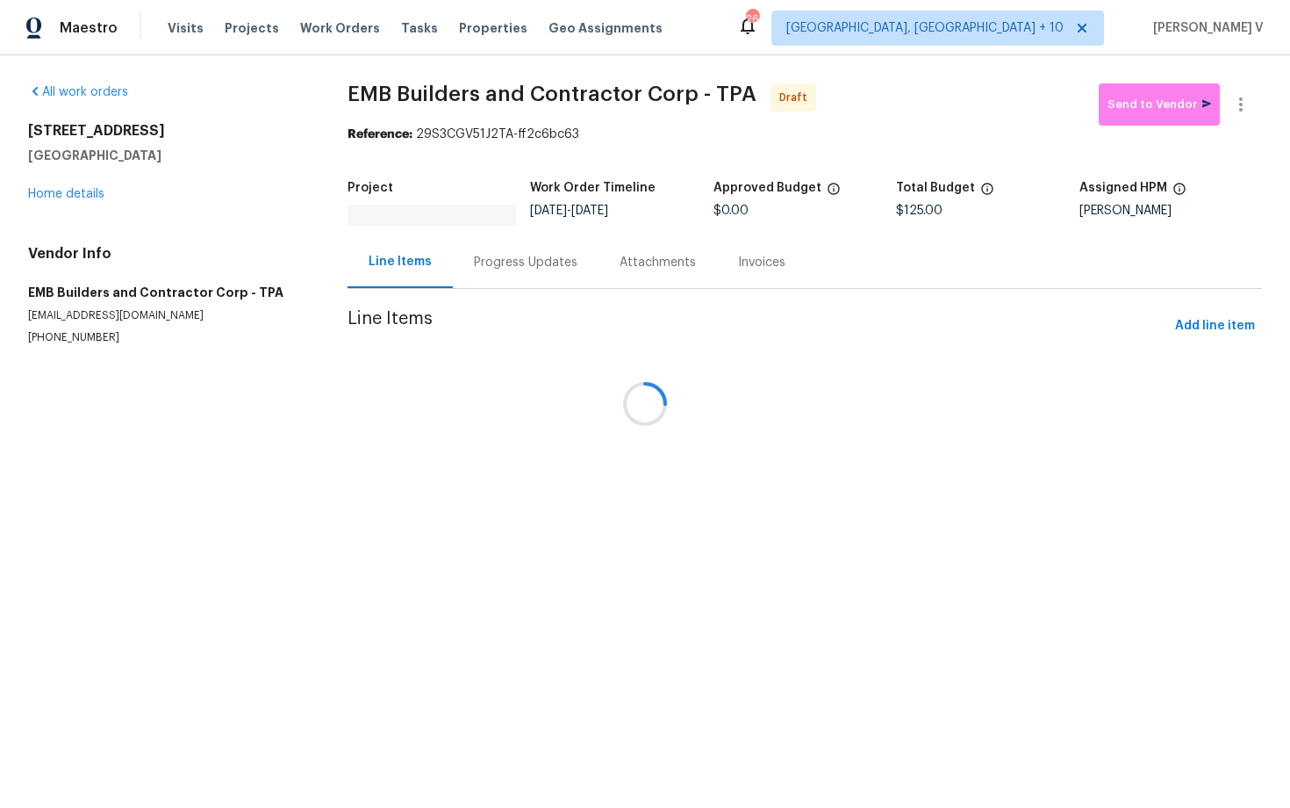
click at [489, 254] on div "Progress Updates" at bounding box center [526, 263] width 104 height 18
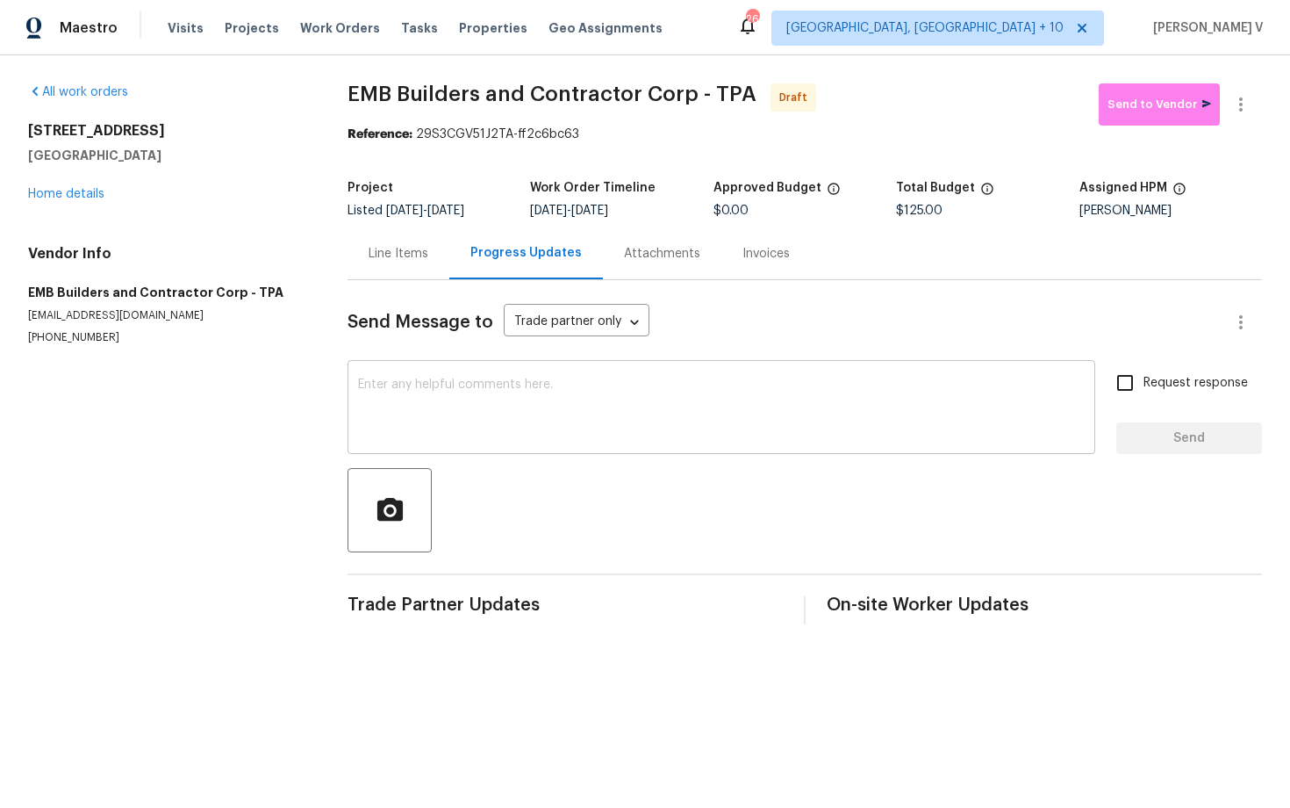
click at [484, 447] on div "x ​" at bounding box center [722, 409] width 748 height 90
paste textarea "Hi this is Divya with Opendoor. I’m confirming you received the WO for the prop…"
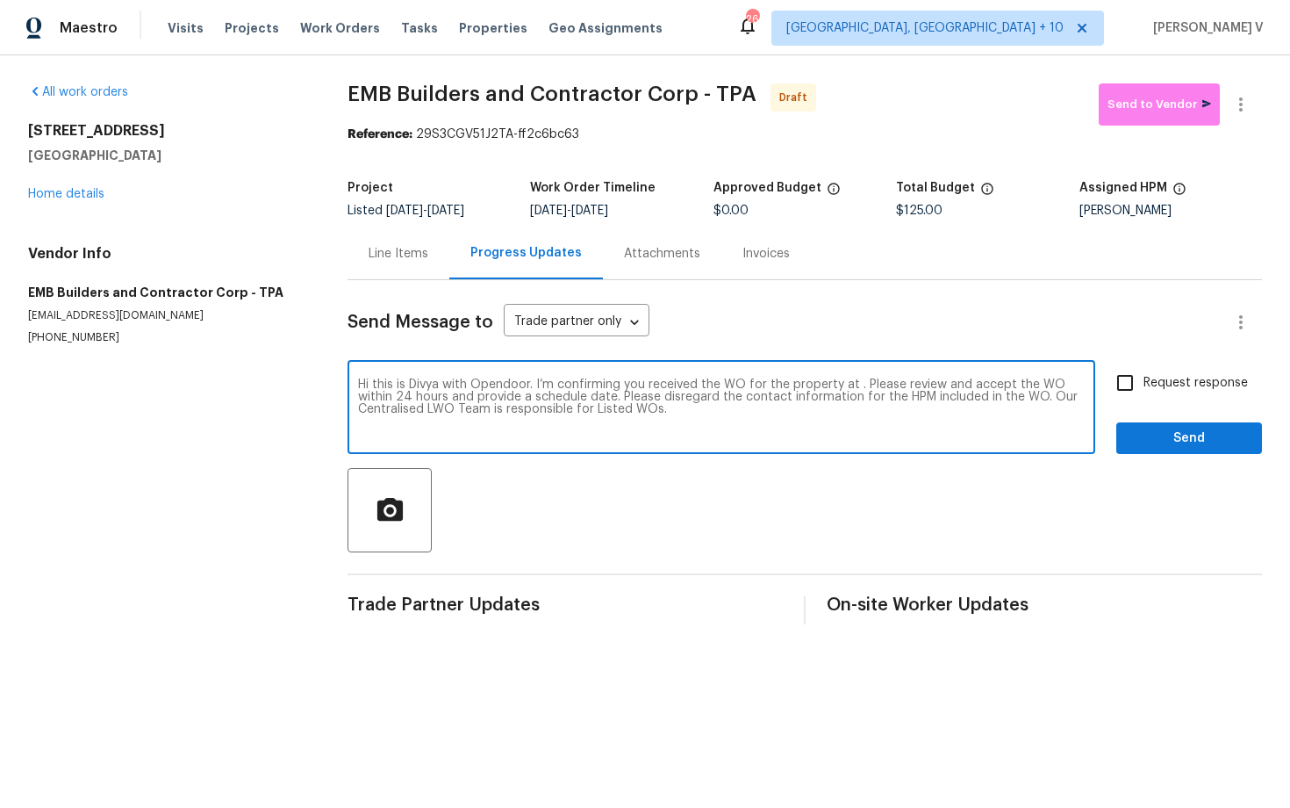
click at [856, 383] on textarea "Hi this is Divya with Opendoor. I’m confirming you received the WO for the prop…" at bounding box center [721, 408] width 727 height 61
paste textarea "12507 Glendale Ct, Hudson, FL 34669"
type textarea "Hi this is Divya with Opendoor. I’m confirming you received the WO for the prop…"
click at [1204, 370] on label "Request response" at bounding box center [1177, 382] width 141 height 37
click at [1144, 370] on input "Request response" at bounding box center [1125, 382] width 37 height 37
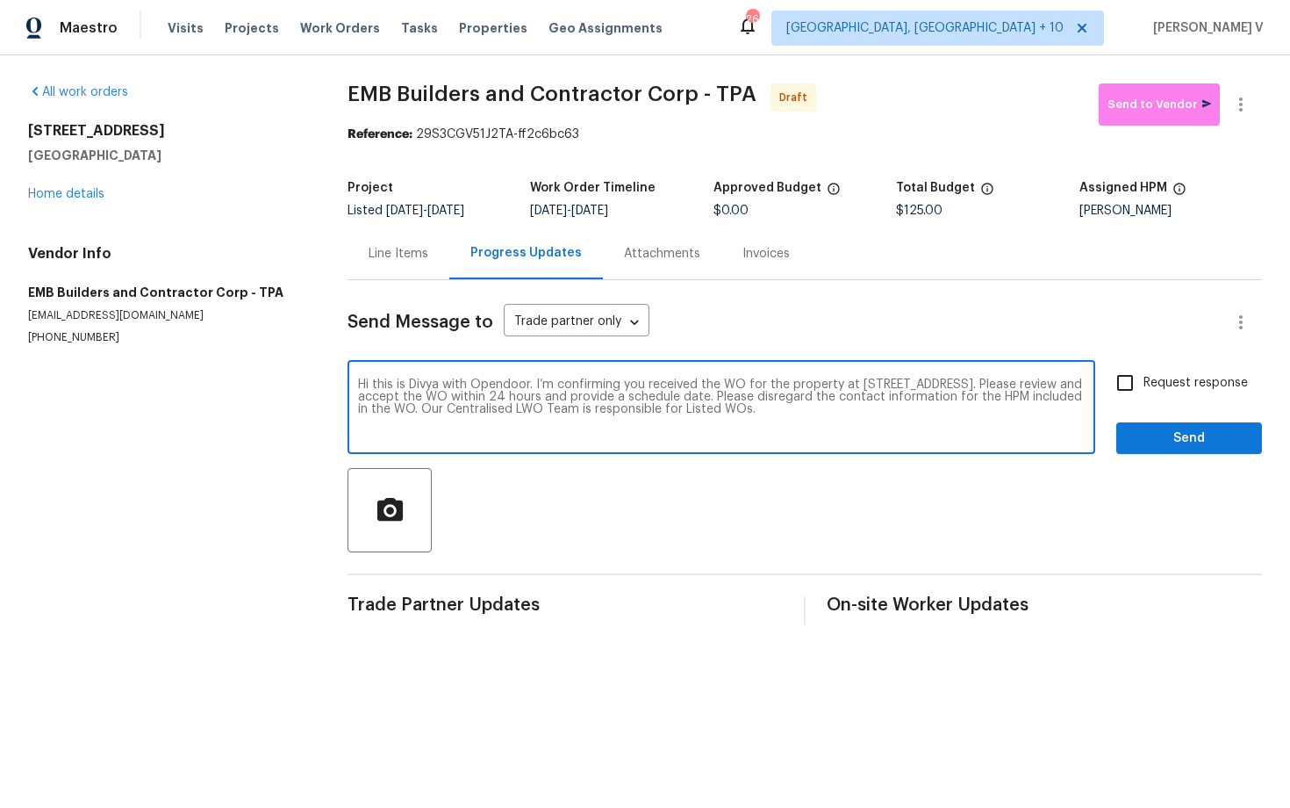
checkbox input "true"
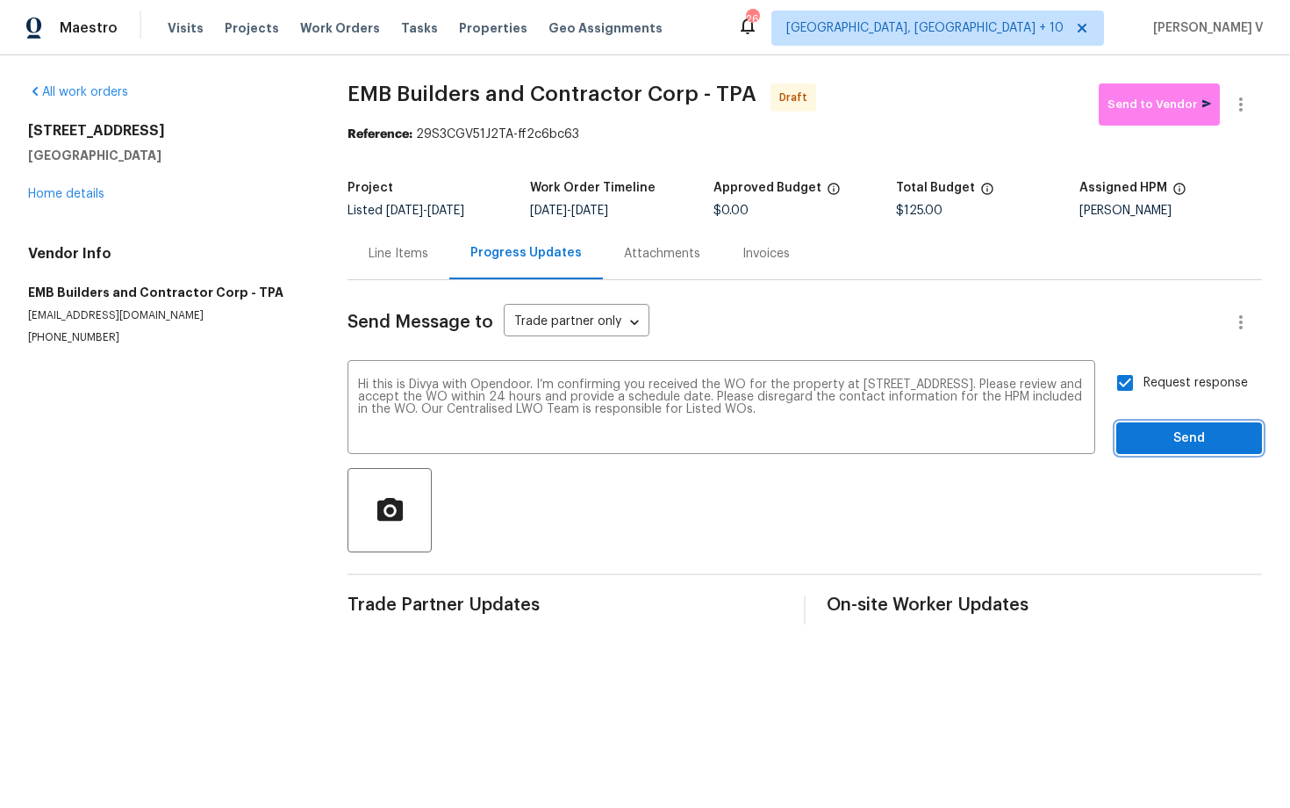
click at [1187, 435] on span "Send" at bounding box center [1190, 439] width 118 height 22
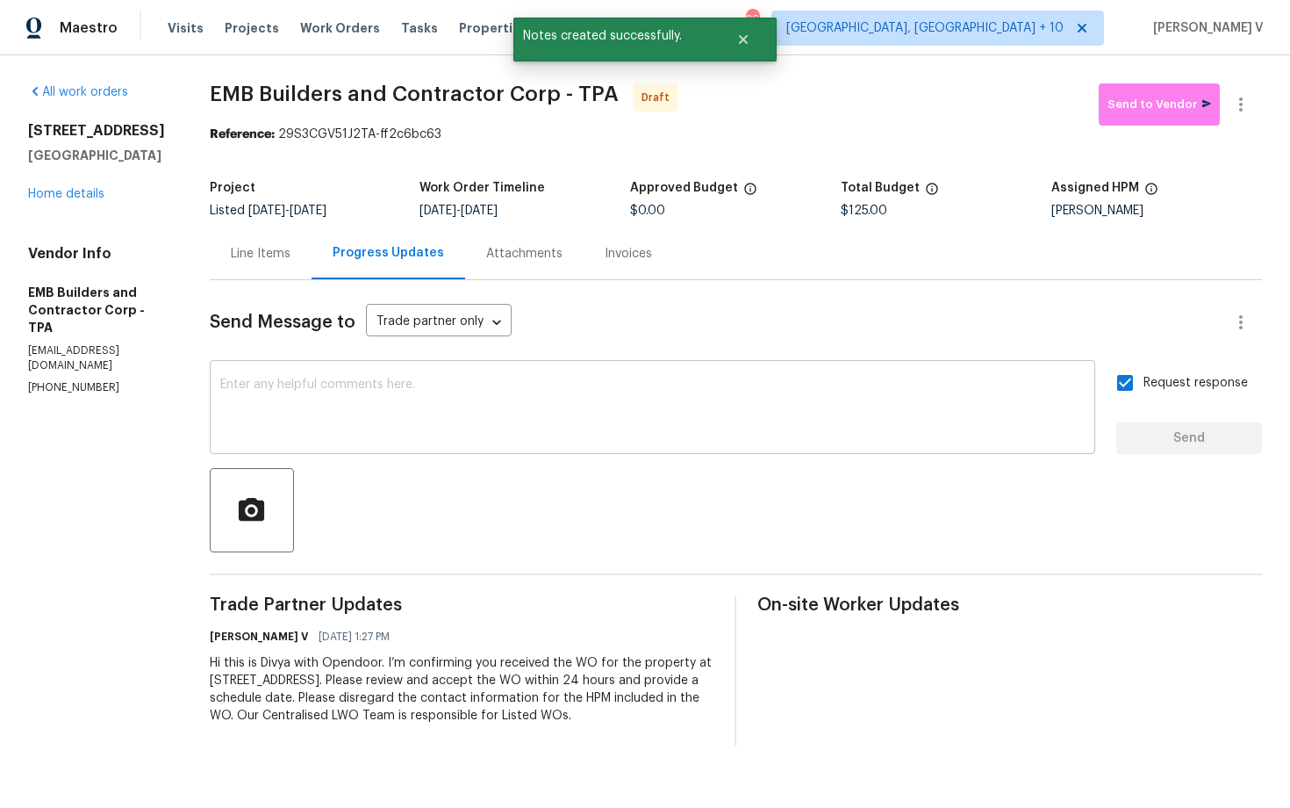
click at [478, 416] on textarea at bounding box center [652, 408] width 865 height 61
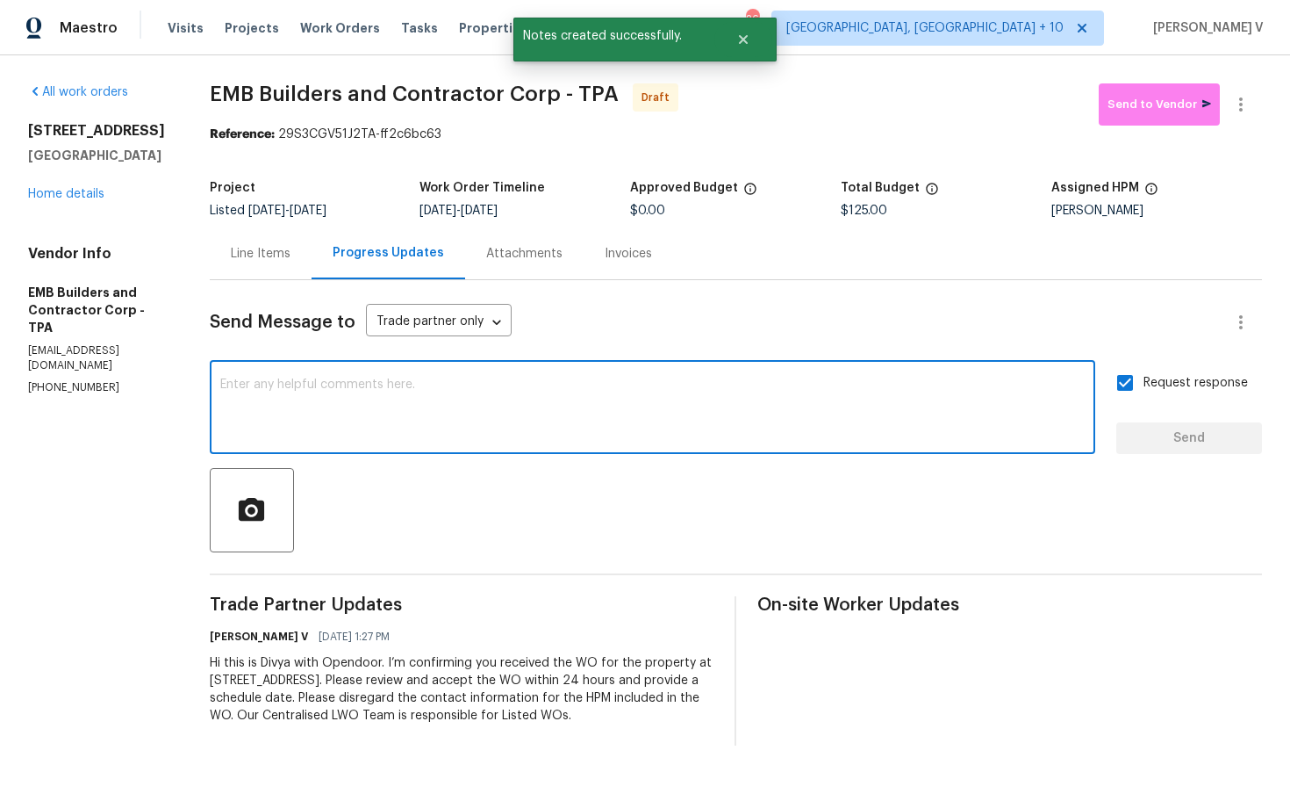
paste textarea "Attention All Work Orders must include before-photos (both close-up and wide-an…"
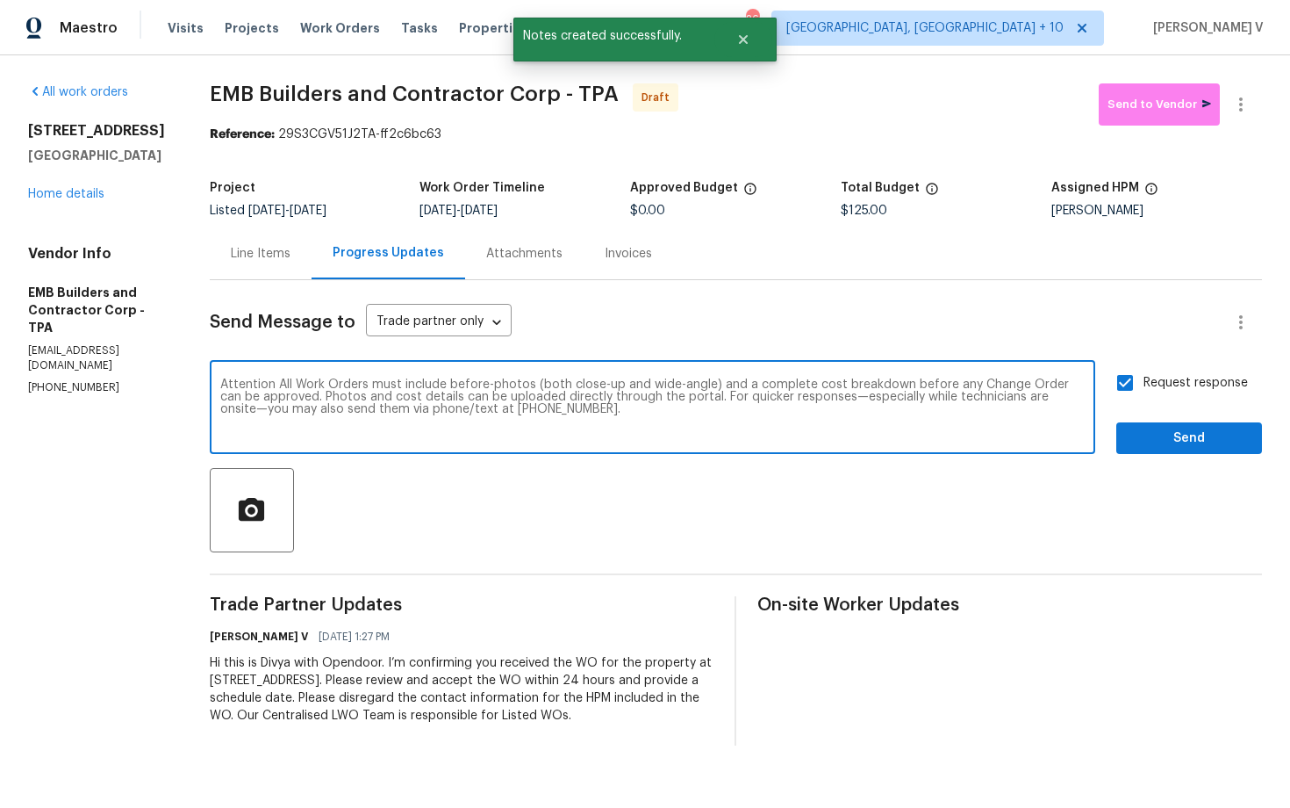
type textarea "Attention All Work Orders must include before-photos (both close-up and wide-an…"
click at [1184, 447] on span "Send" at bounding box center [1190, 439] width 118 height 22
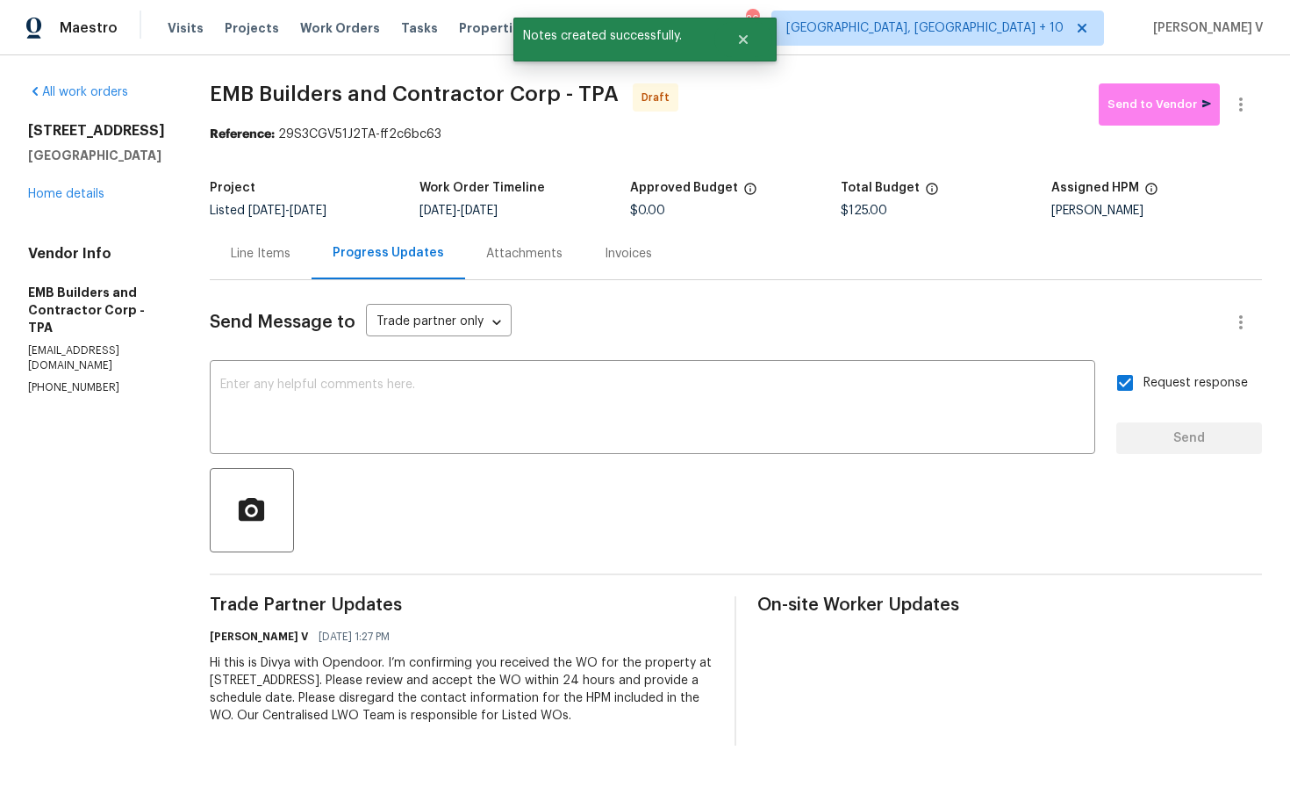
click at [1140, 172] on div "Project Listed 9/29/2025 - 10/1/2025 Work Order Timeline 9/29/2025 - 10/1/2025 …" at bounding box center [736, 199] width 1053 height 56
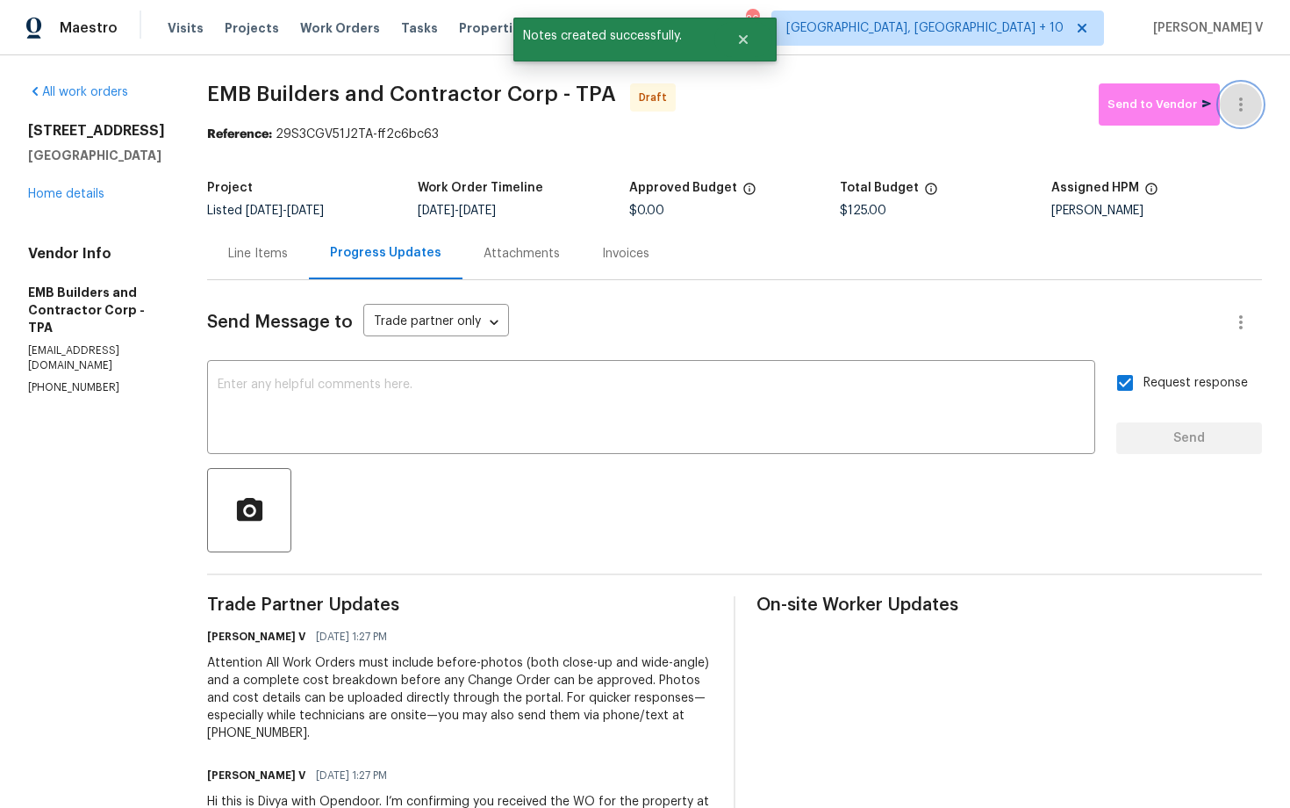
click at [1237, 101] on icon "button" at bounding box center [1241, 104] width 21 height 21
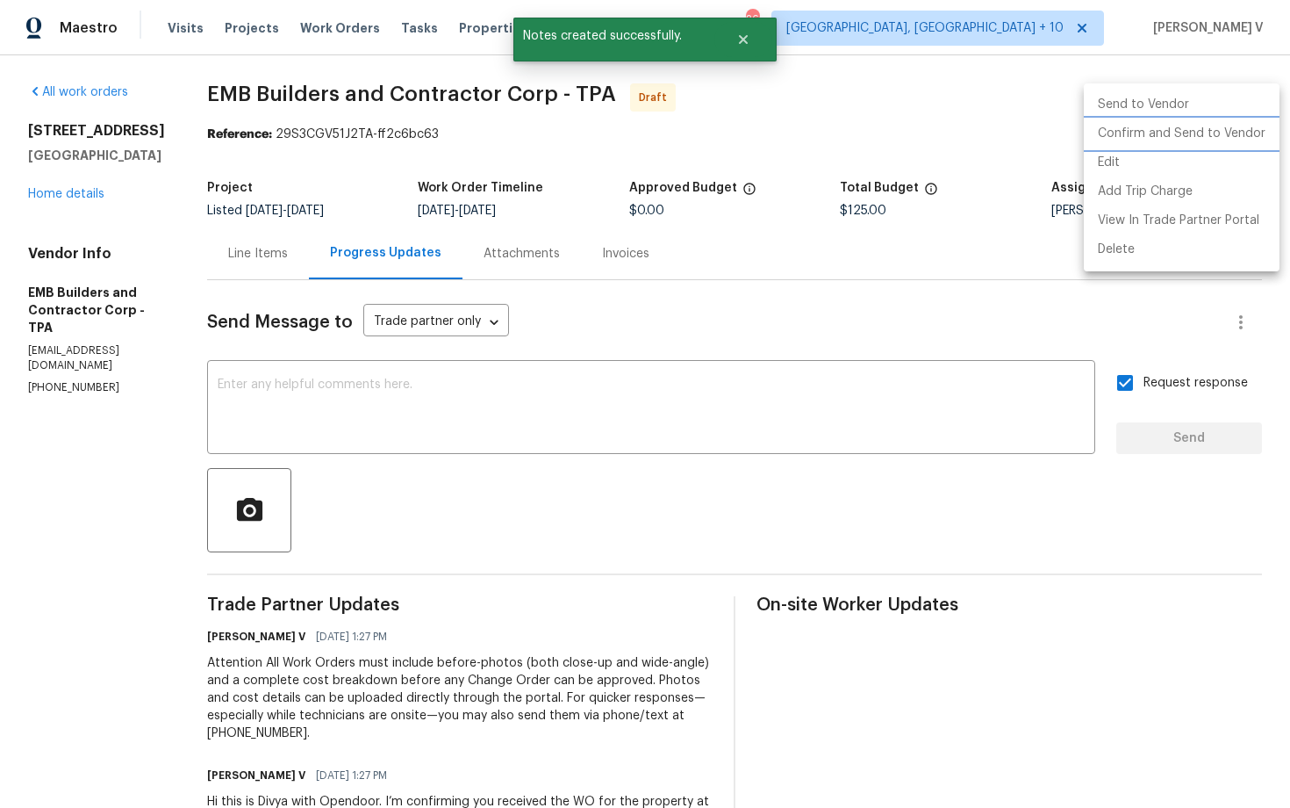
click at [1172, 129] on li "Confirm and Send to Vendor" at bounding box center [1182, 133] width 196 height 29
click at [495, 182] on div at bounding box center [645, 404] width 1290 height 808
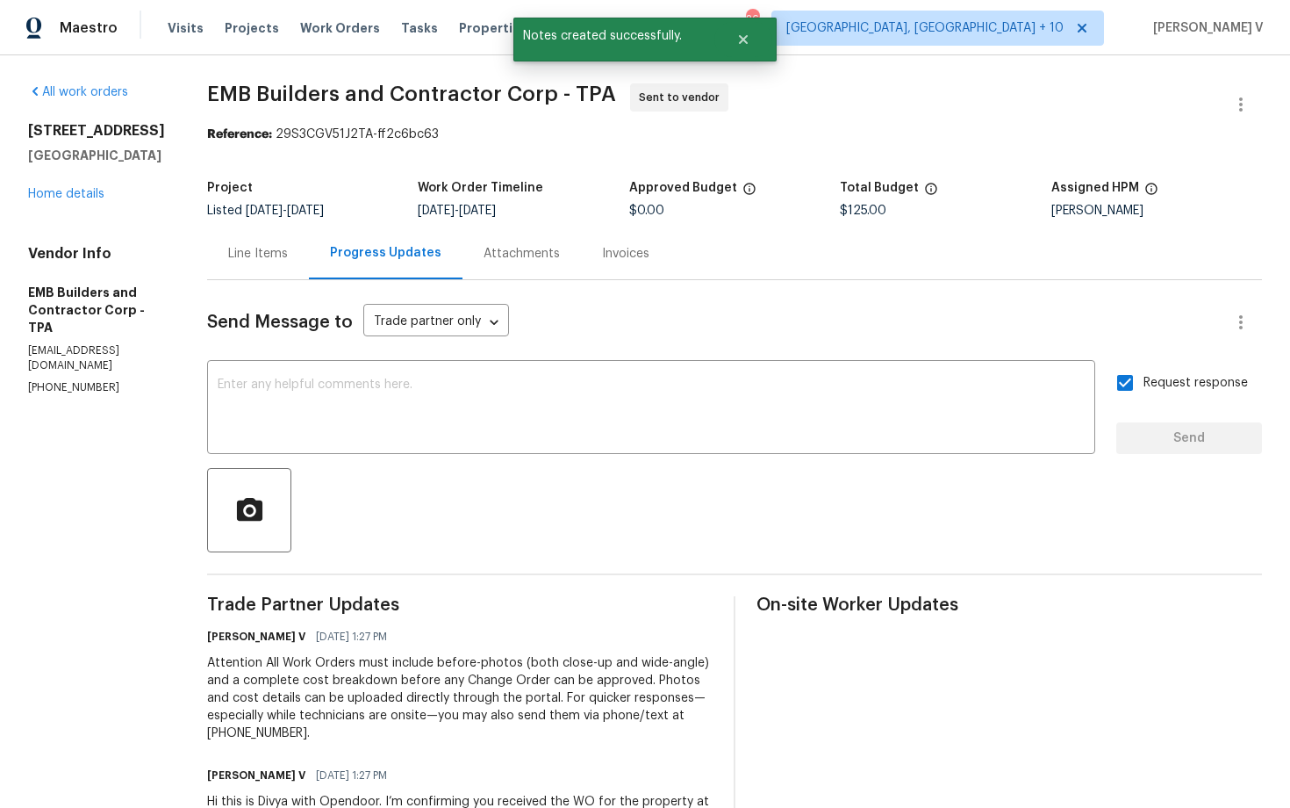
click at [177, 302] on div "All work orders 12507 Glendale Ct Hudson, FL 34669 Home details Vendor Info EMB…" at bounding box center [645, 483] width 1290 height 857
drag, startPoint x: 266, startPoint y: 133, endPoint x: 543, endPoint y: 148, distance: 277.8
click at [543, 148] on section "EMB Builders and Contractor Corp - TPA Sent to vendor Reference: 29S3CGV51J2TA-…" at bounding box center [734, 483] width 1055 height 801
copy section "29S3CGV51J2TA-ff2c6bc63 Project Listed 9/29/2025 - 10/1/2025"
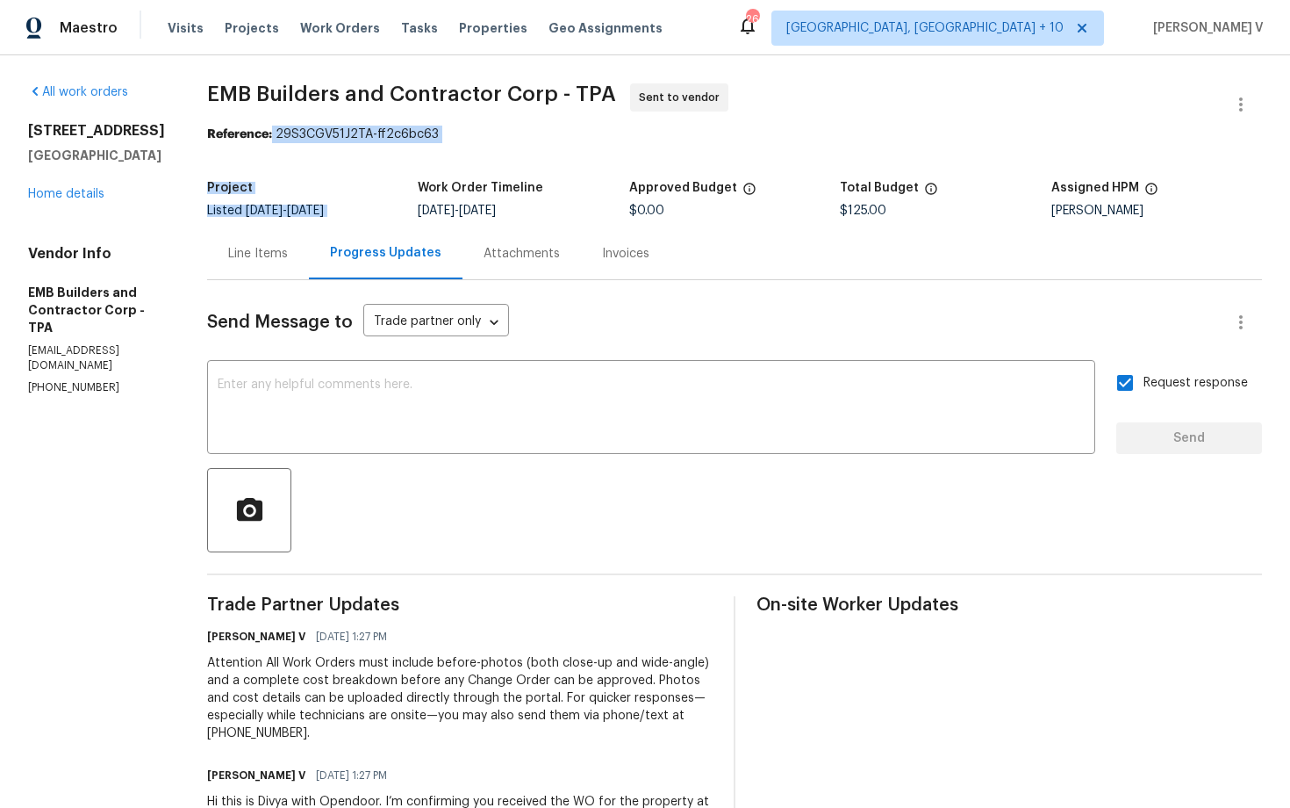
click at [476, 183] on h5 "Work Order Timeline" at bounding box center [481, 188] width 126 height 12
drag, startPoint x: 266, startPoint y: 134, endPoint x: 650, endPoint y: 133, distance: 384.5
click at [650, 133] on div "Reference: 29S3CGV51J2TA-ff2c6bc63" at bounding box center [734, 135] width 1055 height 18
copy div "29S3CGV51J2TA-ff2c6bc63"
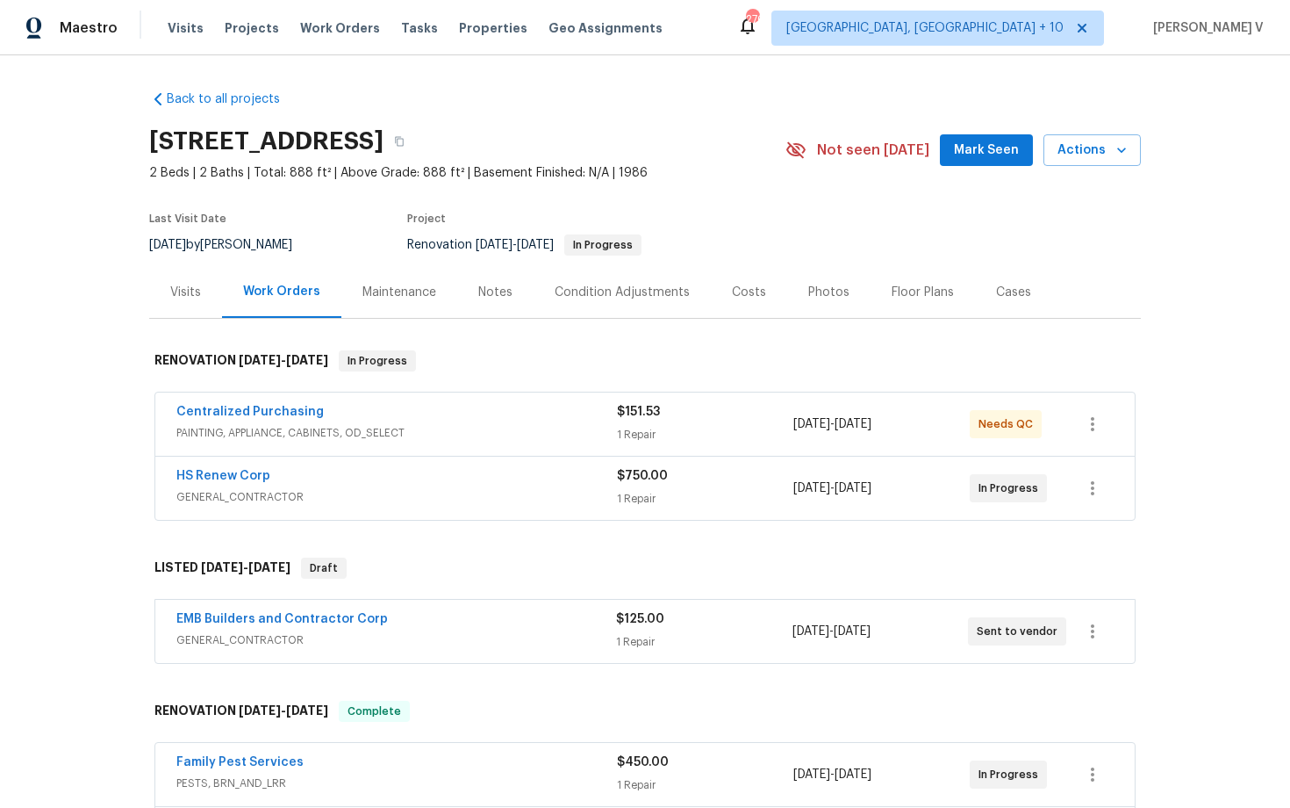
scroll to position [282, 0]
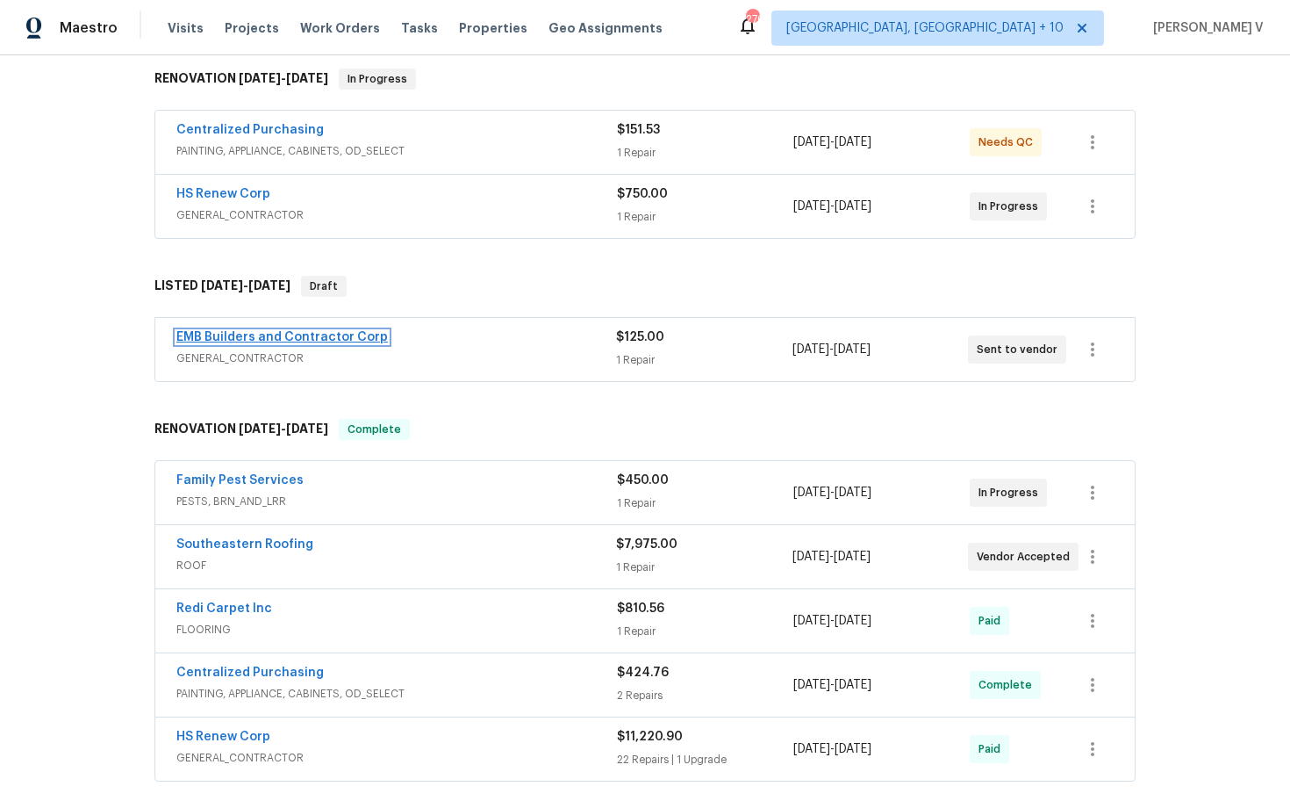
click at [329, 341] on link "EMB Builders and Contractor Corp" at bounding box center [282, 337] width 212 height 12
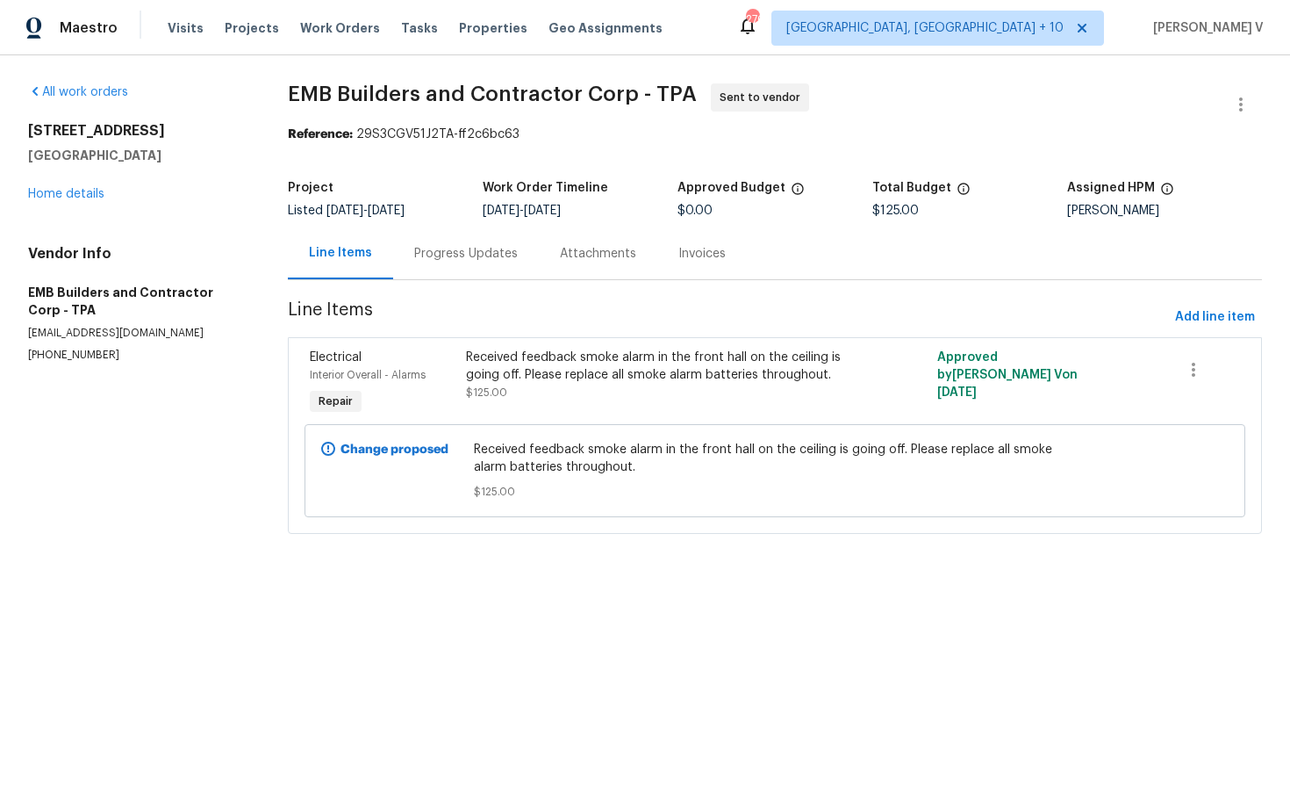
click at [498, 263] on div "Progress Updates" at bounding box center [466, 253] width 146 height 52
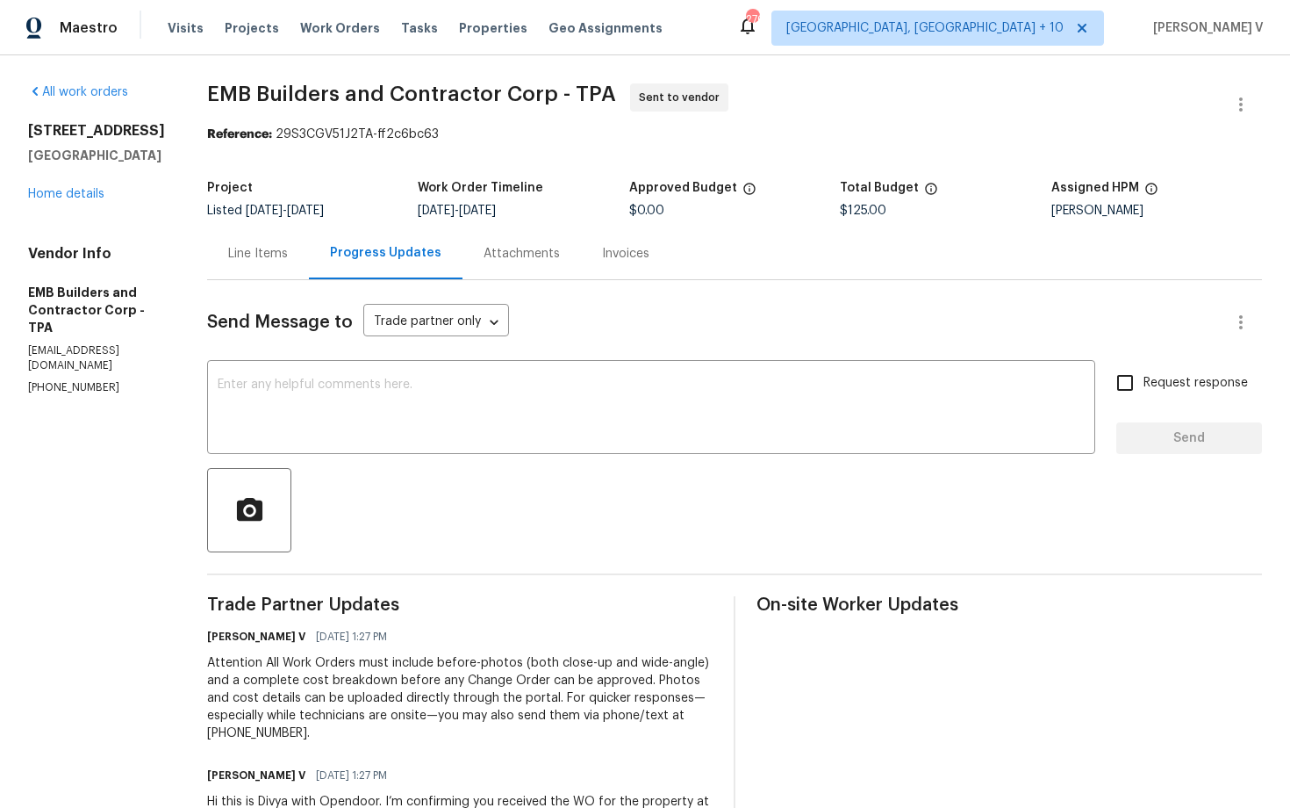
click at [147, 248] on h4 "Vendor Info" at bounding box center [96, 254] width 137 height 18
drag, startPoint x: 196, startPoint y: 92, endPoint x: 541, endPoint y: 90, distance: 345.0
click at [541, 90] on div "All work orders [STREET_ADDRESS] Home details Vendor Info EMB Builders and Cont…" at bounding box center [645, 483] width 1290 height 857
copy span "EMB Builders and Contractor Corp"
click at [77, 200] on div "[STREET_ADDRESS] Home details" at bounding box center [96, 162] width 137 height 81
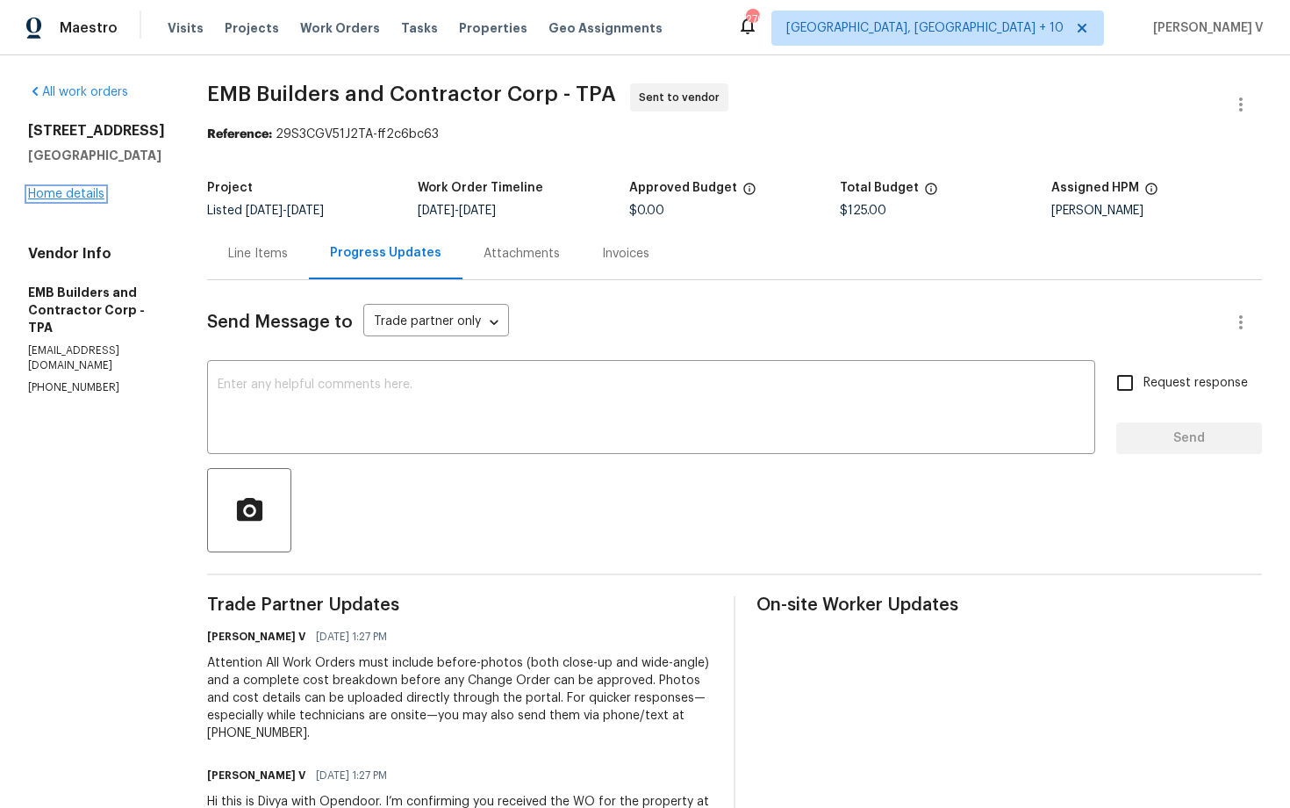
click at [75, 195] on link "Home details" at bounding box center [66, 194] width 76 height 12
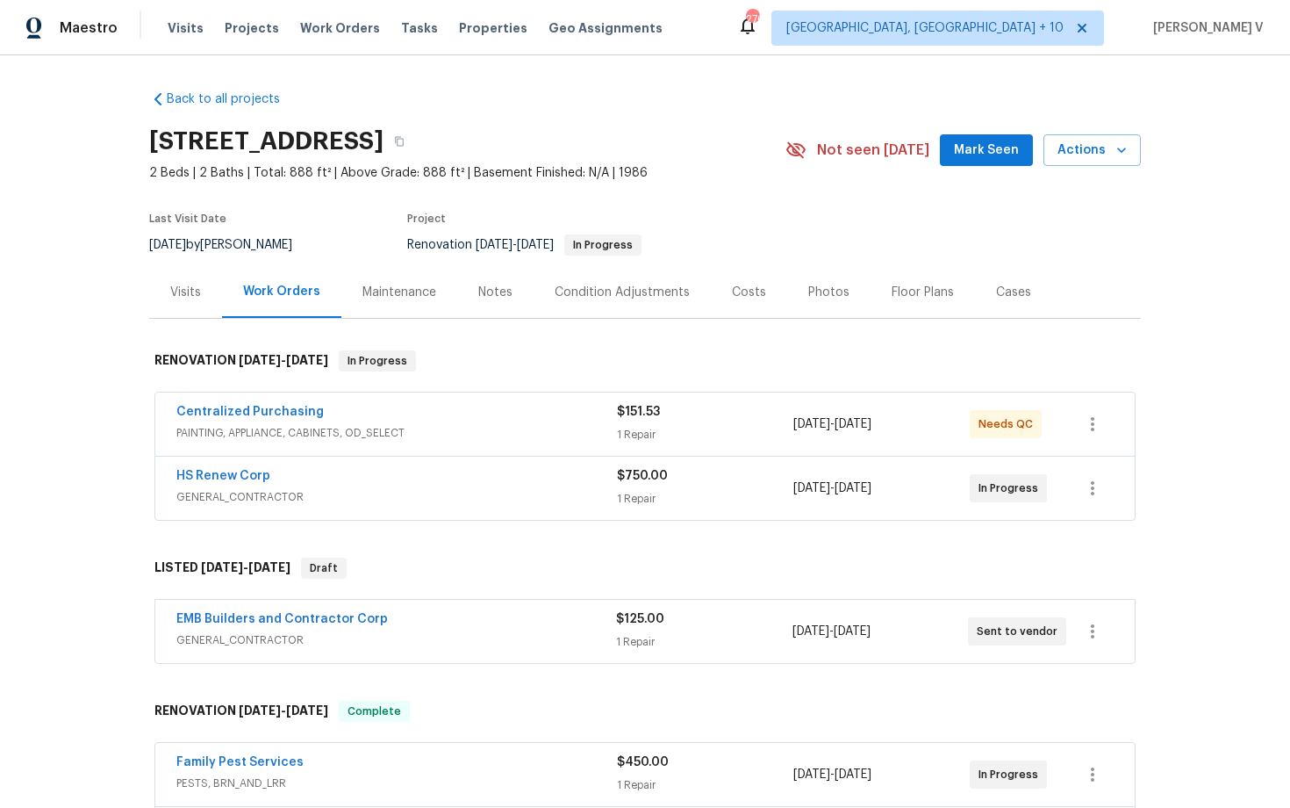
drag, startPoint x: 141, startPoint y: 604, endPoint x: 431, endPoint y: 605, distance: 289.7
click at [433, 605] on div "Back to all projects [STREET_ADDRESS] 2 Beds | 2 Baths | Total: 888 ft² | Above…" at bounding box center [645, 431] width 1290 height 752
drag, startPoint x: 139, startPoint y: 621, endPoint x: 511, endPoint y: 621, distance: 372.2
click at [514, 621] on div "Back to all projects [STREET_ADDRESS] 2 Beds | 2 Baths | Total: 888 ft² | Above…" at bounding box center [645, 431] width 1290 height 752
copy link "EMB Builders and Contractor Corp"
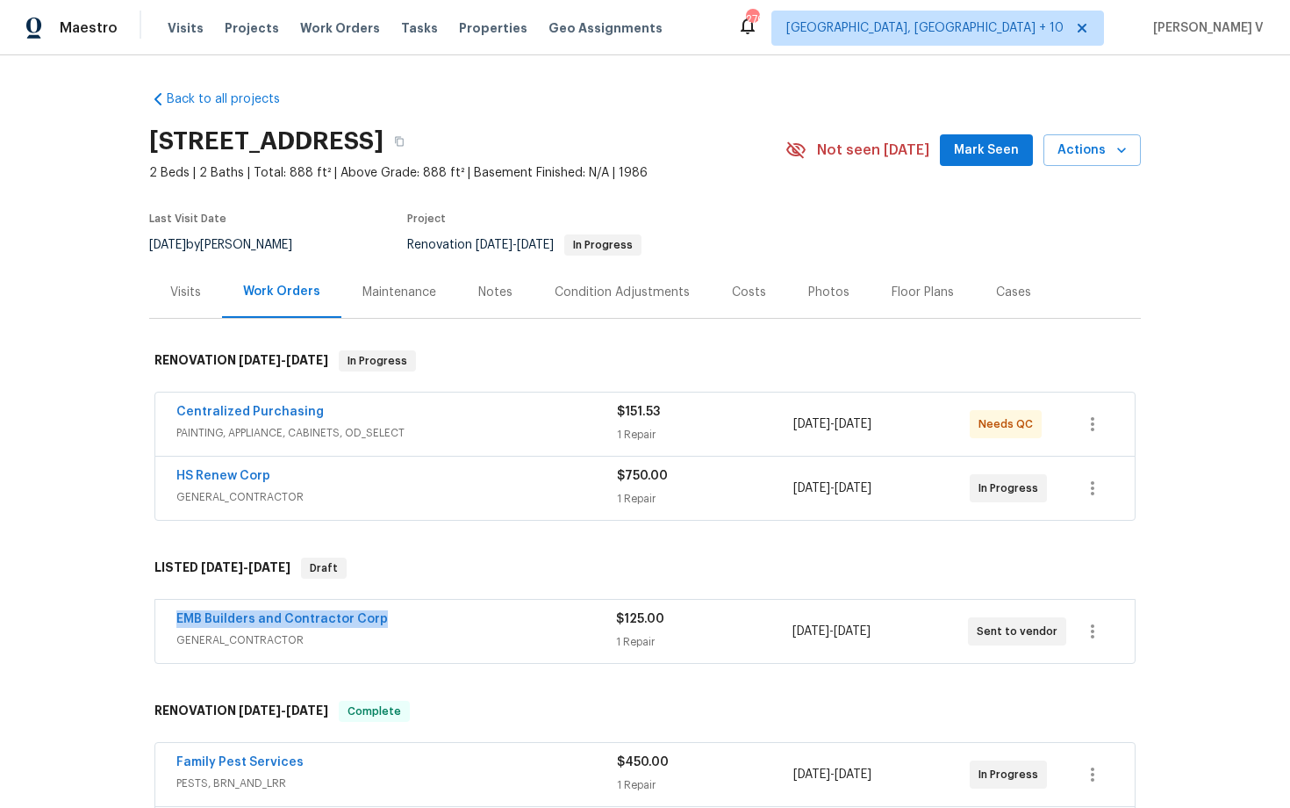
scroll to position [68, 0]
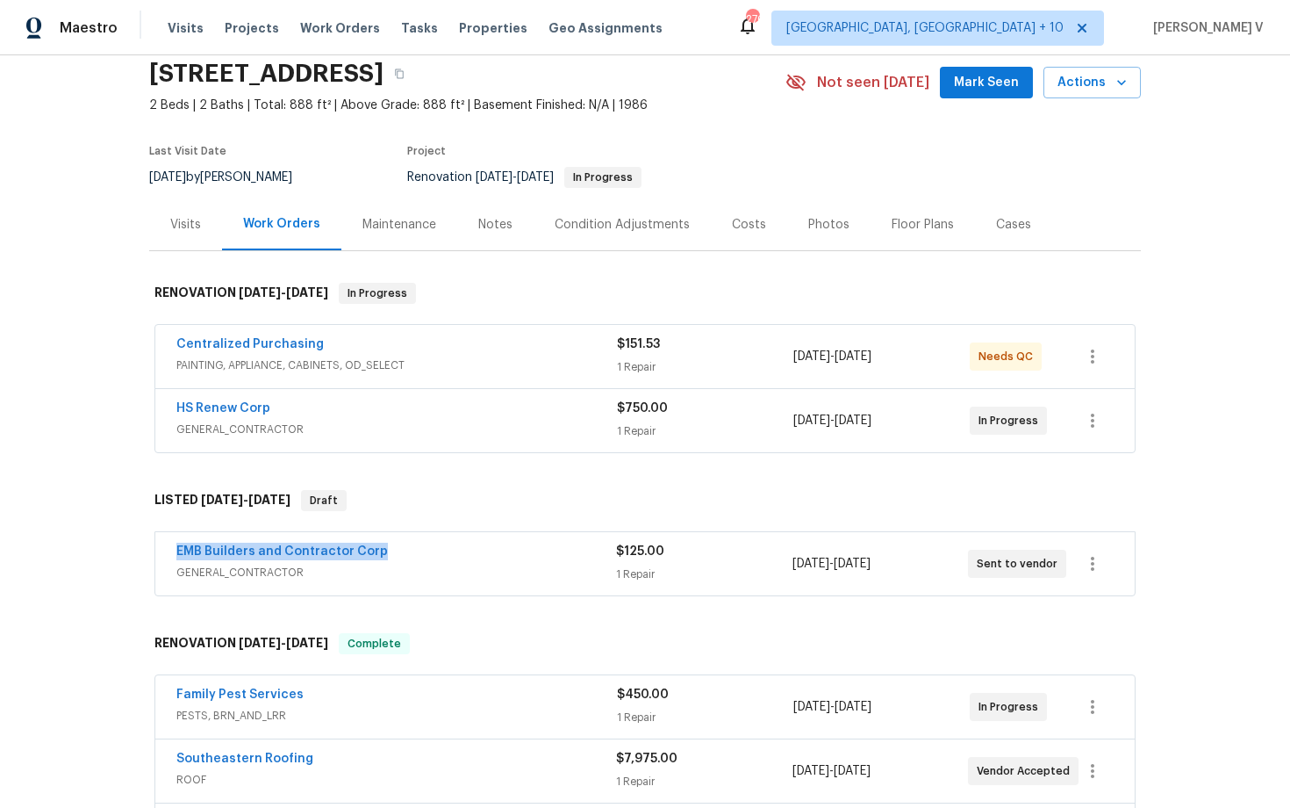
click at [504, 578] on span "GENERAL_CONTRACTOR" at bounding box center [396, 573] width 440 height 18
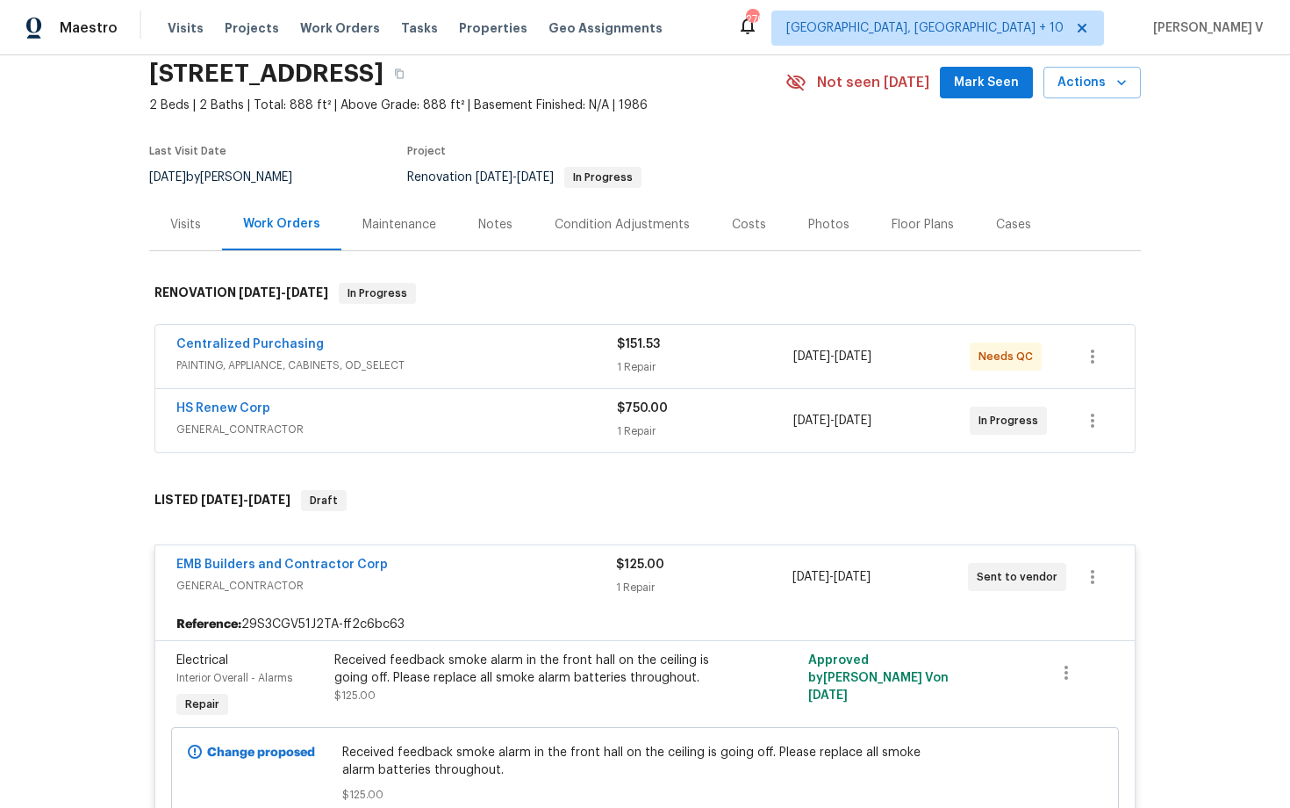
click at [493, 680] on div "Received feedback smoke alarm in the front hall on the ceiling is going off. Pl…" at bounding box center [526, 668] width 384 height 35
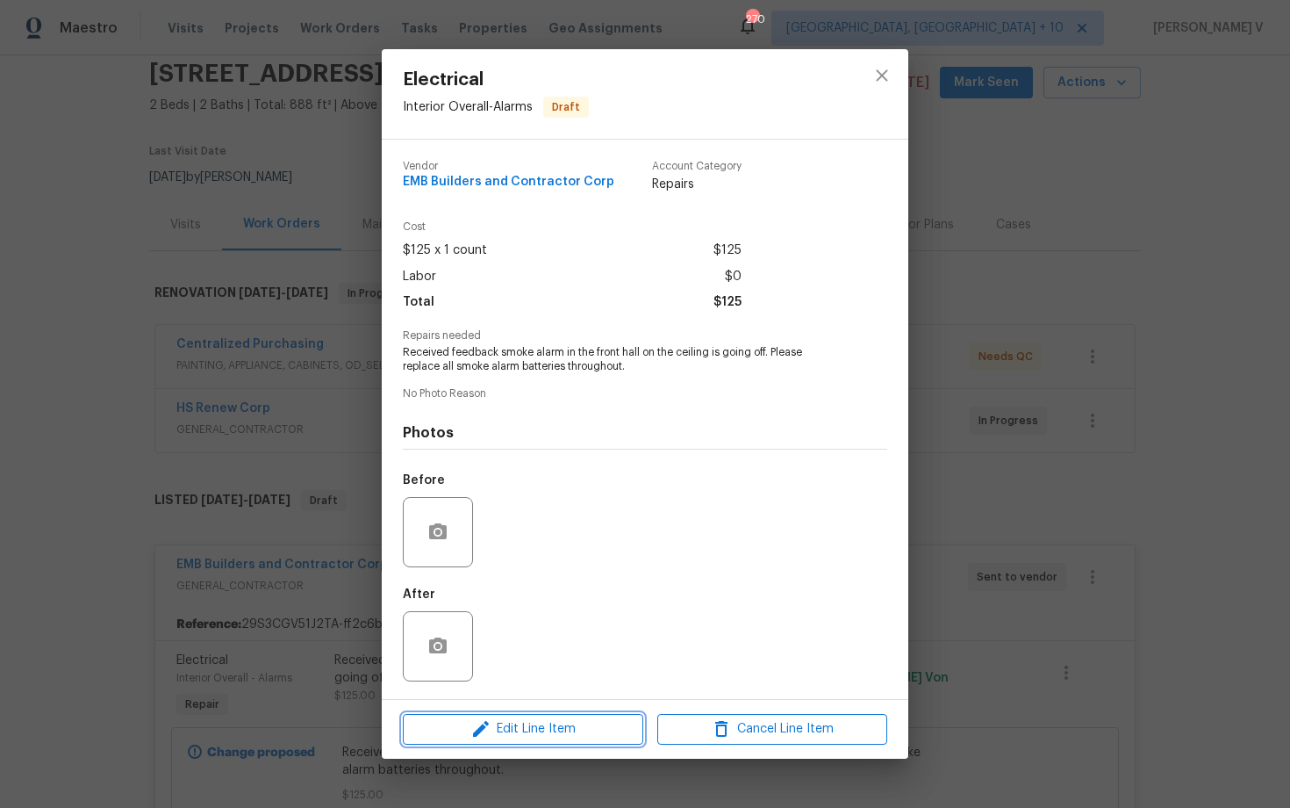
click at [528, 727] on span "Edit Line Item" at bounding box center [523, 729] width 230 height 22
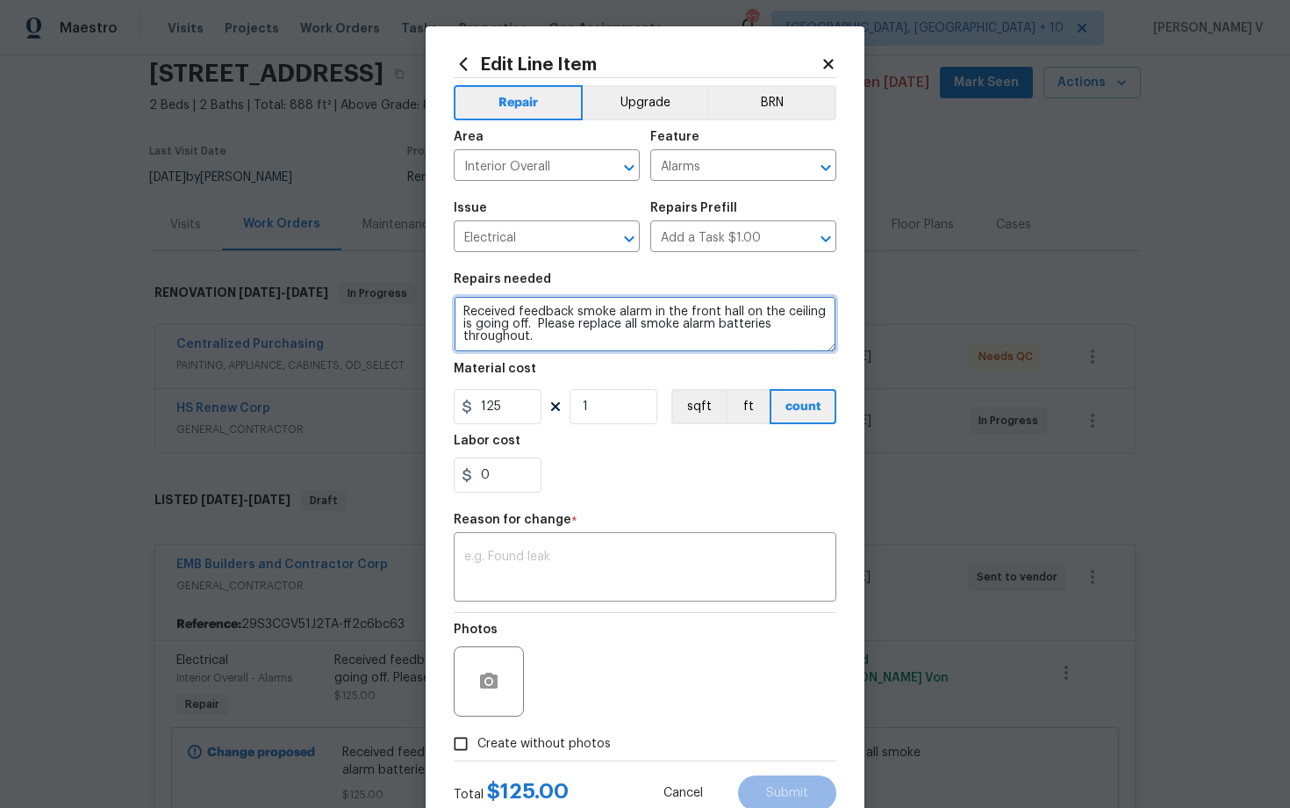
click at [460, 317] on textarea "Received feedback smoke alarm in the front hall on the ceiling is going off. Pl…" at bounding box center [645, 324] width 383 height 56
type textarea "#resale Received feedback smoke alarm in the front hall on the ceiling is going…"
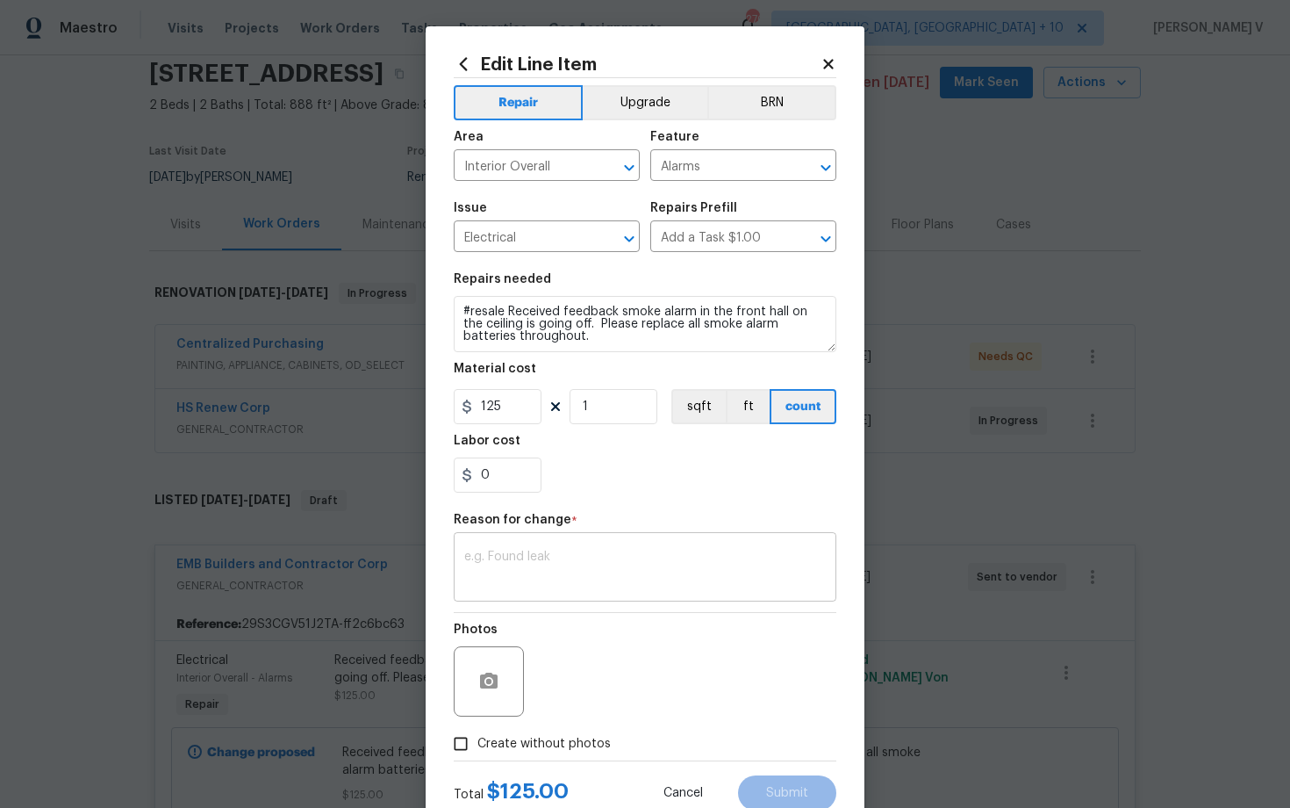
click at [507, 550] on div "x ​" at bounding box center [645, 568] width 383 height 65
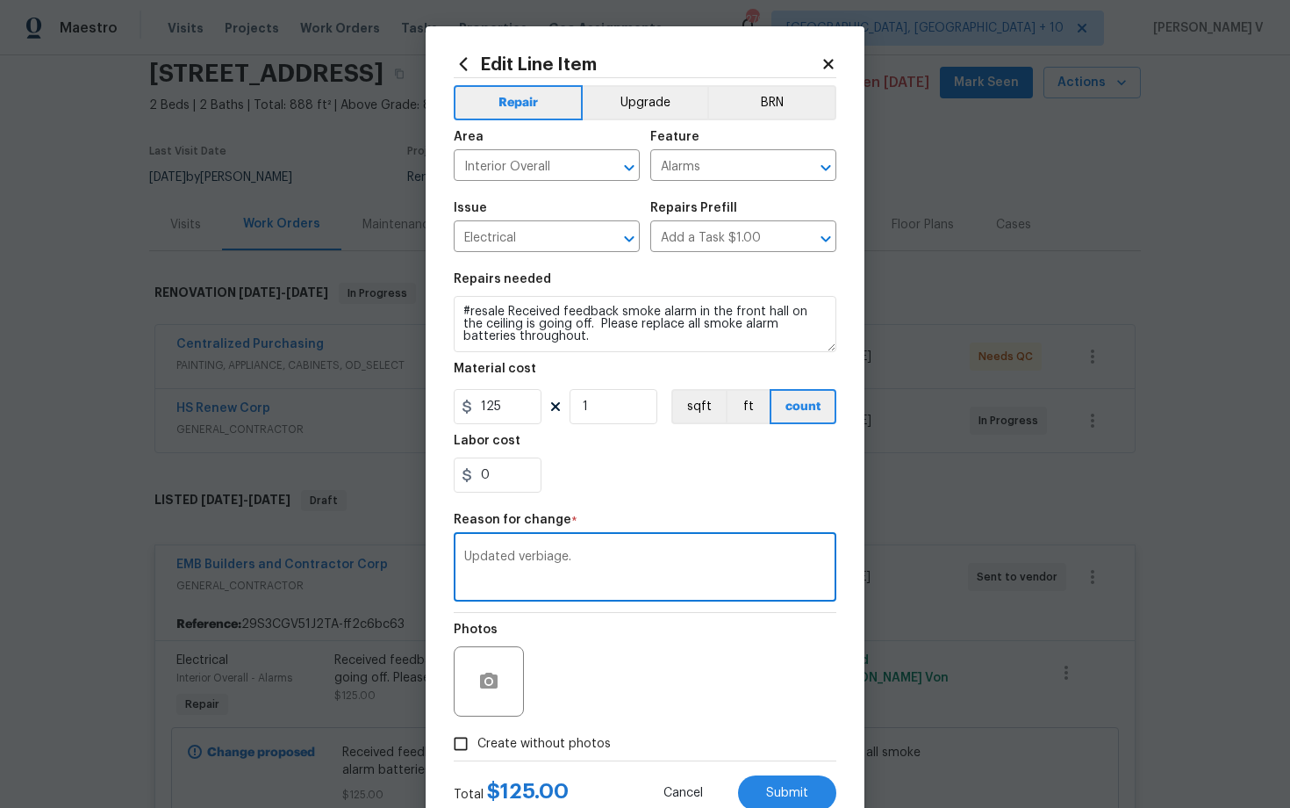
scroll to position [58, 0]
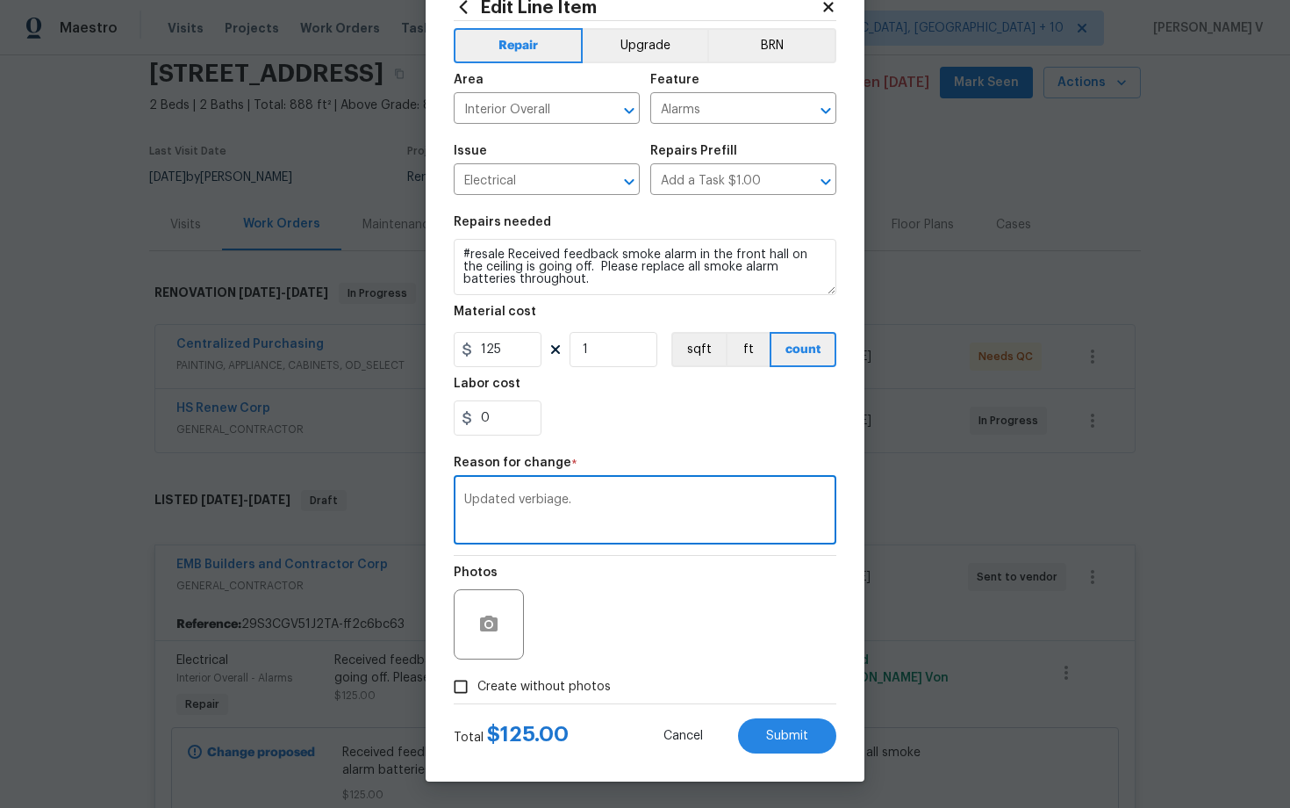
type textarea "Updated verbiage."
click at [482, 702] on label "Create without photos" at bounding box center [527, 686] width 167 height 33
click at [478, 702] on input "Create without photos" at bounding box center [460, 686] width 33 height 33
checkbox input "true"
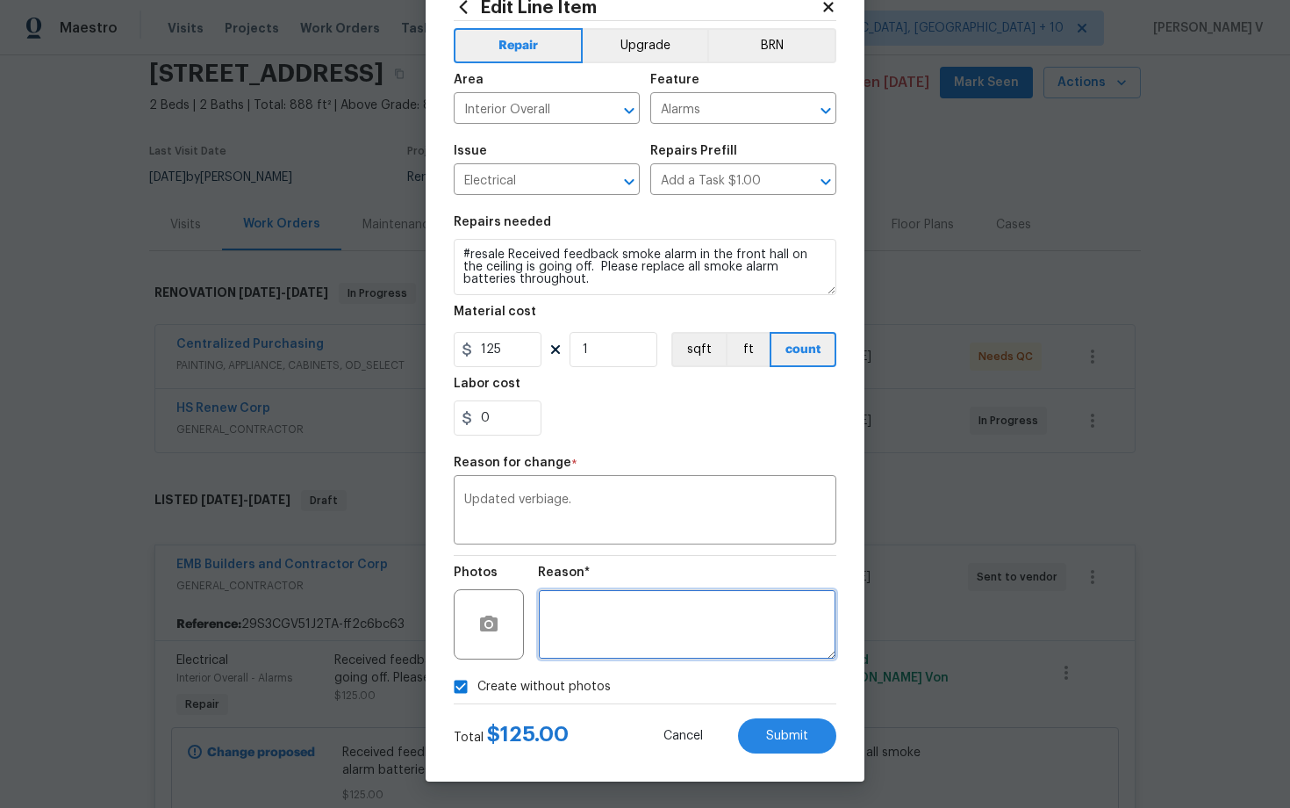
click at [580, 647] on textarea at bounding box center [687, 624] width 298 height 70
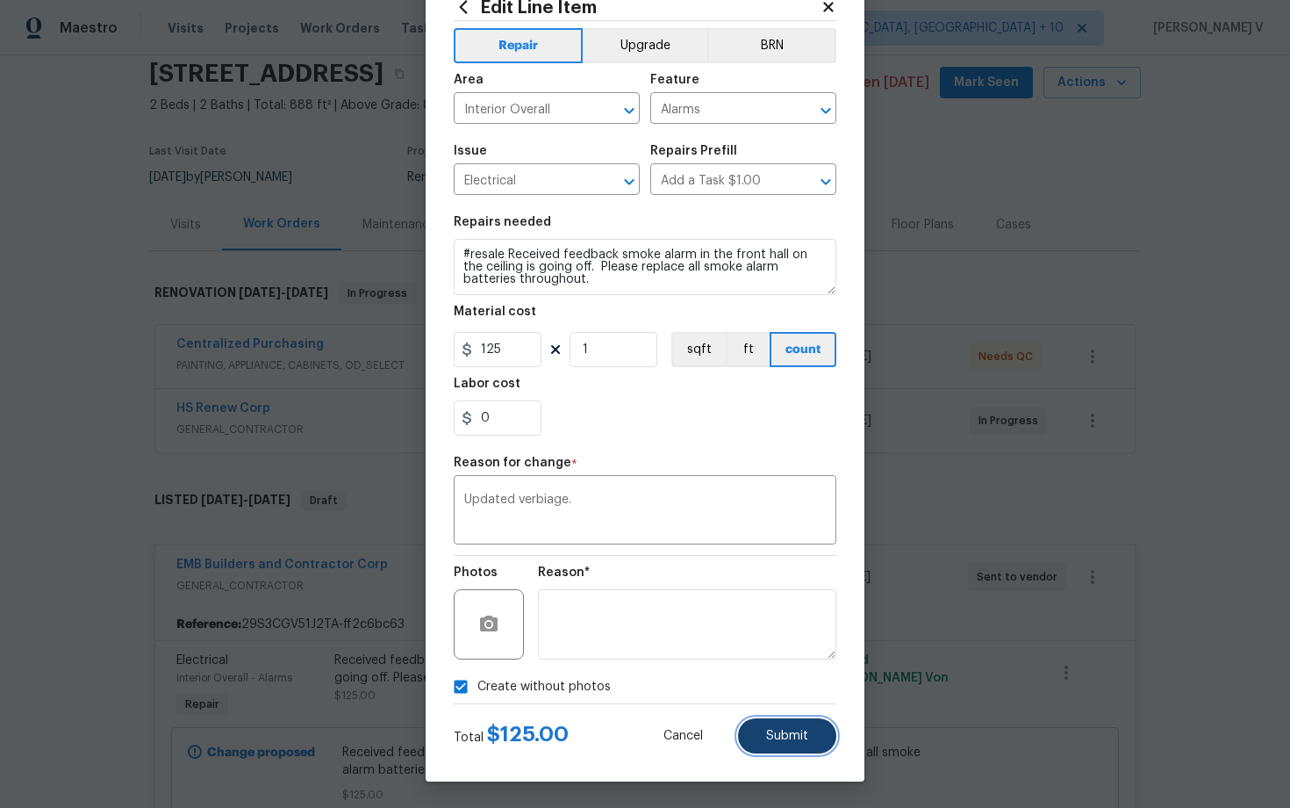
click at [773, 736] on span "Submit" at bounding box center [787, 735] width 42 height 13
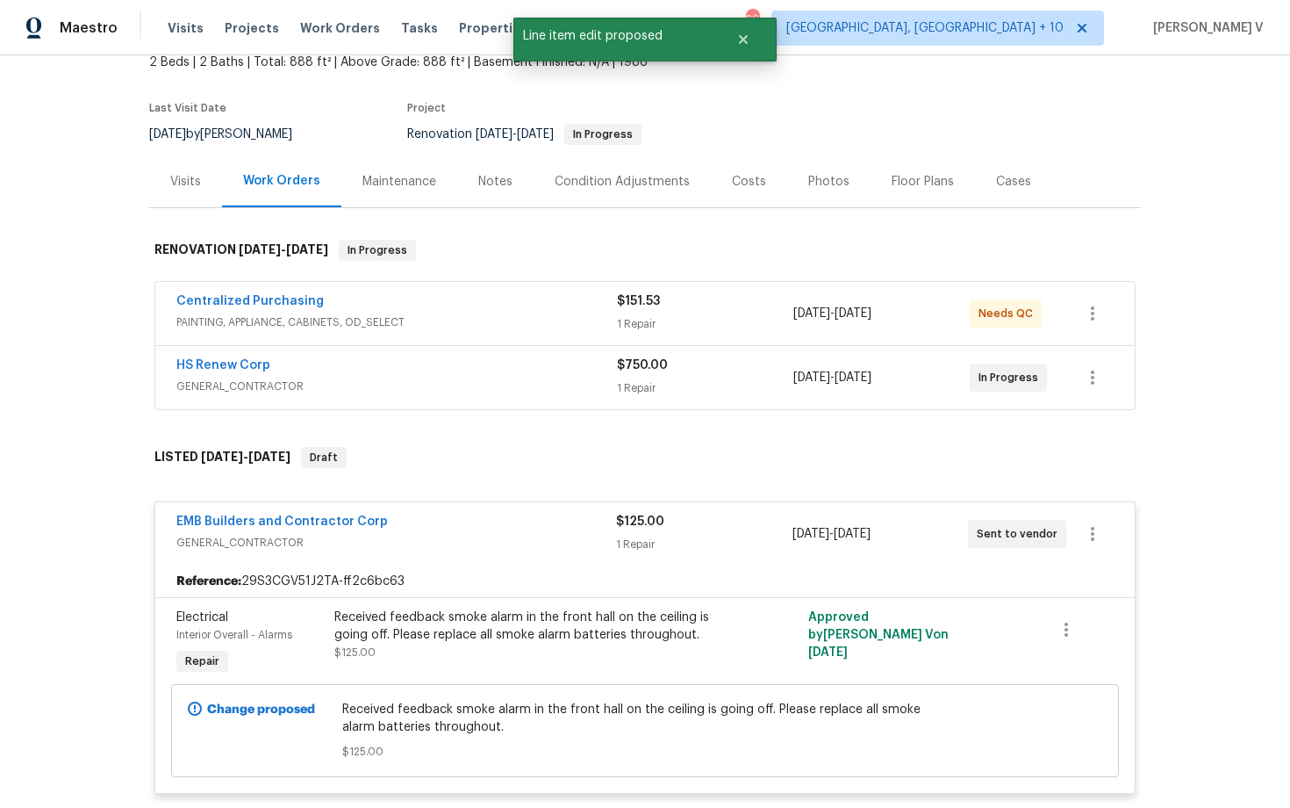
scroll to position [188, 0]
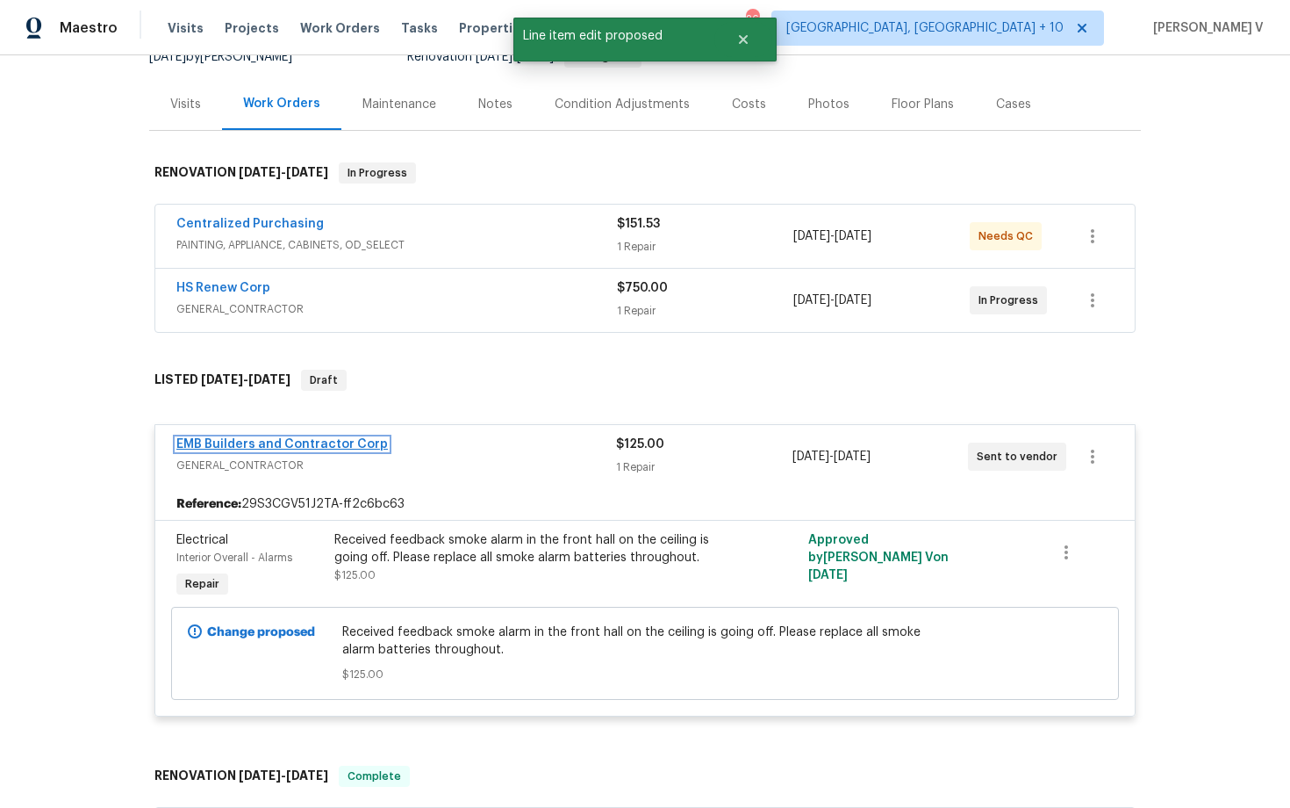
click at [230, 446] on link "EMB Builders and Contractor Corp" at bounding box center [282, 444] width 212 height 12
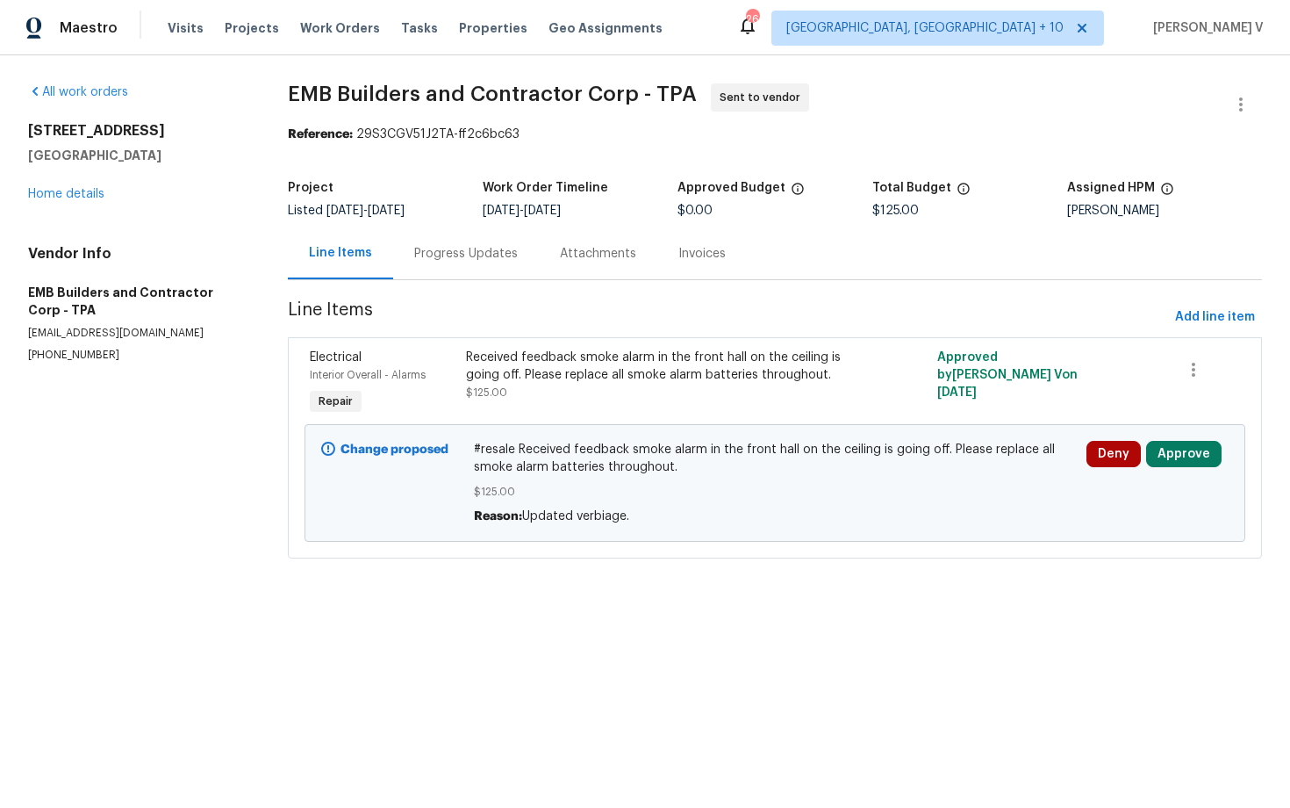
click at [564, 455] on span "#resale Received feedback smoke alarm in the front hall on the ceiling is going…" at bounding box center [775, 458] width 602 height 35
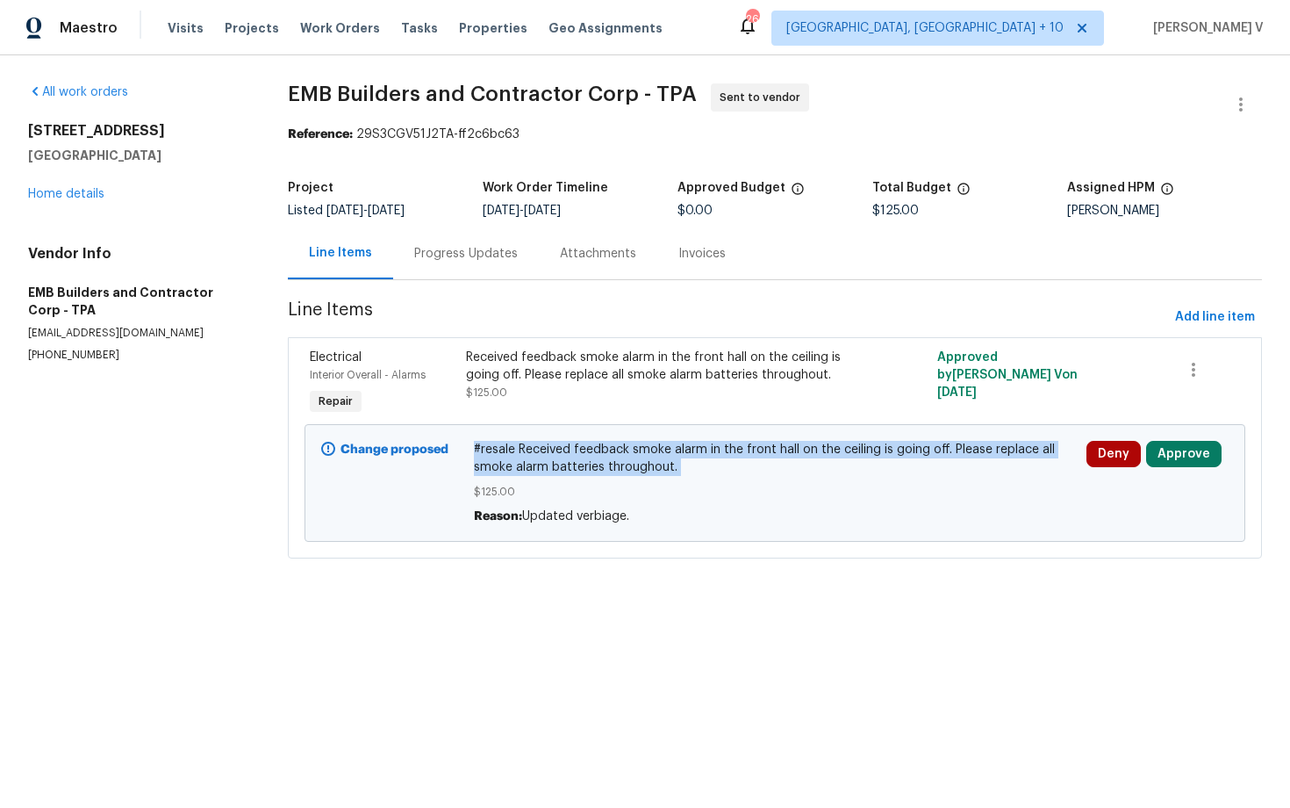
copy span "#resale Received feedback smoke alarm in the front hall on the ceiling is going…"
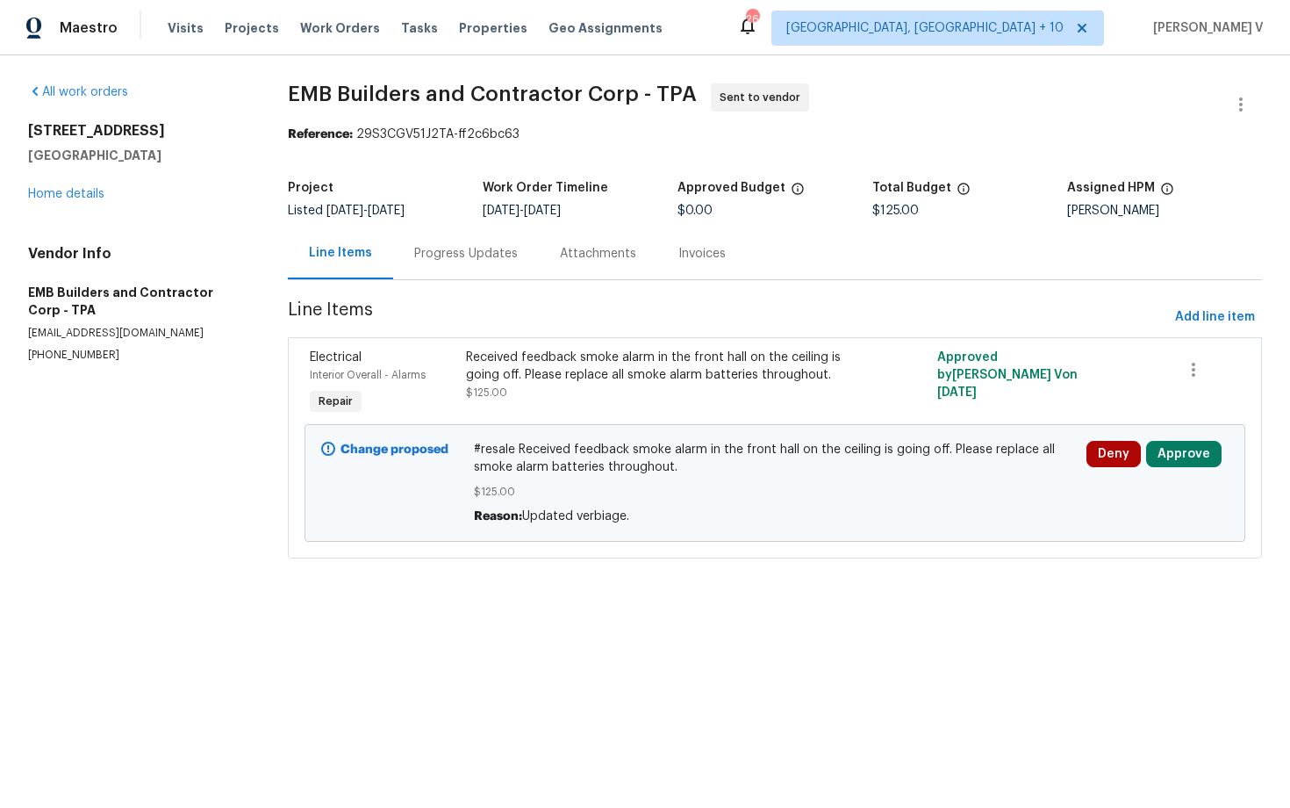
click at [1190, 436] on div "Deny Approve" at bounding box center [1157, 482] width 153 height 95
click at [1189, 440] on div "Deny Approve" at bounding box center [1157, 482] width 153 height 95
click at [1174, 457] on button "Approve" at bounding box center [1183, 454] width 75 height 26
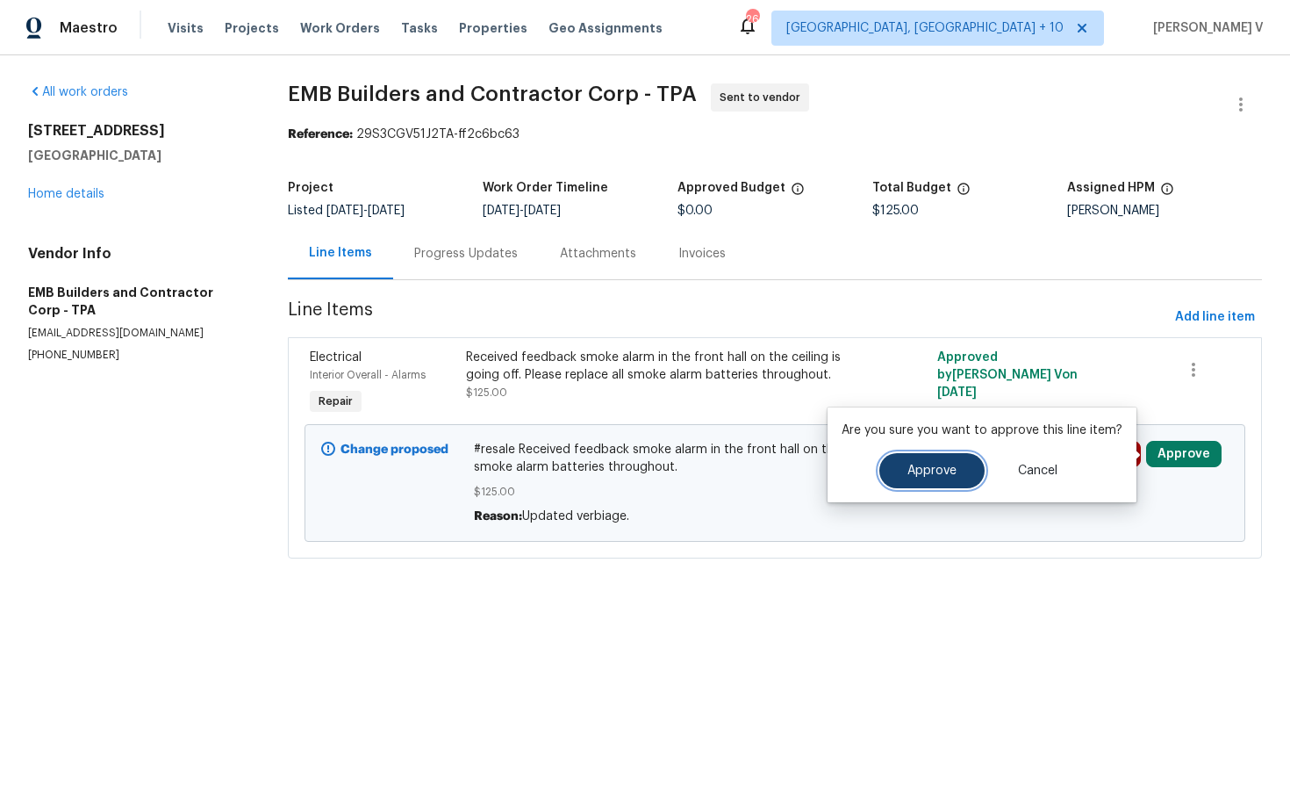
click at [924, 466] on span "Approve" at bounding box center [932, 470] width 49 height 13
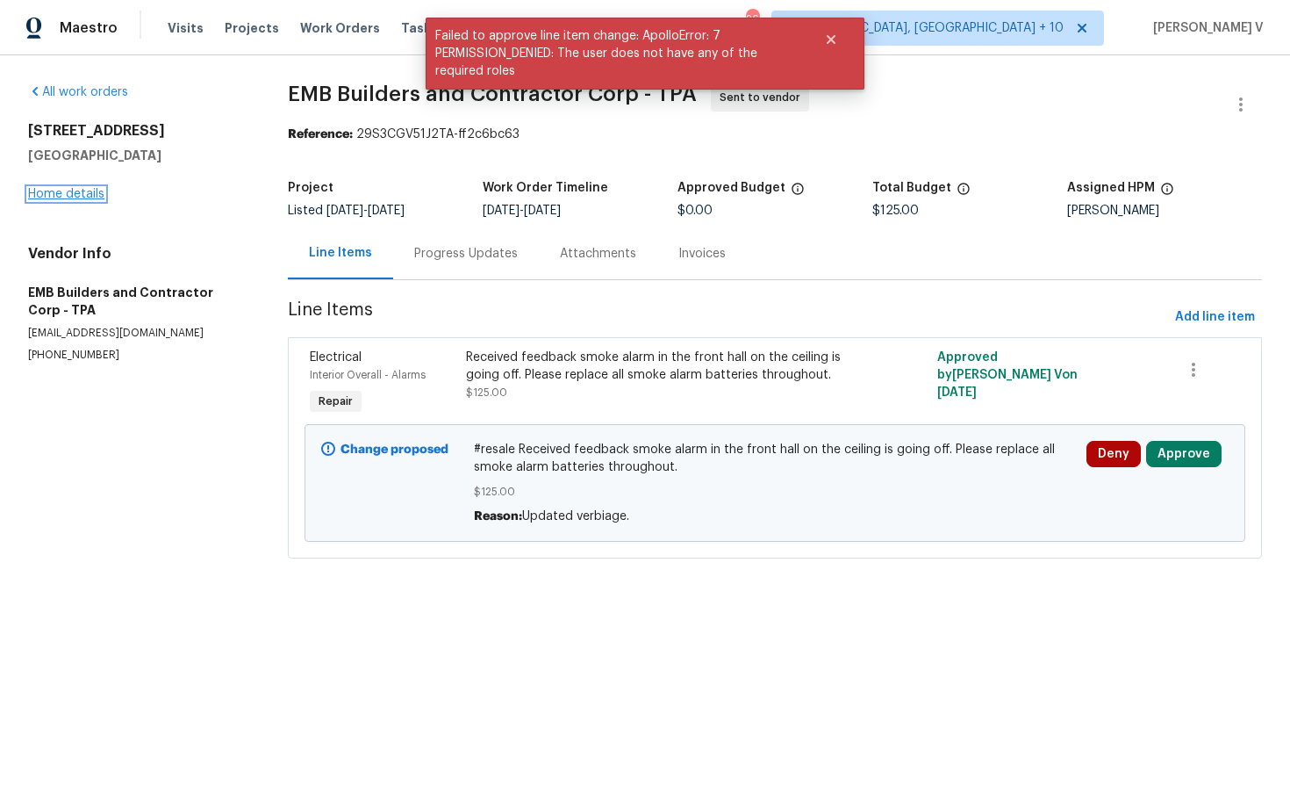
click at [90, 192] on link "Home details" at bounding box center [66, 194] width 76 height 12
